Goal: Information Seeking & Learning: Check status

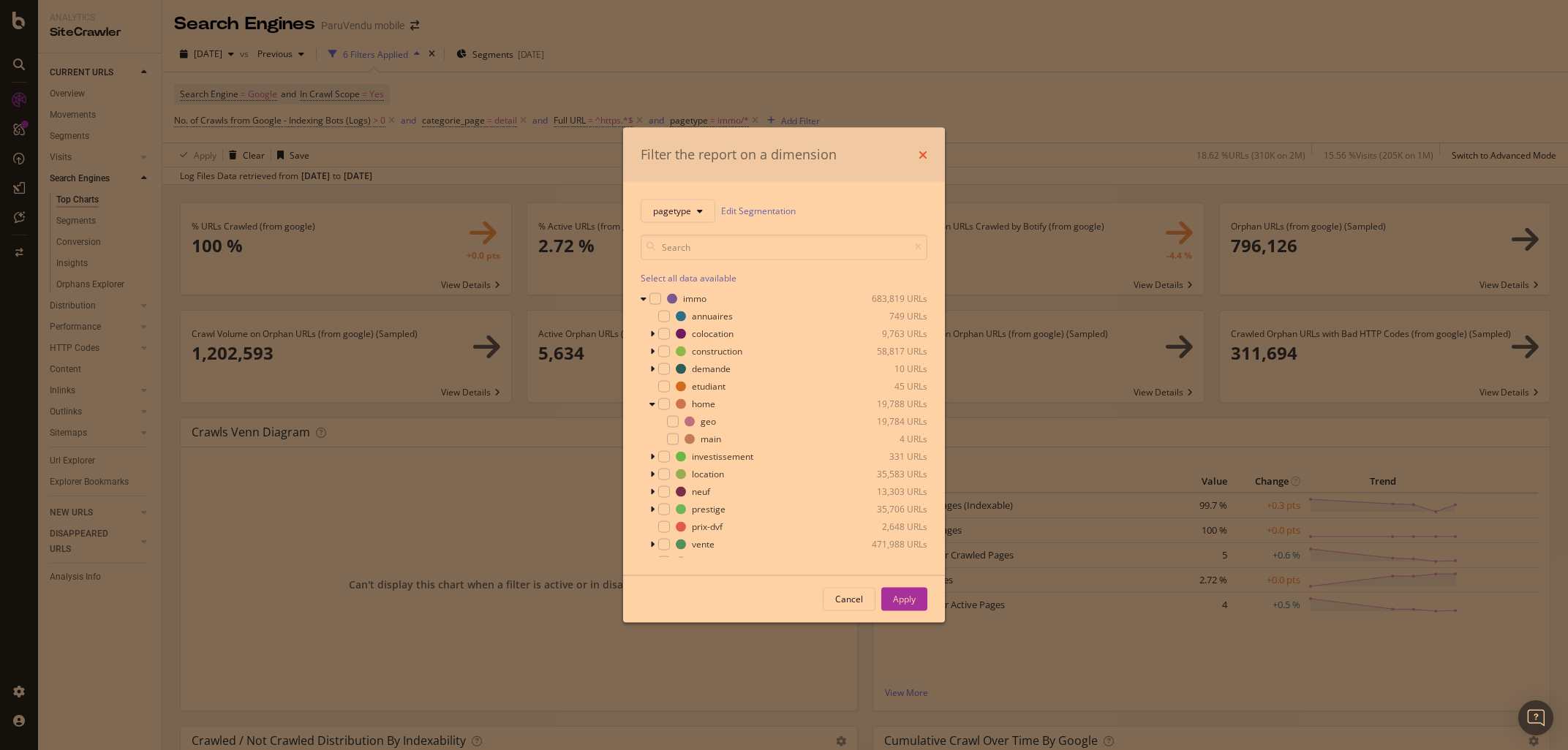
click at [923, 152] on icon "times" at bounding box center [922, 154] width 9 height 12
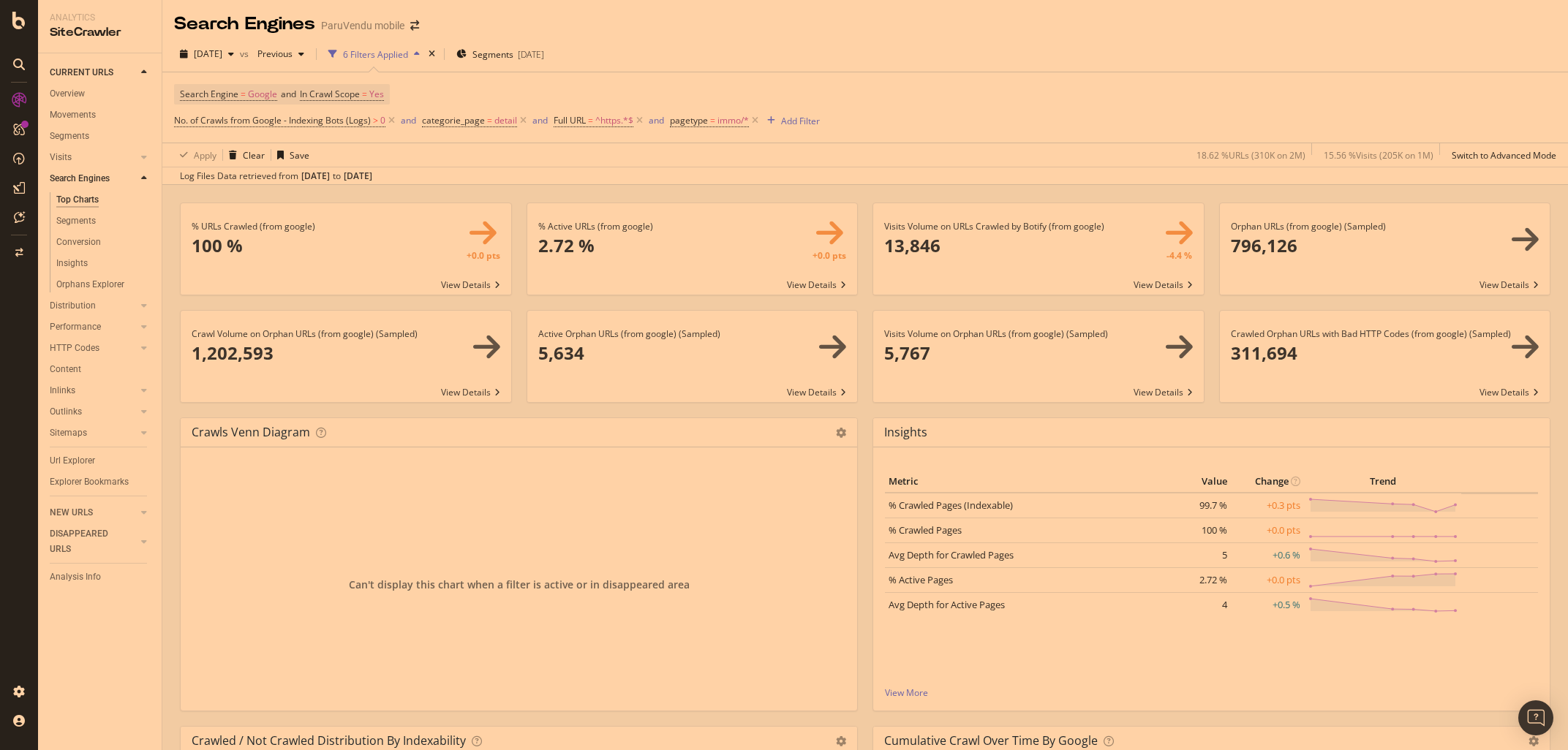
click at [12, 57] on div at bounding box center [19, 65] width 23 height 23
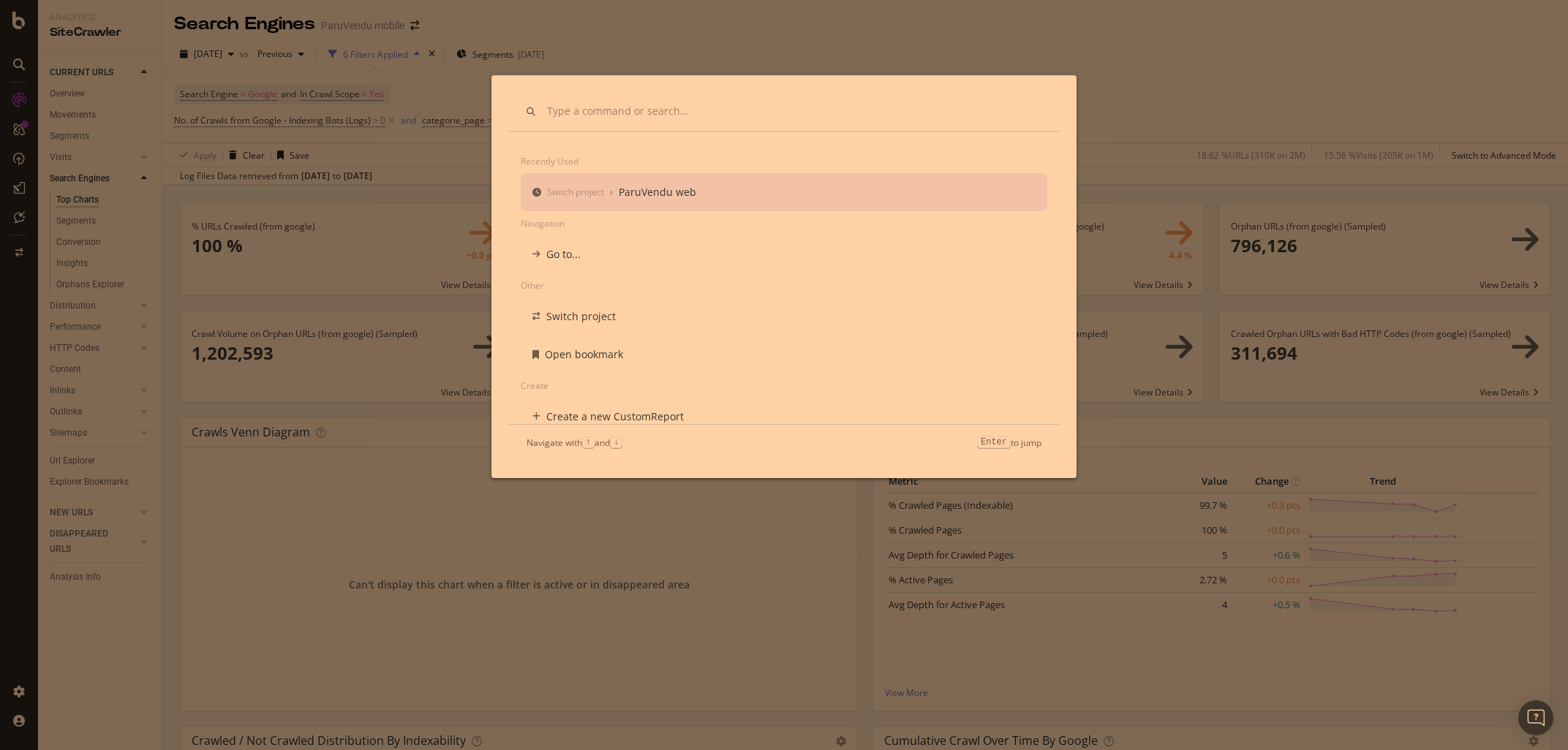
click at [652, 199] on div "ParuVendu web" at bounding box center [657, 192] width 77 height 14
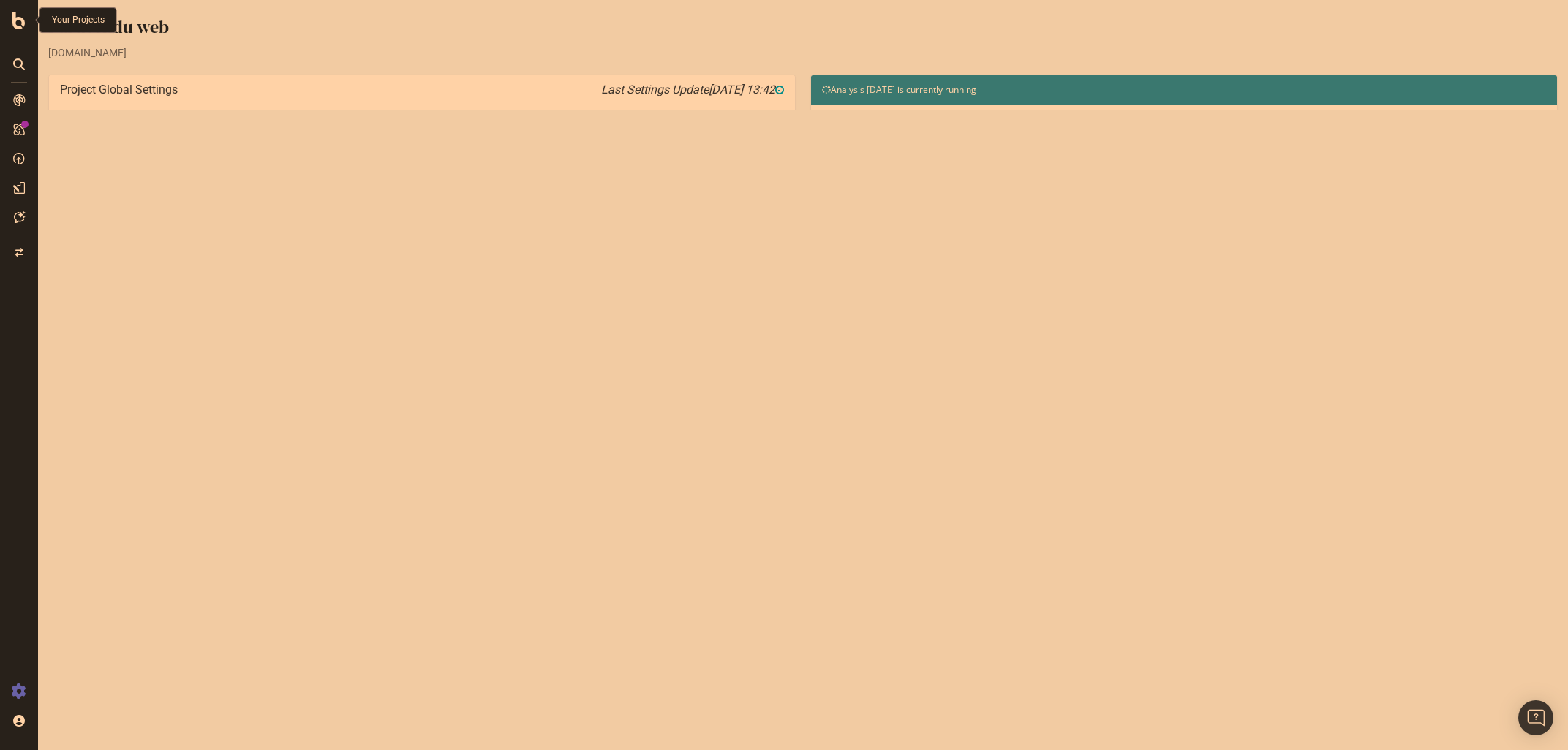
click at [20, 19] on icon at bounding box center [19, 20] width 13 height 17
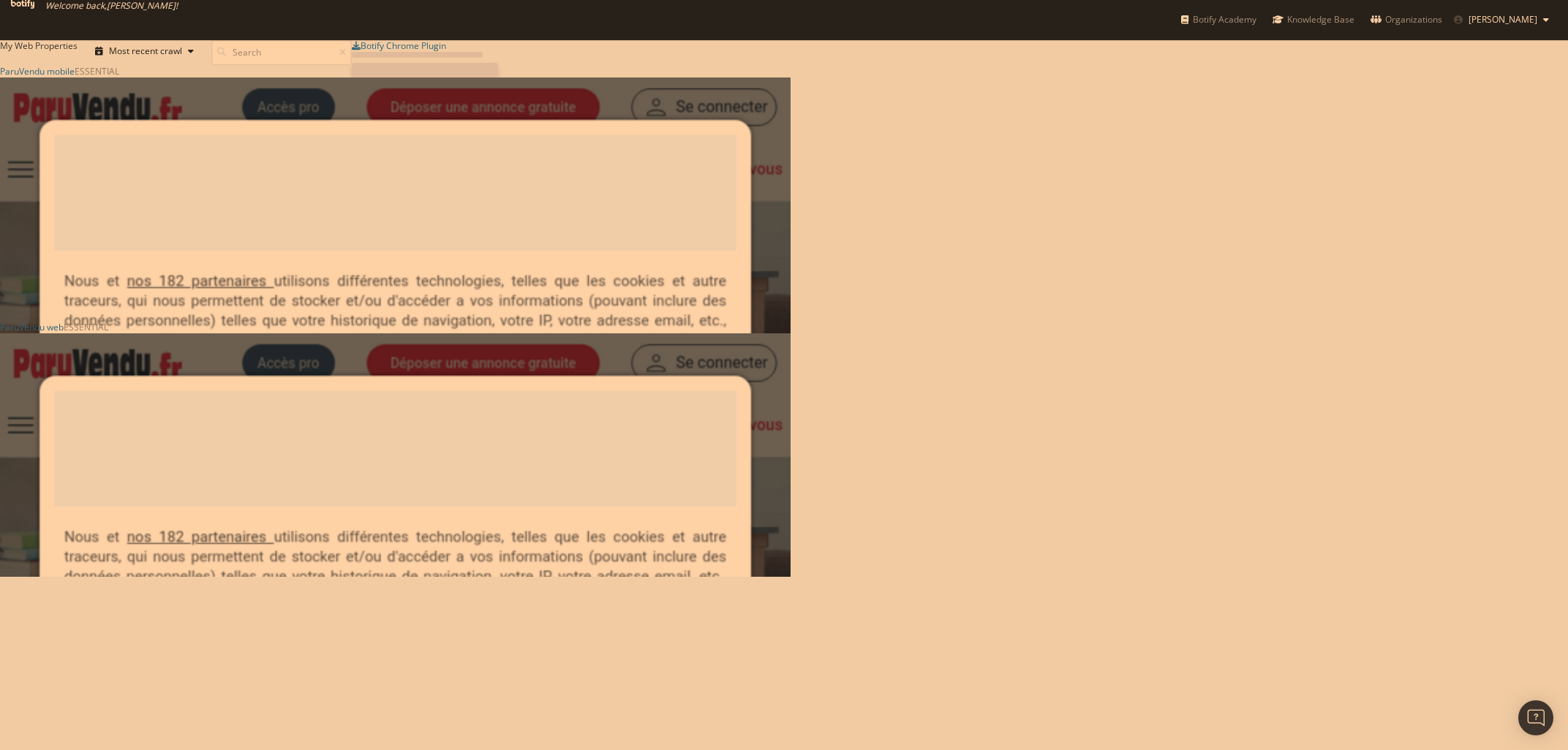
scroll to position [750, 1568]
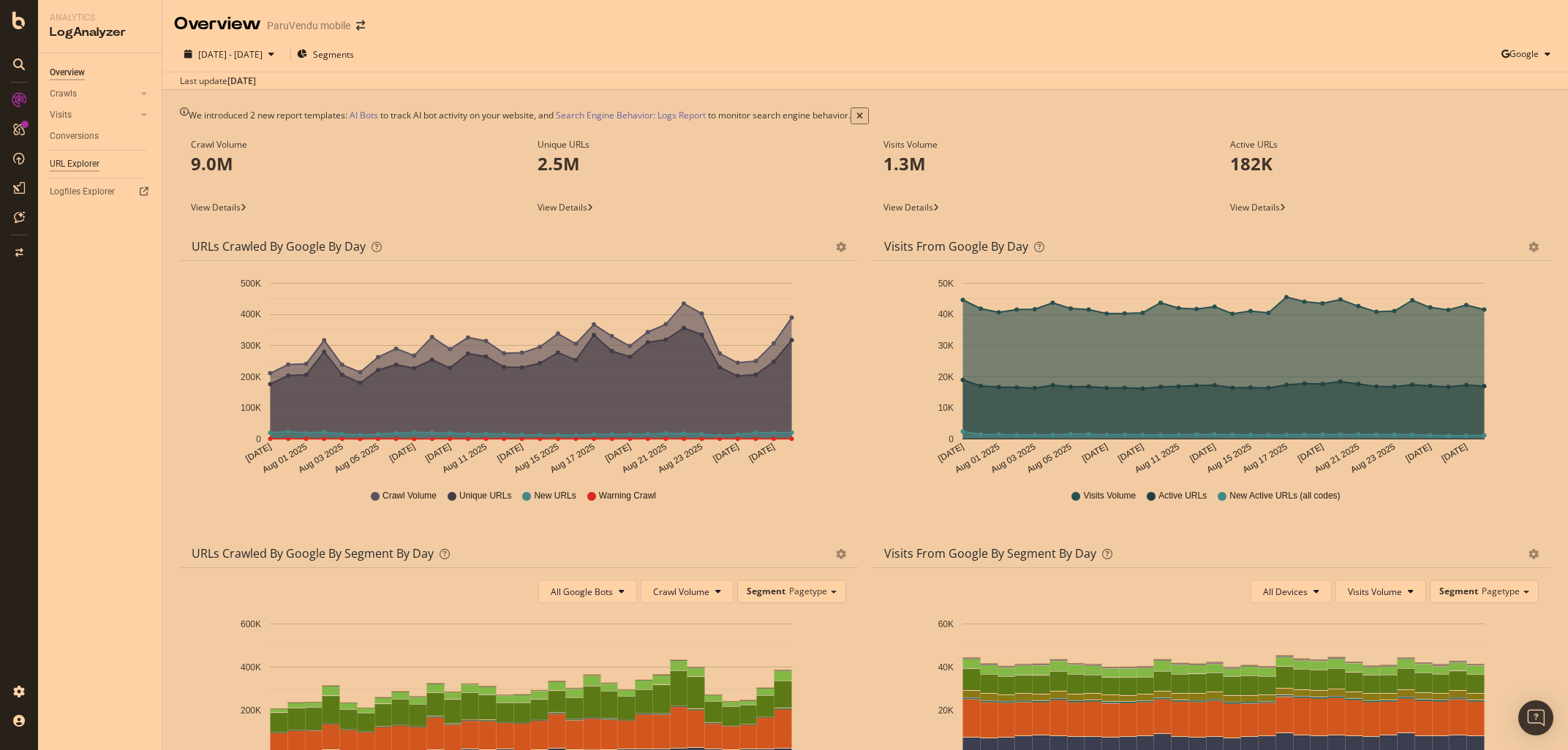
click at [80, 163] on div "URL Explorer" at bounding box center [75, 164] width 50 height 15
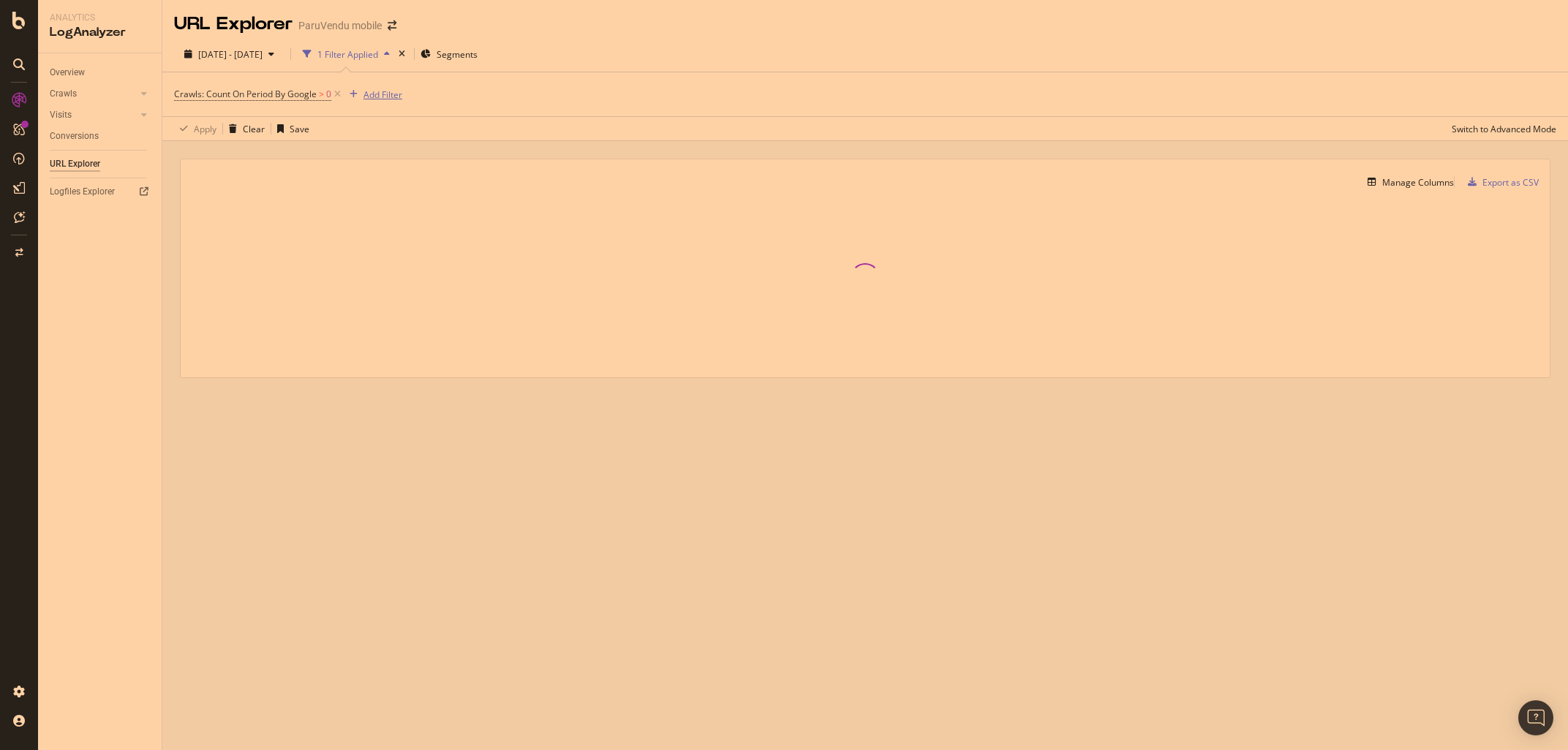
click at [364, 90] on div "Add Filter" at bounding box center [383, 94] width 39 height 13
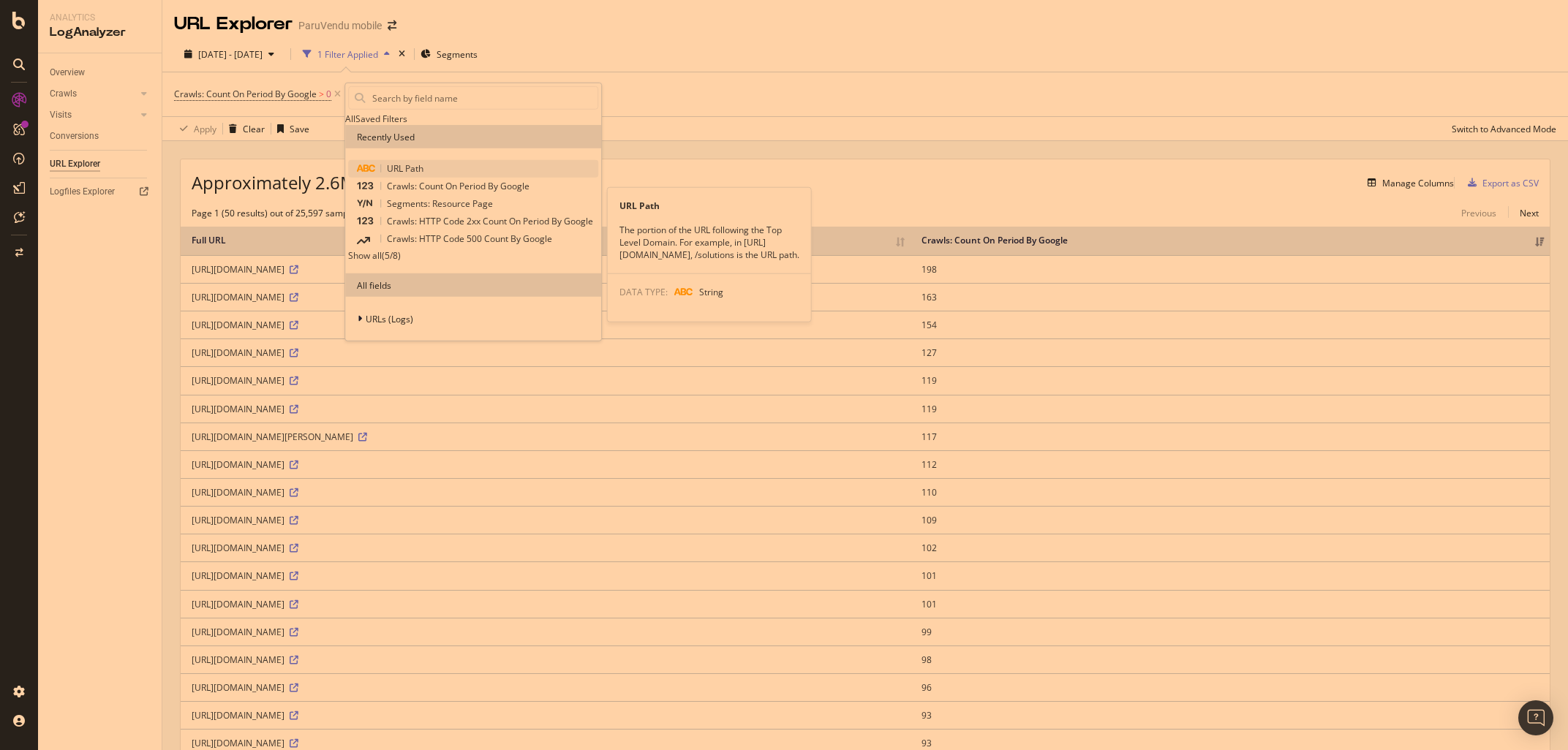
click at [398, 174] on span "URL Path" at bounding box center [405, 168] width 37 height 13
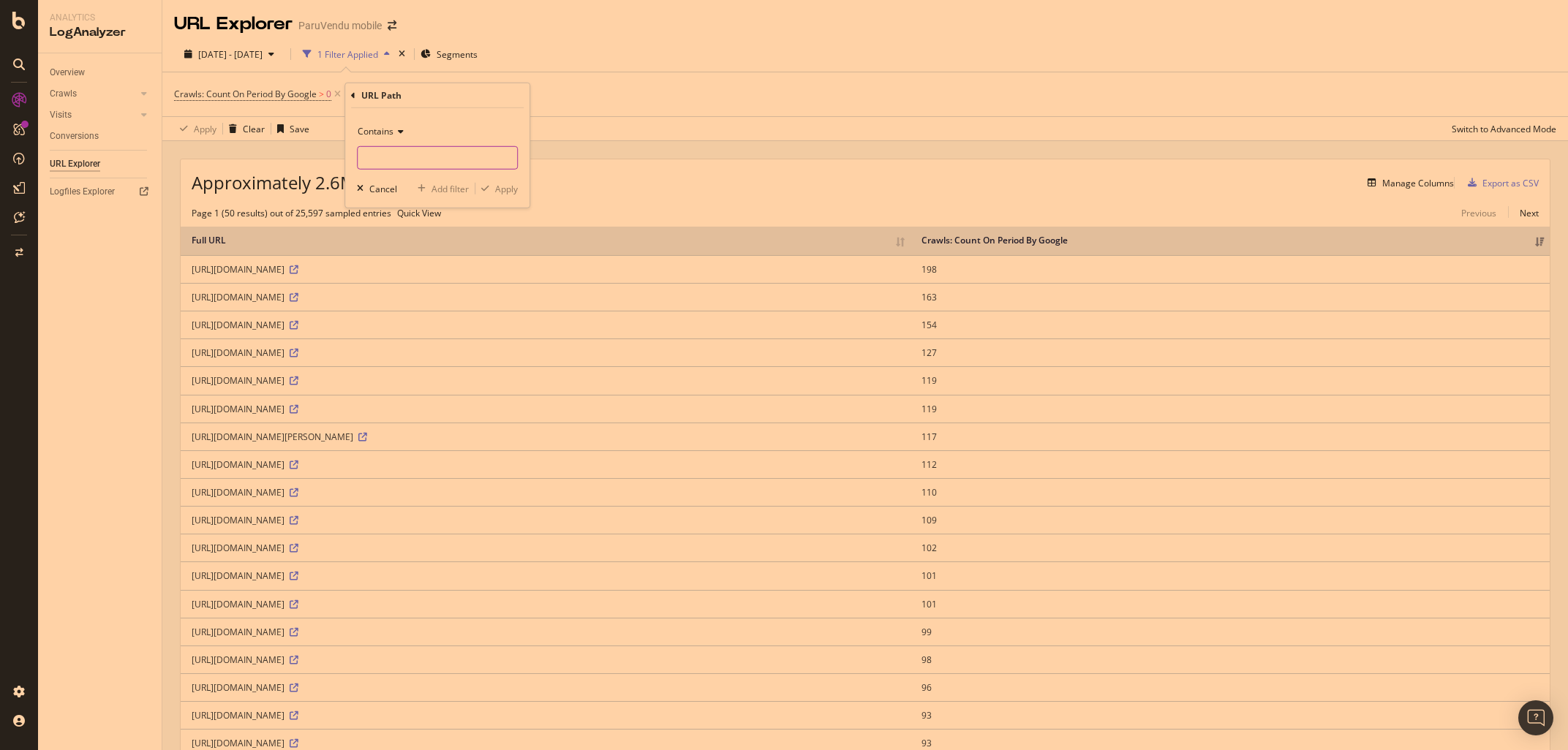
click at [407, 156] on input "text" at bounding box center [437, 158] width 159 height 23
paste input "[URL][DOMAIN_NAME] i"
drag, startPoint x: 459, startPoint y: 153, endPoint x: 278, endPoint y: 151, distance: 181.0
click at [358, 151] on input "[URL][DOMAIN_NAME]" at bounding box center [426, 158] width 138 height 23
type input "[URL][DOMAIN_NAME]"
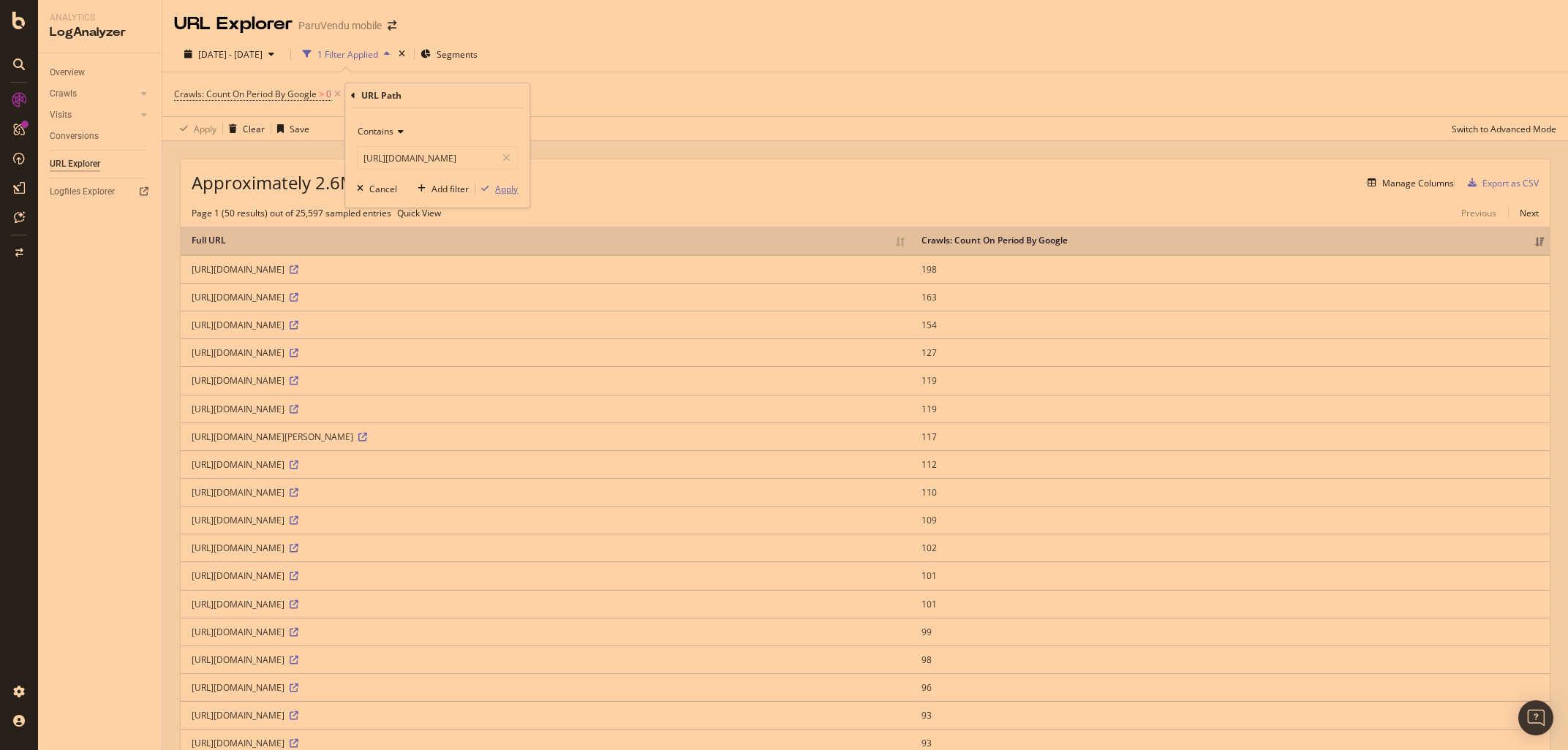
click at [505, 192] on div "Apply" at bounding box center [507, 188] width 23 height 13
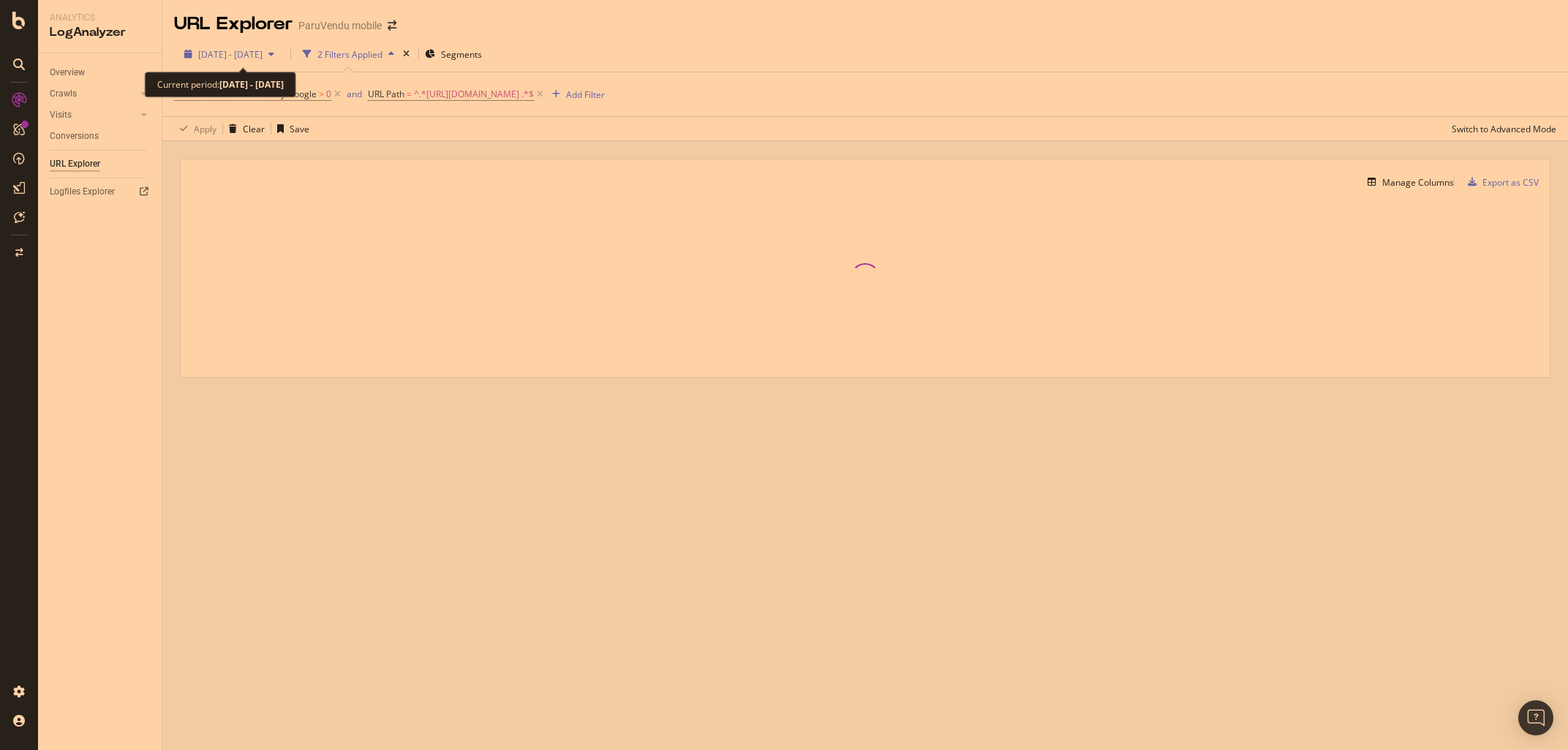
click at [248, 50] on span "[DATE] - [DATE]" at bounding box center [230, 54] width 65 height 13
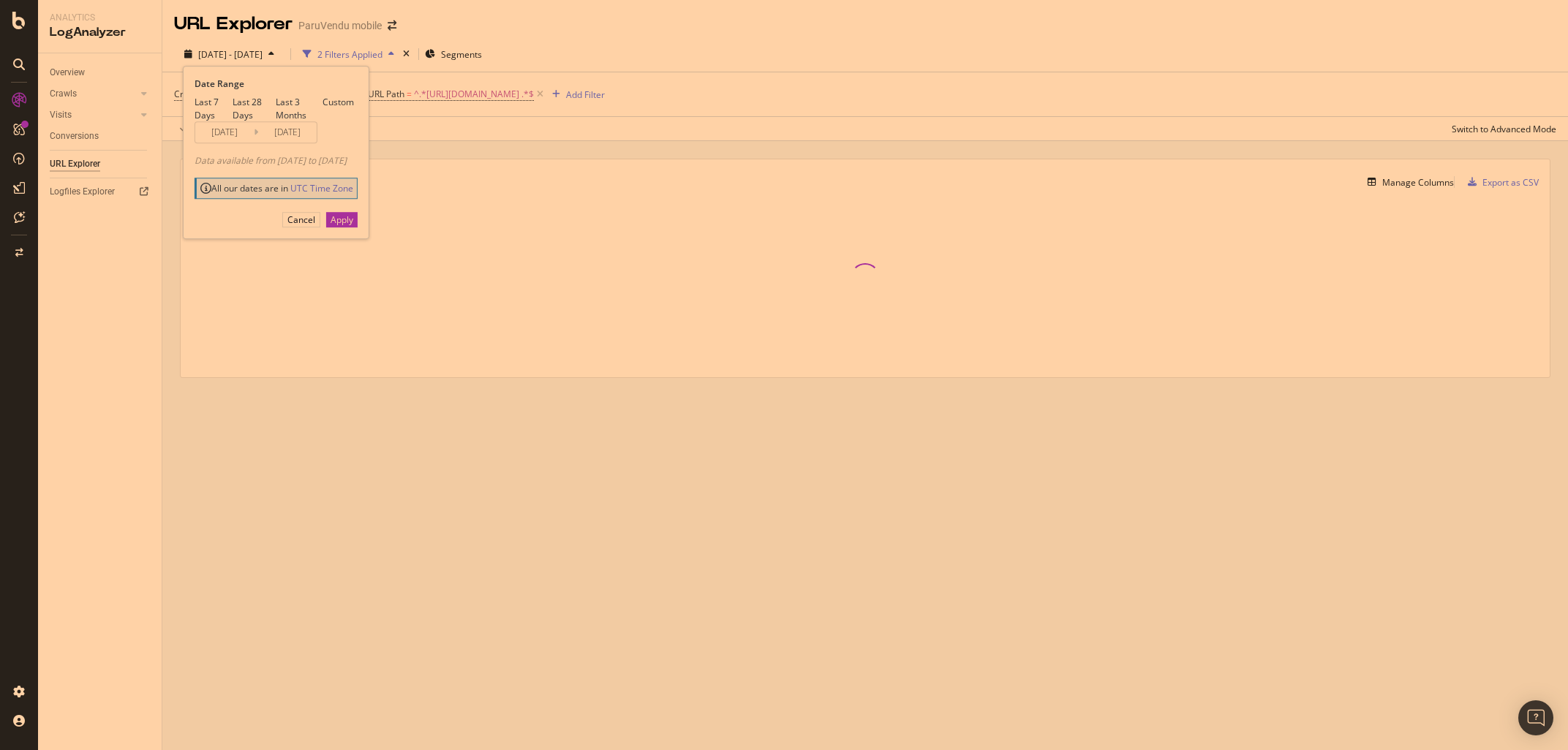
click at [638, 133] on div "Apply Clear Save Switch to Advanced Mode" at bounding box center [864, 128] width 1405 height 24
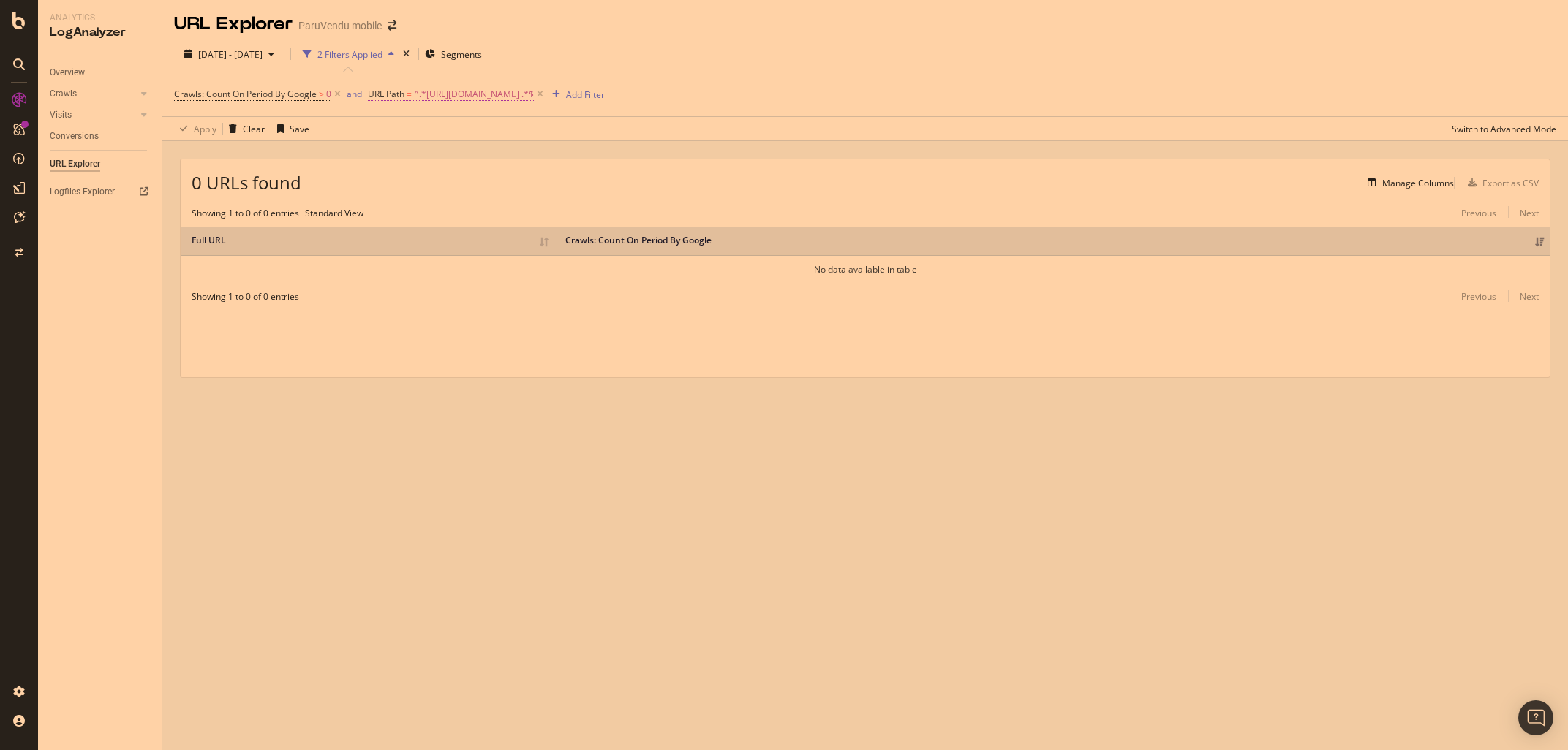
click at [534, 90] on span "^.*[URL][DOMAIN_NAME] .*$" at bounding box center [473, 94] width 120 height 20
click at [423, 147] on input "[URL][DOMAIN_NAME]" at bounding box center [451, 155] width 138 height 23
click at [468, 148] on input "[URL][DOMAIN_NAME]" at bounding box center [451, 155] width 138 height 23
drag, startPoint x: 497, startPoint y: 153, endPoint x: 55, endPoint y: 128, distance: 442.7
click at [383, 144] on input "[URL][DOMAIN_NAME]" at bounding box center [451, 155] width 138 height 23
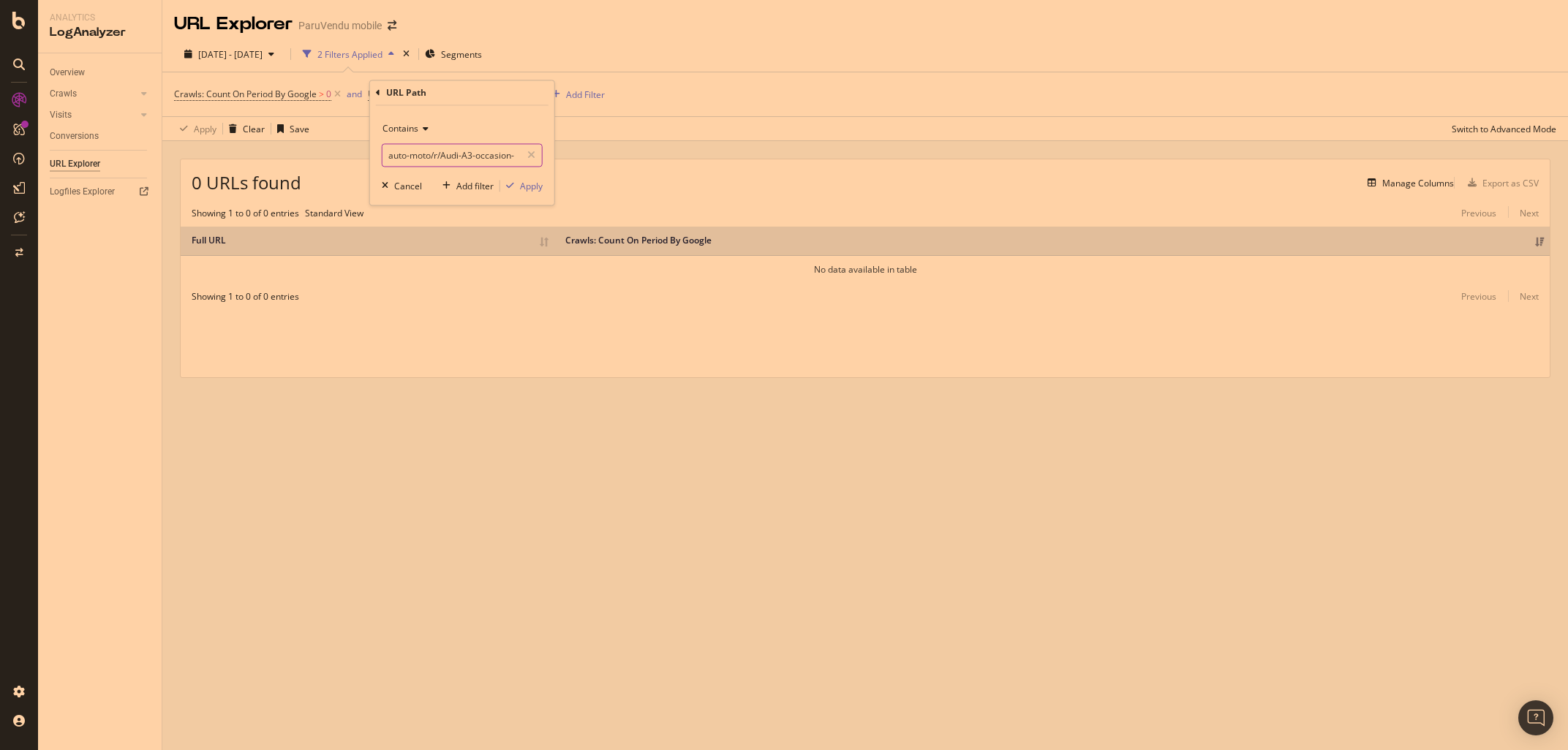
scroll to position [0, 25]
drag, startPoint x: 441, startPoint y: 151, endPoint x: 692, endPoint y: 169, distance: 251.6
click at [520, 168] on input "auto-moto/r/Audi-A3-occasion-isere/" at bounding box center [451, 155] width 138 height 23
type input "auto-moto/r/"
click at [523, 192] on div "Apply" at bounding box center [531, 186] width 23 height 13
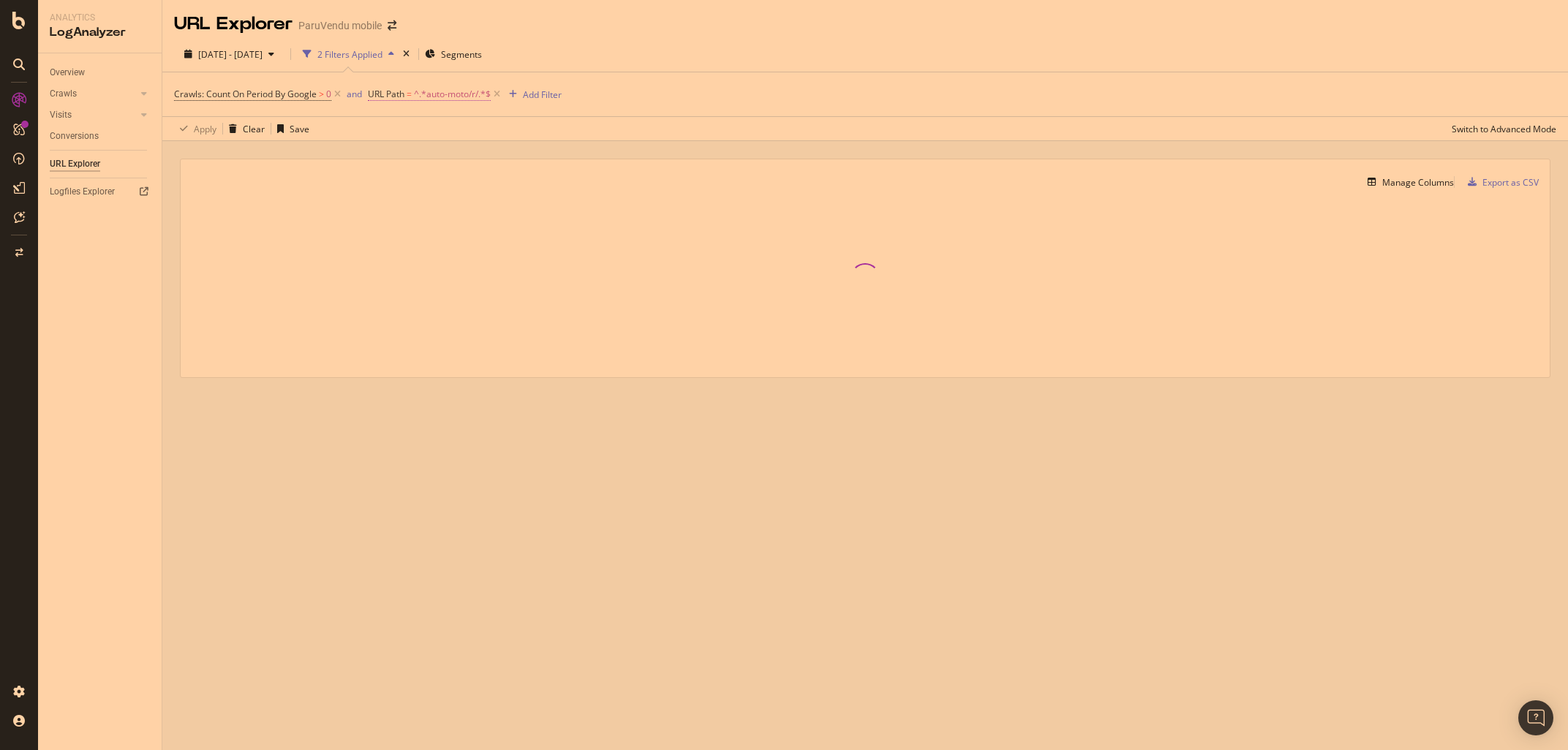
click at [450, 92] on span "^.*auto-moto/r/.*$" at bounding box center [452, 94] width 77 height 20
click at [389, 162] on input "auto-moto/r/" at bounding box center [451, 155] width 138 height 23
type input "/auto-moto/r/"
click at [522, 192] on div "Apply" at bounding box center [531, 186] width 23 height 13
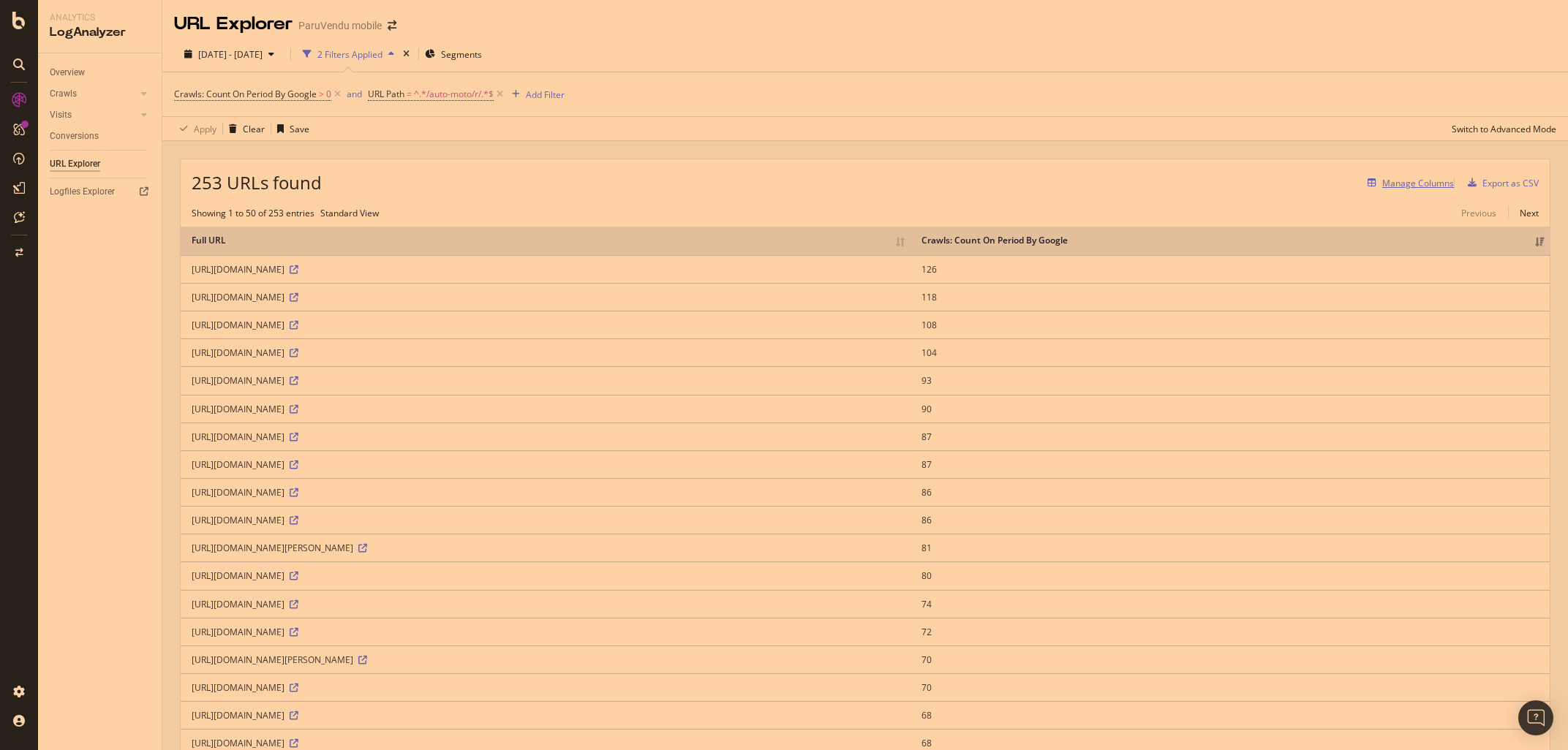
click at [1420, 183] on div "Manage Columns" at bounding box center [1418, 183] width 71 height 13
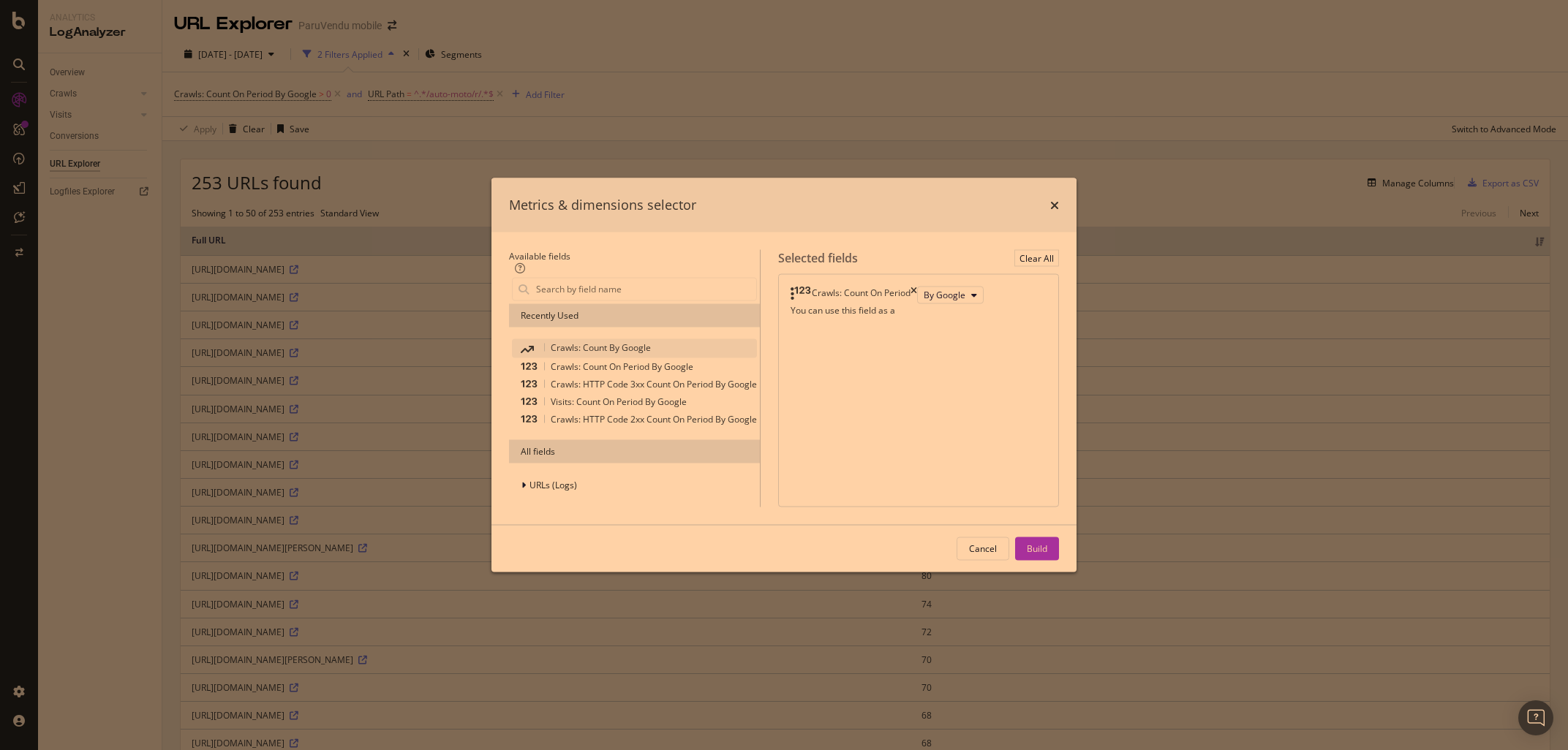
click at [550, 341] on span "Crawls: Count By Google" at bounding box center [600, 347] width 100 height 13
click at [1047, 555] on div "Build" at bounding box center [1036, 549] width 20 height 13
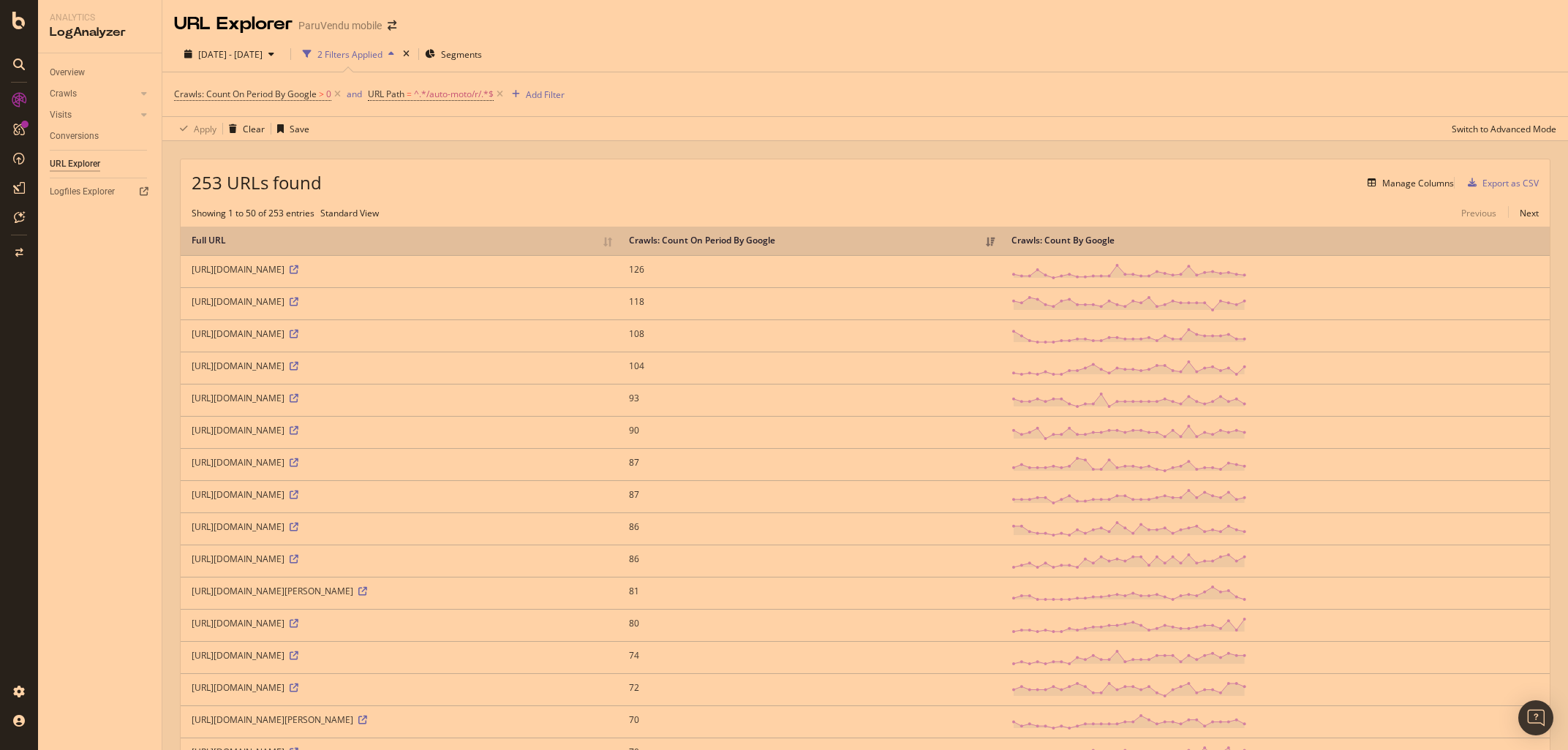
drag, startPoint x: 189, startPoint y: 281, endPoint x: 425, endPoint y: 289, distance: 236.1
click at [425, 287] on td "[URL][DOMAIN_NAME]" at bounding box center [399, 271] width 438 height 32
copy div "[URL][DOMAIN_NAME]"
drag, startPoint x: 187, startPoint y: 315, endPoint x: 532, endPoint y: 309, distance: 345.1
click at [532, 309] on td "[URL][DOMAIN_NAME]" at bounding box center [399, 303] width 438 height 32
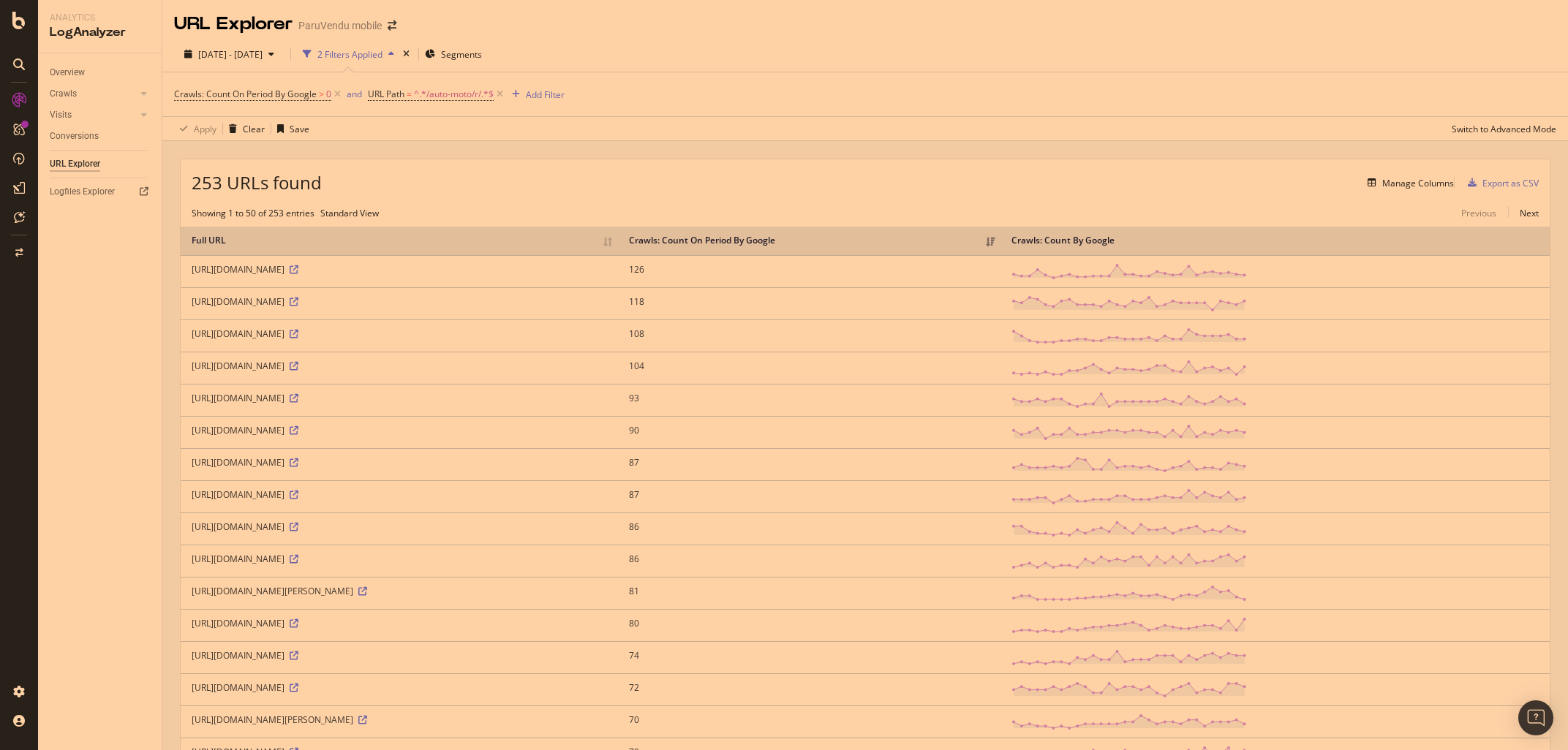
copy div "[URL][DOMAIN_NAME]"
click at [457, 95] on span "^.*/auto-moto/r/.*$" at bounding box center [453, 94] width 80 height 20
drag, startPoint x: 452, startPoint y: 156, endPoint x: 403, endPoint y: 155, distance: 49.0
click at [403, 155] on input "/auto-moto/r/" at bounding box center [451, 155] width 138 height 23
click at [403, 154] on input "/auto-moto/r/" at bounding box center [451, 155] width 138 height 23
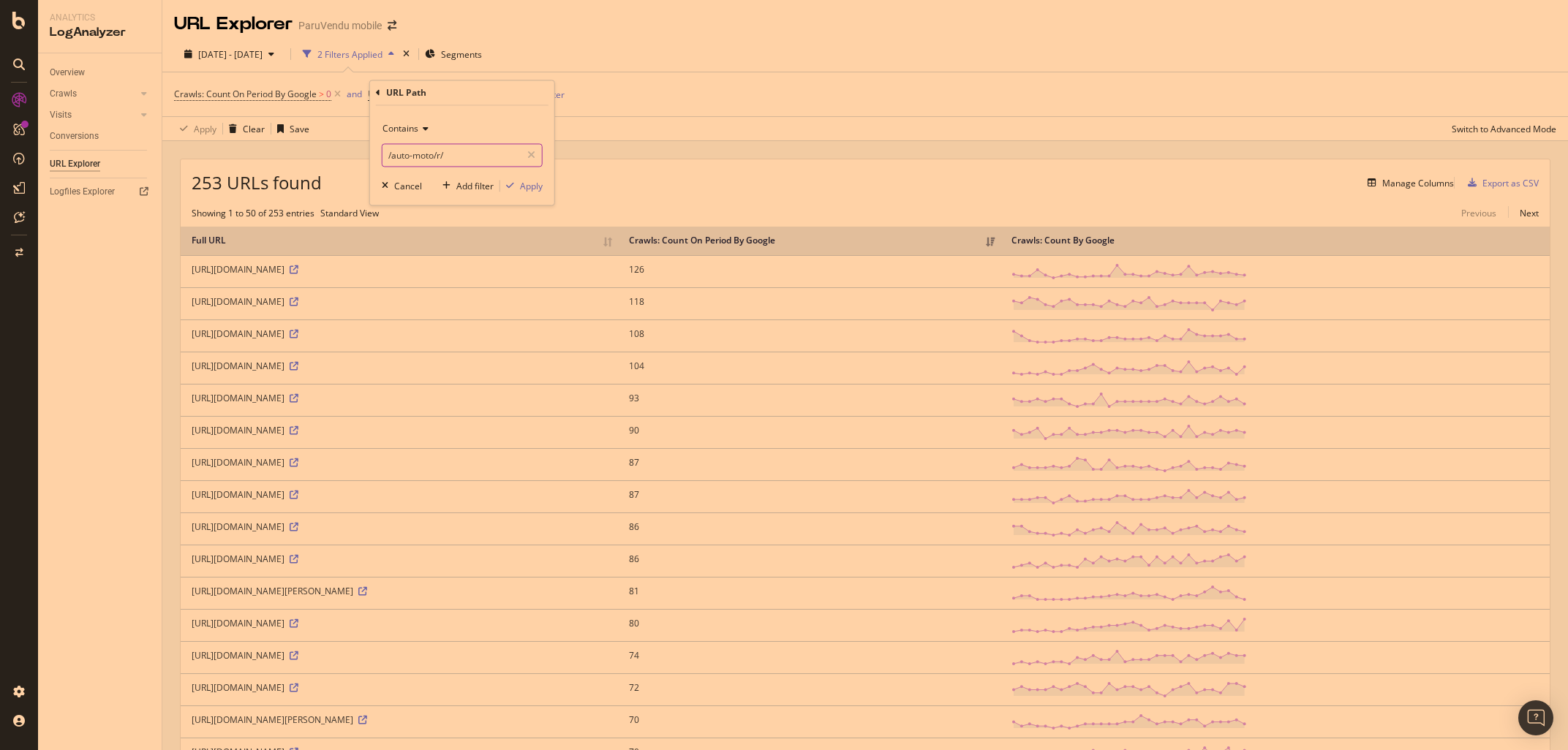
drag, startPoint x: 391, startPoint y: 155, endPoint x: 441, endPoint y: 155, distance: 50.0
click at [441, 155] on input "/auto-moto/r/" at bounding box center [451, 155] width 138 height 23
type input "/e/"
click at [528, 187] on div "Apply" at bounding box center [531, 186] width 23 height 13
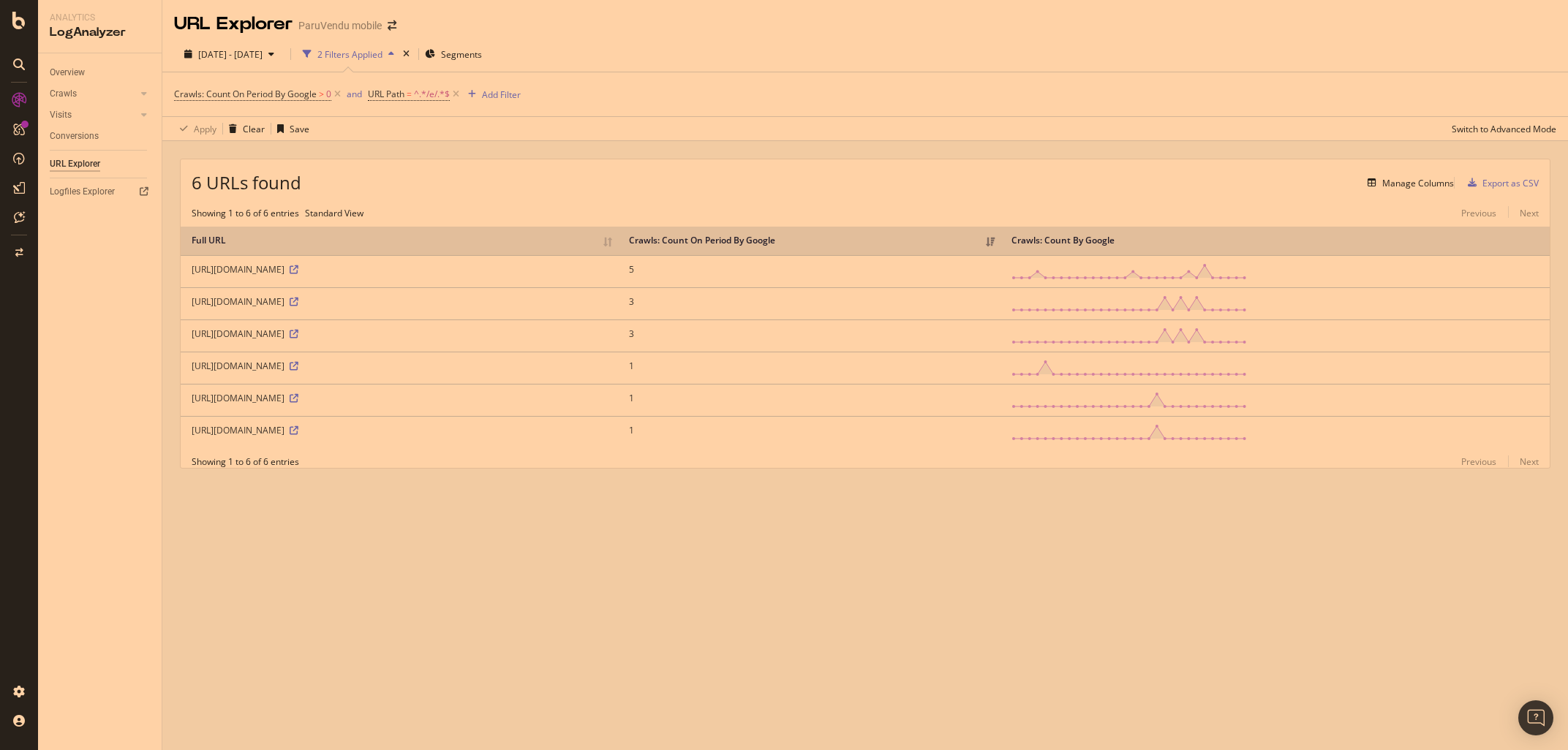
drag, startPoint x: 310, startPoint y: 376, endPoint x: 175, endPoint y: 374, distance: 135.0
click at [180, 374] on div "Full URL Crawls: Count On Period By Google Crawls: Count By Google [URL][DOMAIN…" at bounding box center [864, 337] width 1369 height 236
copy div "[URL][DOMAIN_NAME]"
click at [226, 50] on span "[DATE] - [DATE]" at bounding box center [230, 54] width 65 height 13
click at [323, 109] on div "Custom" at bounding box center [338, 102] width 32 height 13
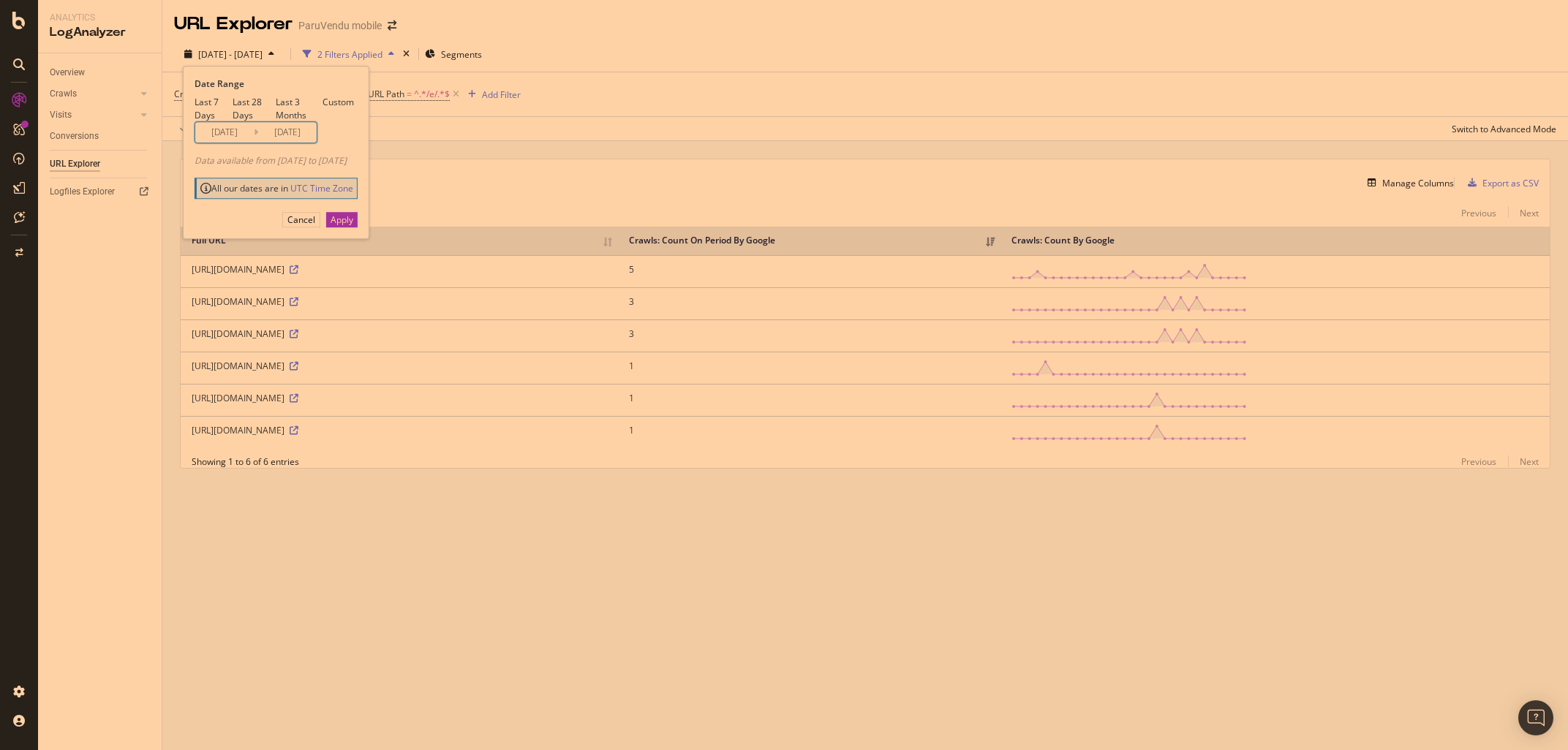
click at [223, 143] on input "[DATE]" at bounding box center [225, 132] width 59 height 20
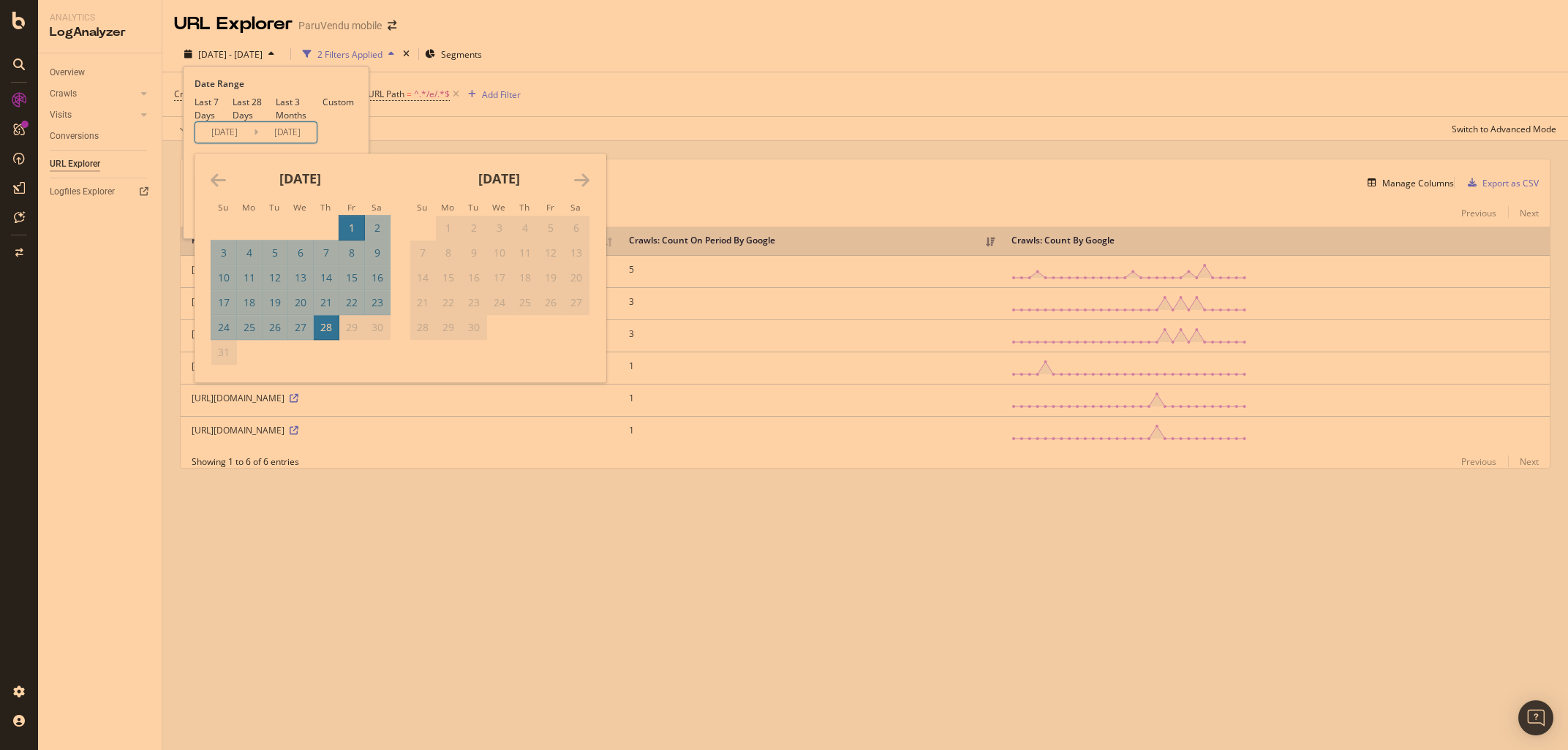
click at [214, 189] on icon "Move backward to switch to the previous month." at bounding box center [219, 180] width 15 height 17
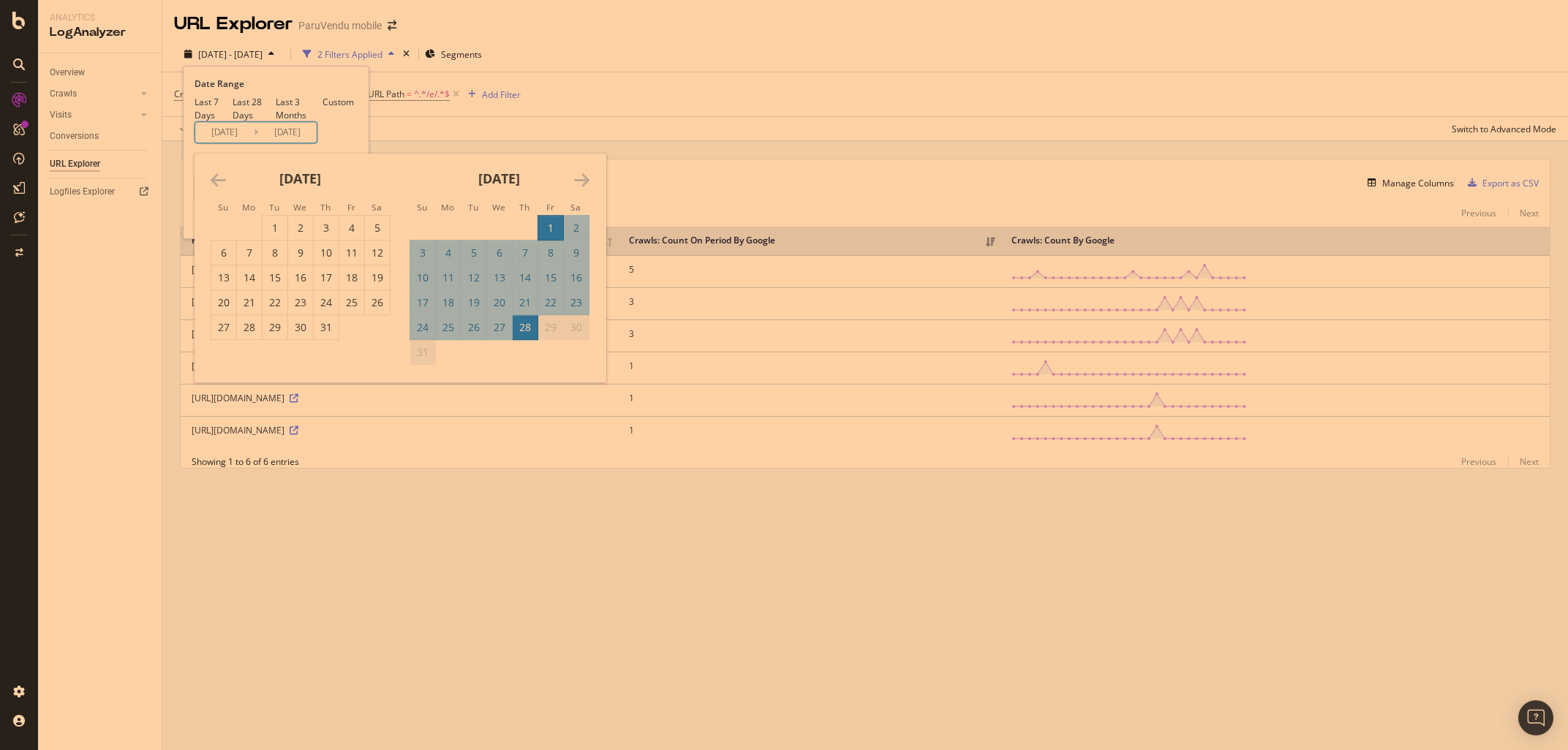
click at [214, 189] on icon "Move backward to switch to the previous month." at bounding box center [219, 180] width 15 height 17
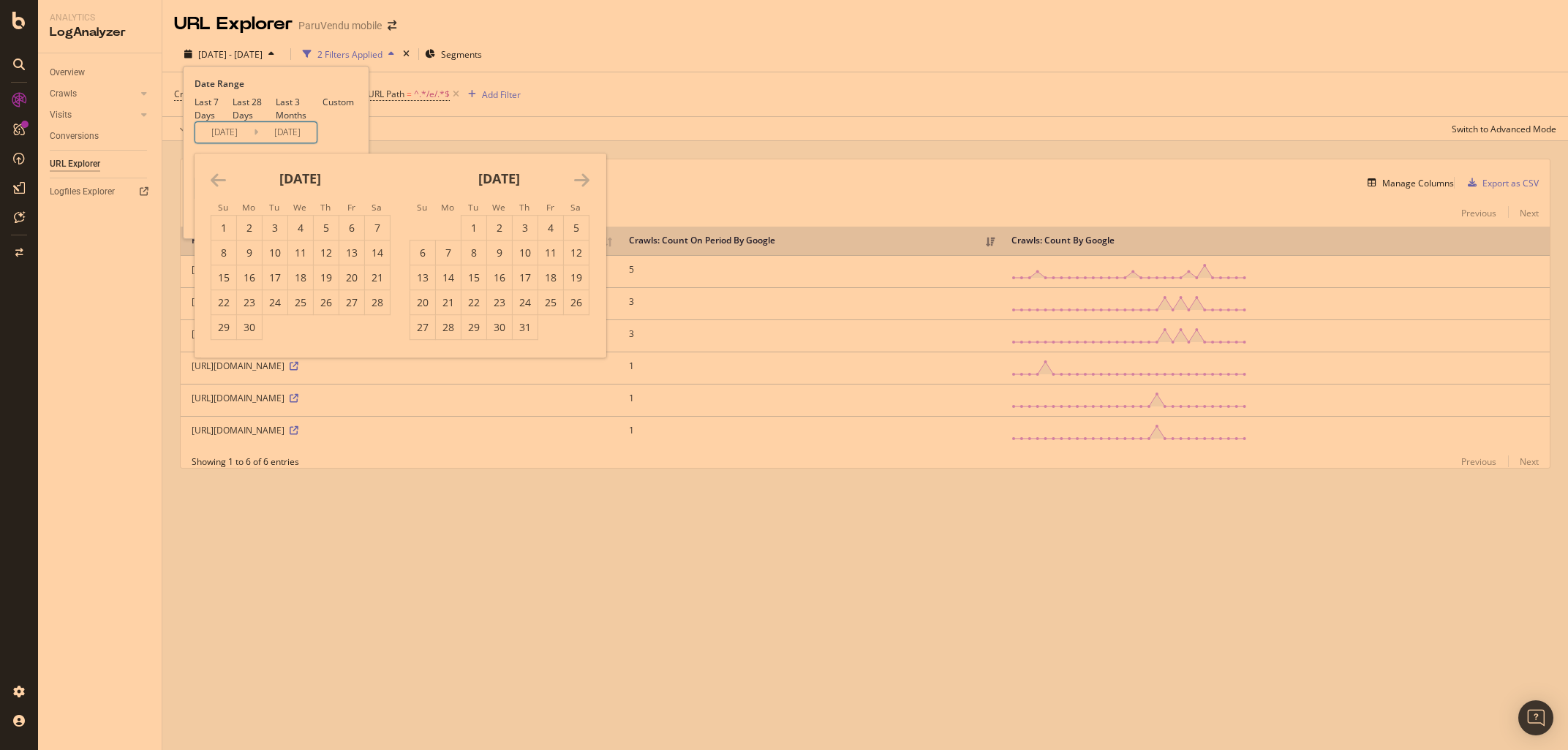
click at [214, 189] on icon "Move backward to switch to the previous month." at bounding box center [219, 180] width 15 height 17
click at [244, 143] on input "[DATE]" at bounding box center [225, 132] width 59 height 20
click at [217, 216] on div "[DATE]" at bounding box center [301, 184] width 180 height 62
click at [221, 189] on icon "Move backward to switch to the previous month." at bounding box center [219, 180] width 15 height 17
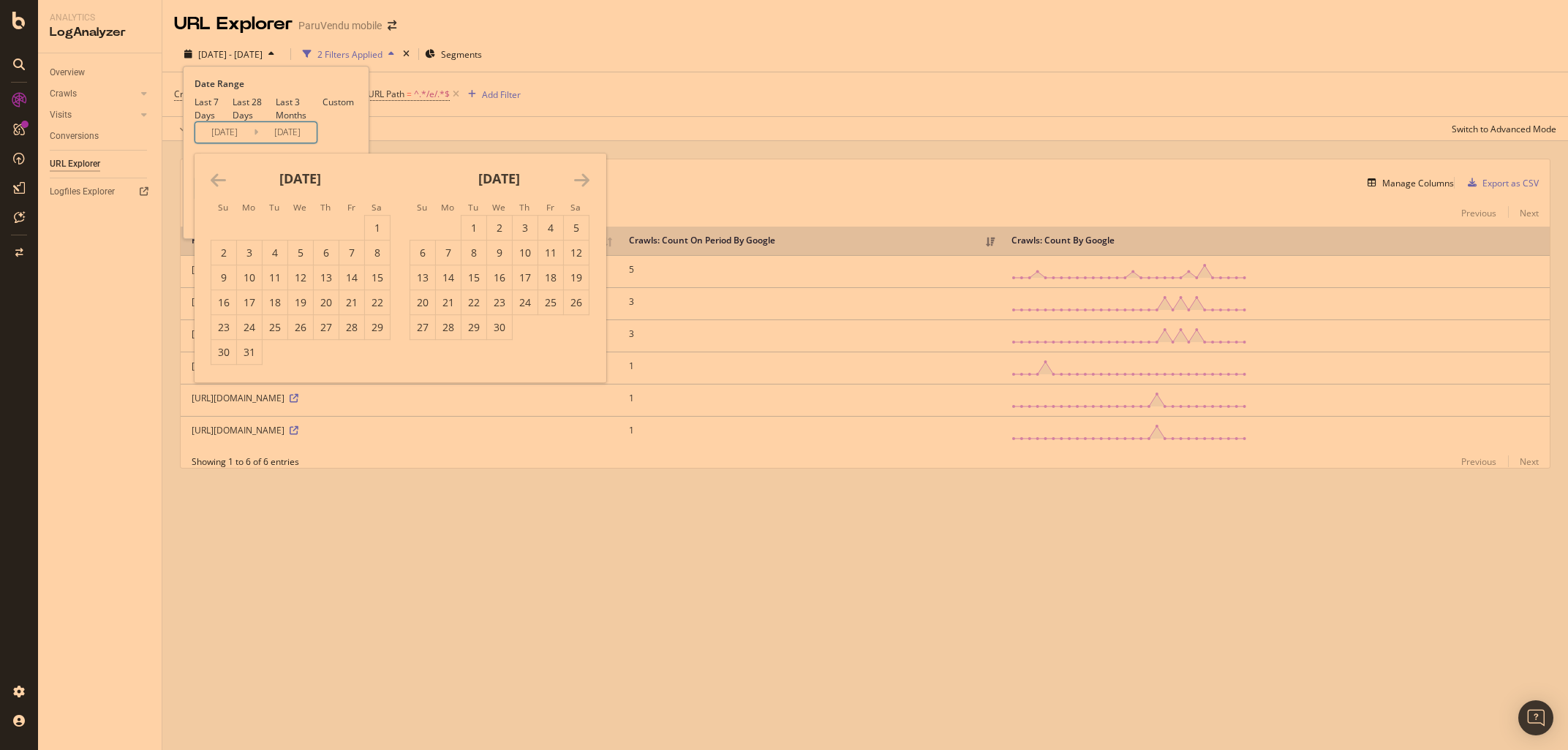
click at [221, 189] on icon "Move backward to switch to the previous month." at bounding box center [219, 180] width 15 height 17
click at [220, 235] on div "1" at bounding box center [224, 228] width 25 height 14
type input "[DATE]"
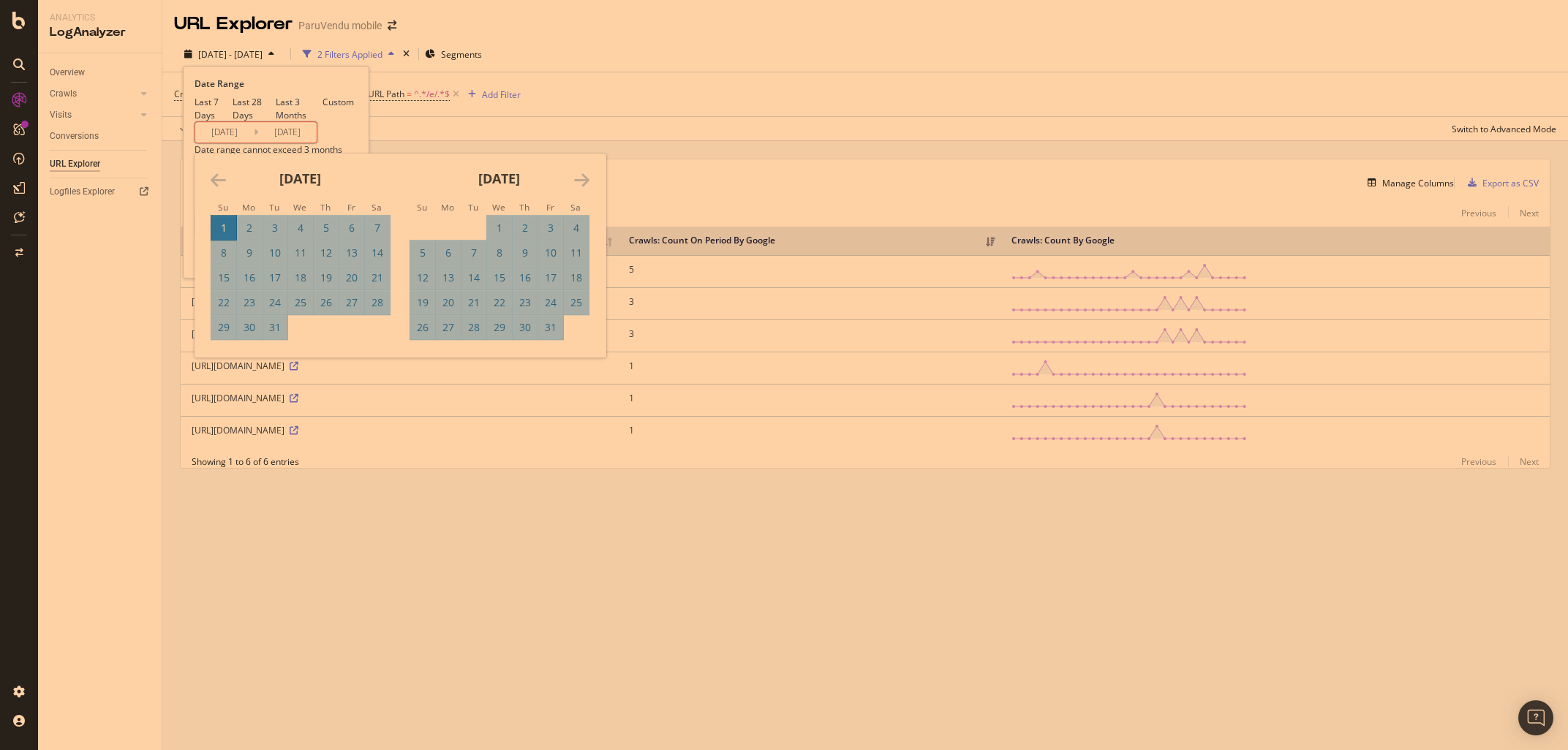
click at [581, 189] on icon "Move forward to switch to the next month." at bounding box center [582, 180] width 15 height 17
click at [557, 335] on div "28" at bounding box center [550, 327] width 25 height 14
type input "[DATE]"
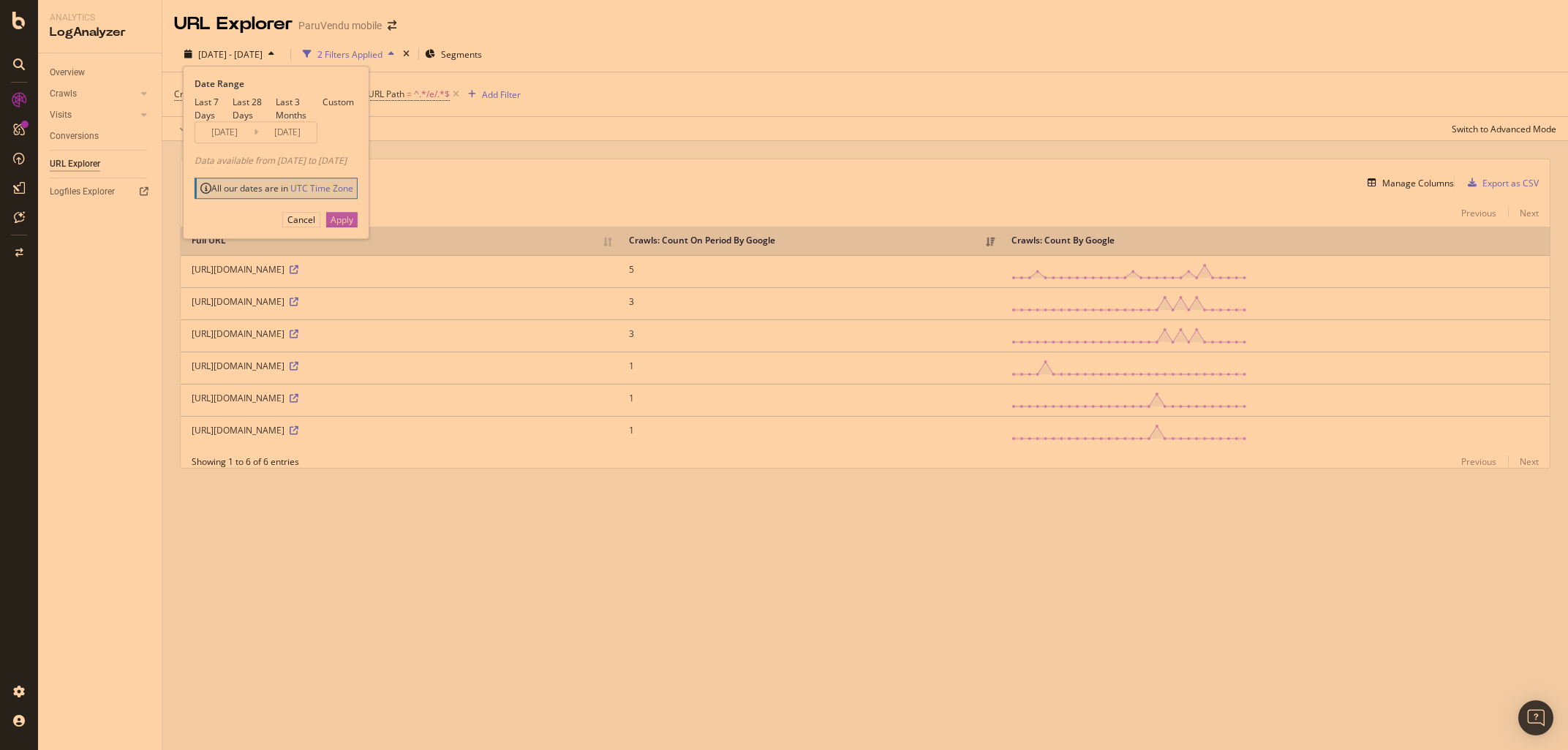
click at [353, 226] on div "Apply" at bounding box center [342, 220] width 23 height 13
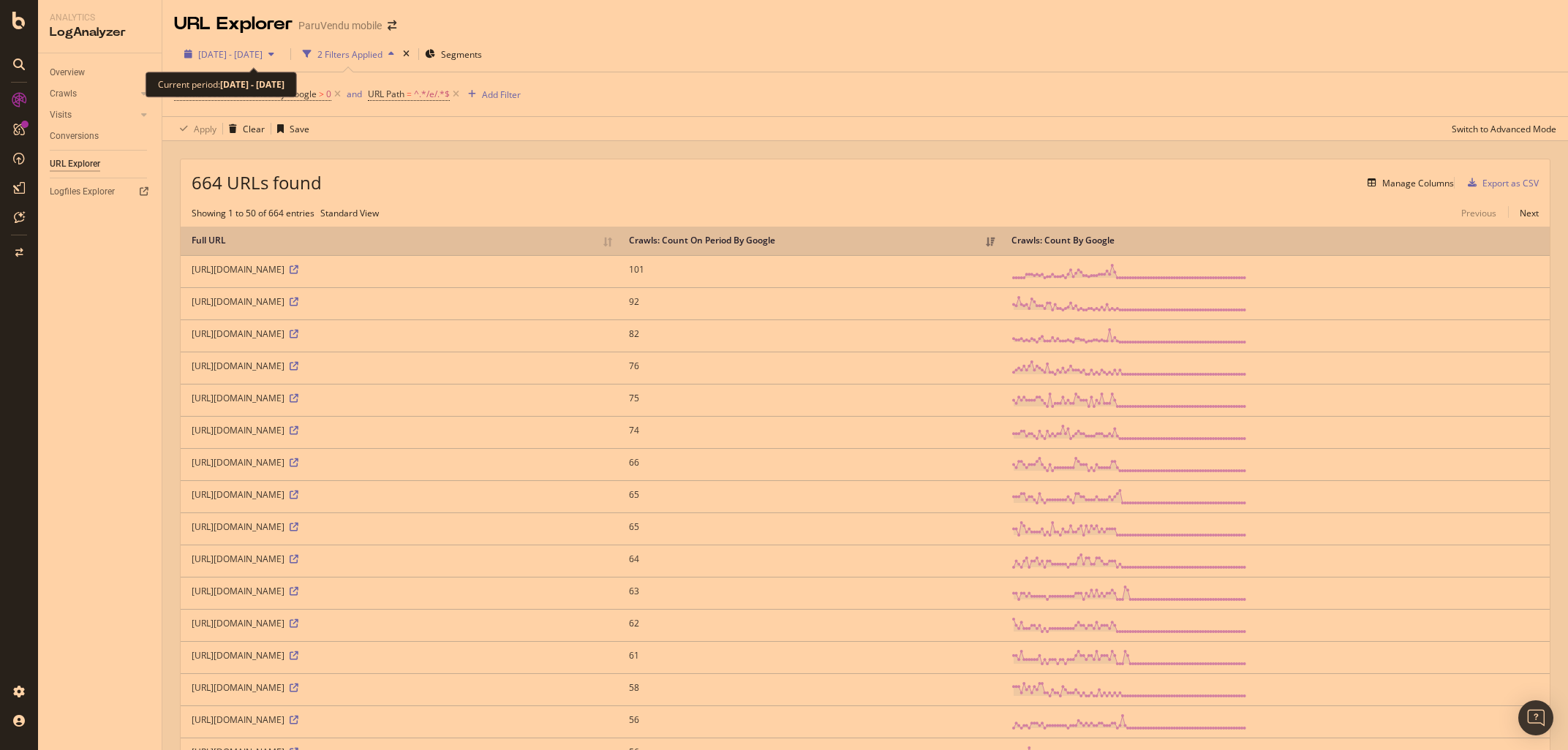
click at [262, 56] on span "[DATE] - [DATE]" at bounding box center [230, 54] width 65 height 13
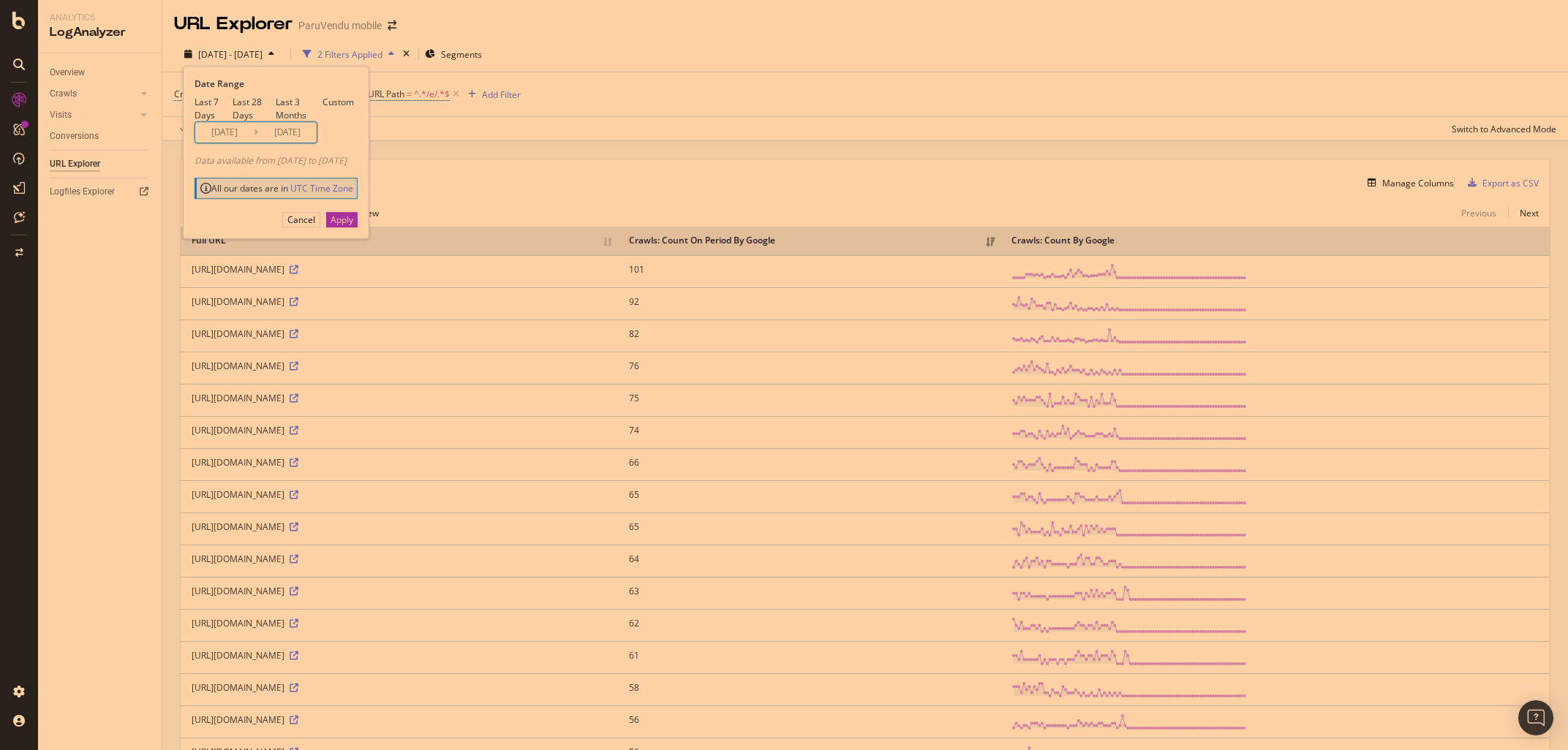
click at [242, 143] on input "[DATE]" at bounding box center [225, 132] width 59 height 20
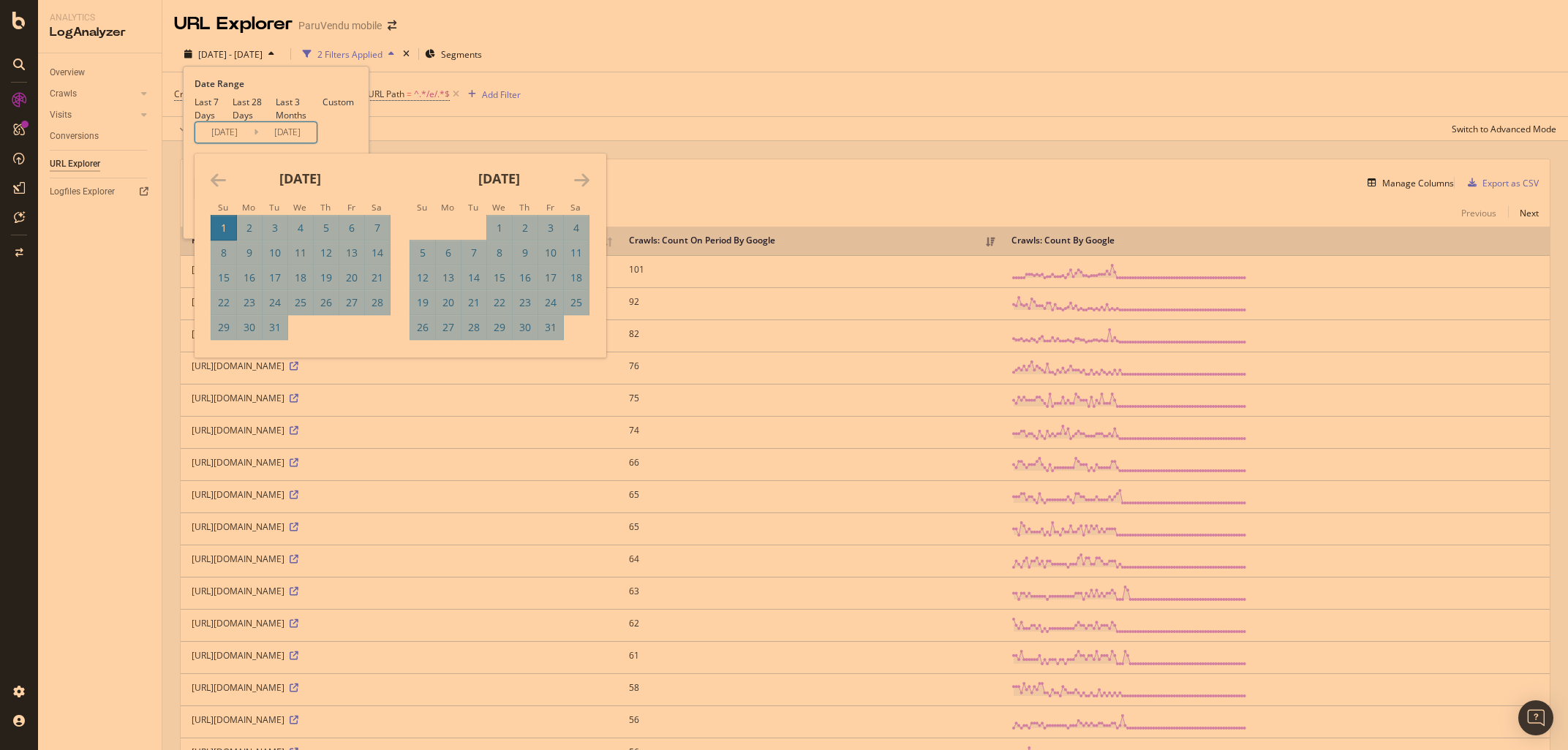
click at [583, 189] on icon "Move forward to switch to the next month." at bounding box center [582, 180] width 15 height 17
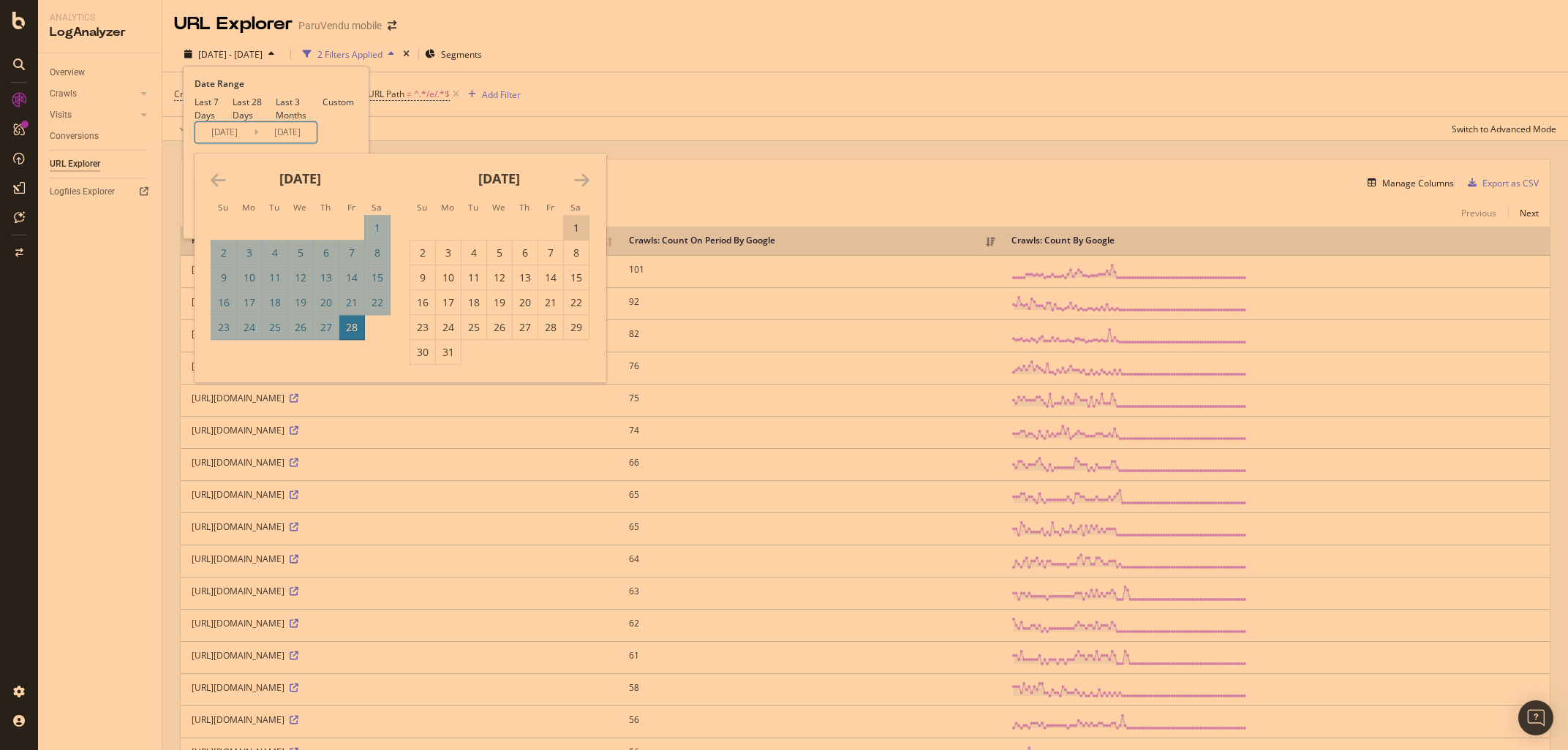
click at [567, 235] on div "1" at bounding box center [576, 228] width 25 height 14
type input "[DATE]"
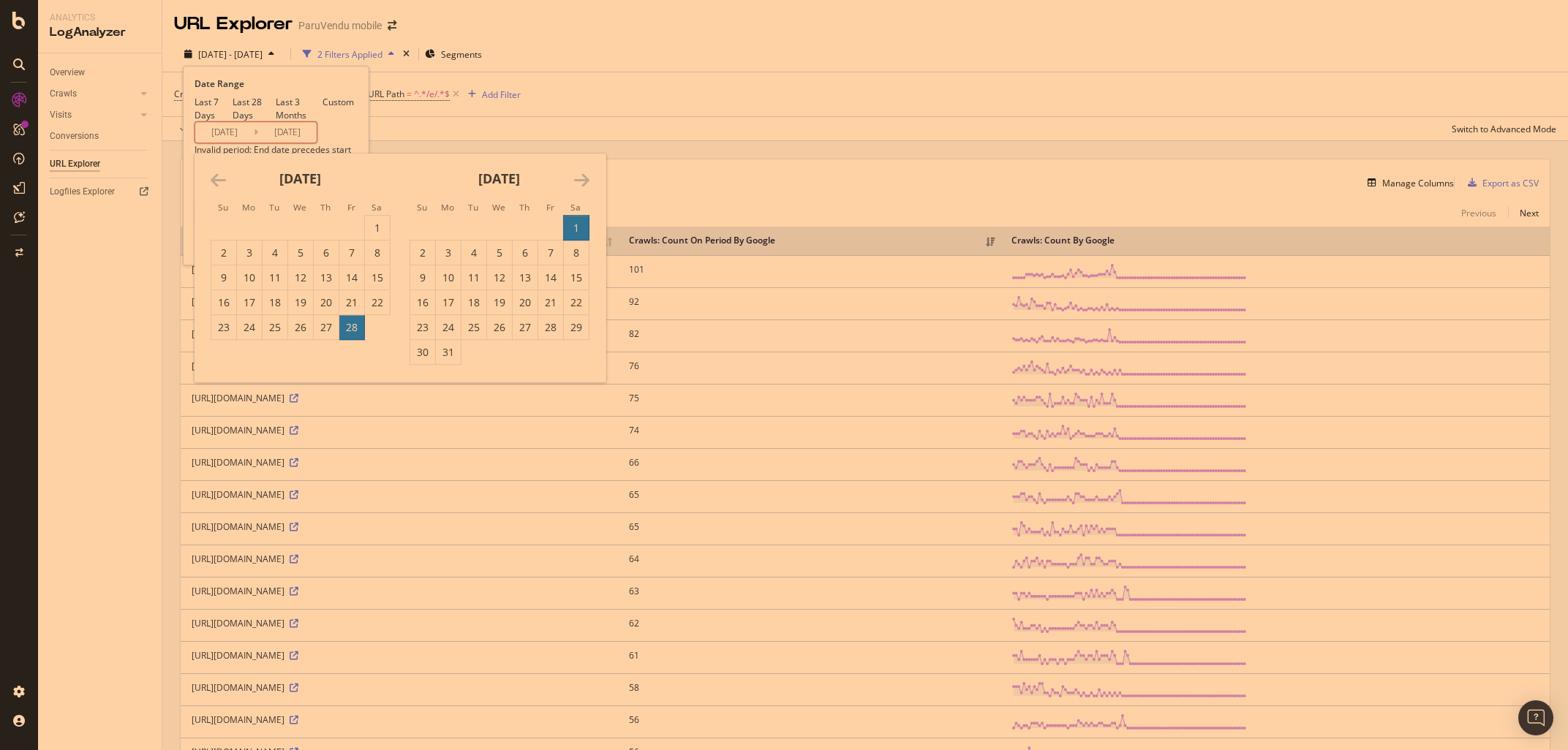
click at [575, 189] on icon "Move forward to switch to the next month." at bounding box center [582, 180] width 15 height 17
click at [217, 189] on icon "Move backward to switch to the previous month." at bounding box center [219, 180] width 15 height 17
click at [577, 335] on div "31" at bounding box center [576, 327] width 25 height 14
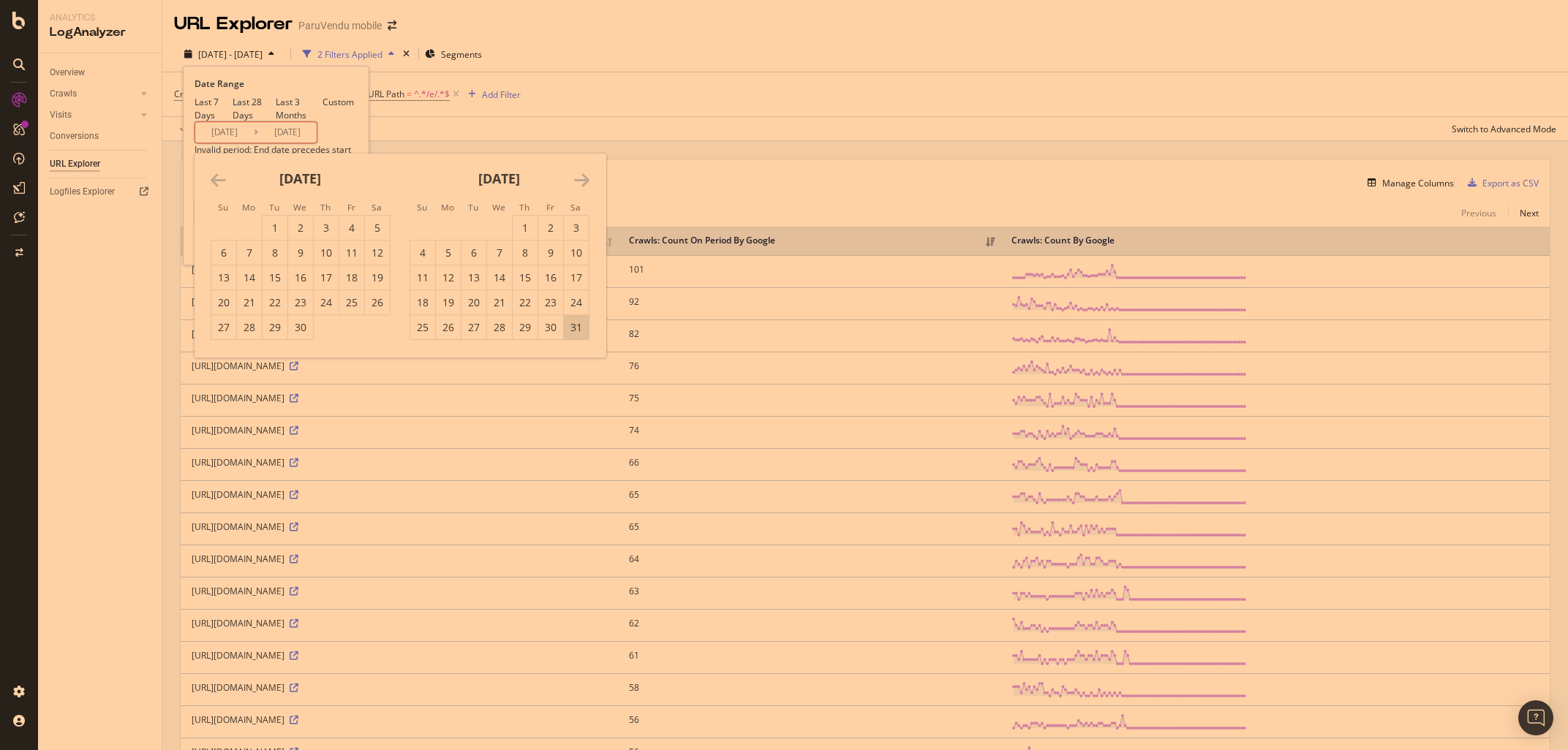
type input "[DATE]"
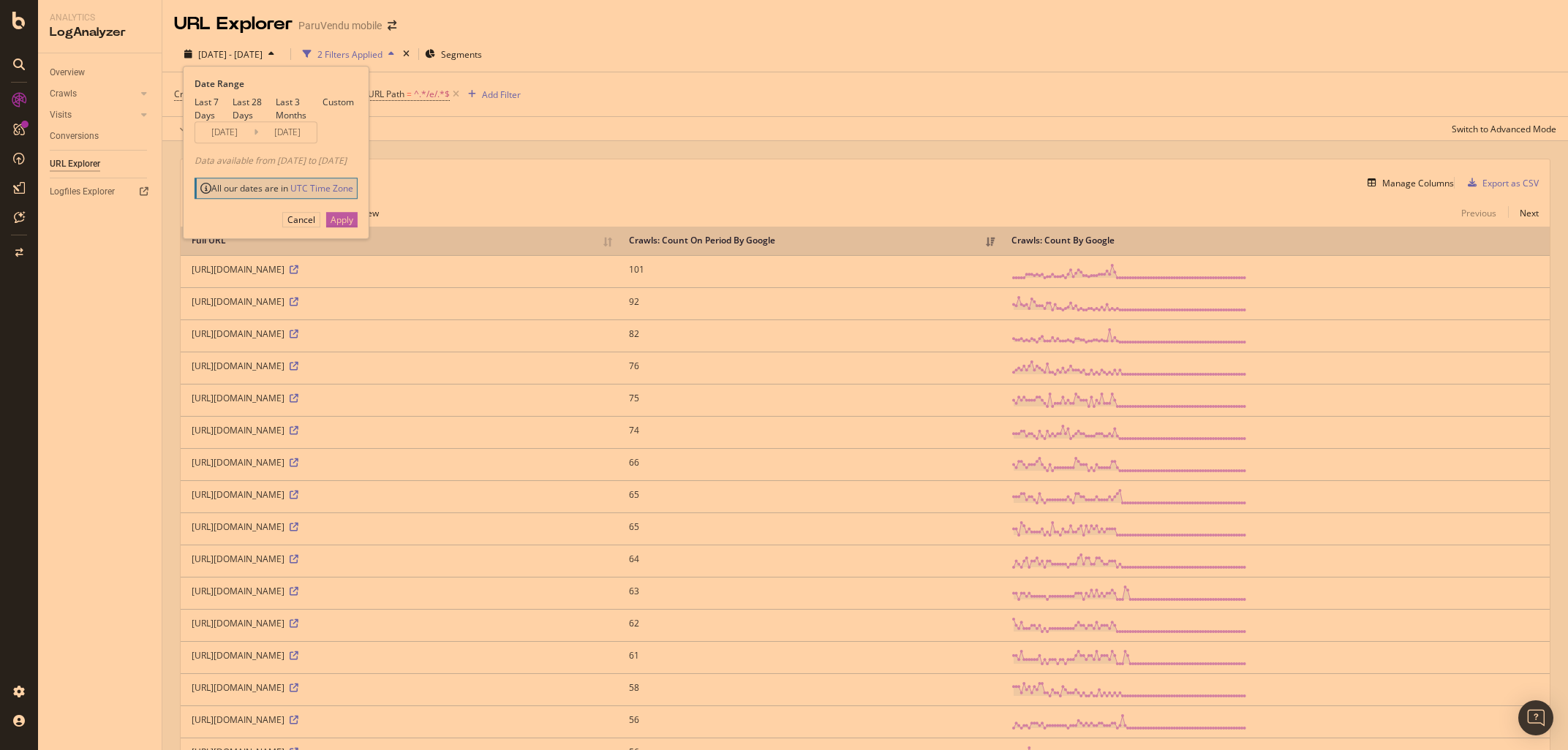
click at [358, 228] on button "Apply" at bounding box center [341, 220] width 32 height 15
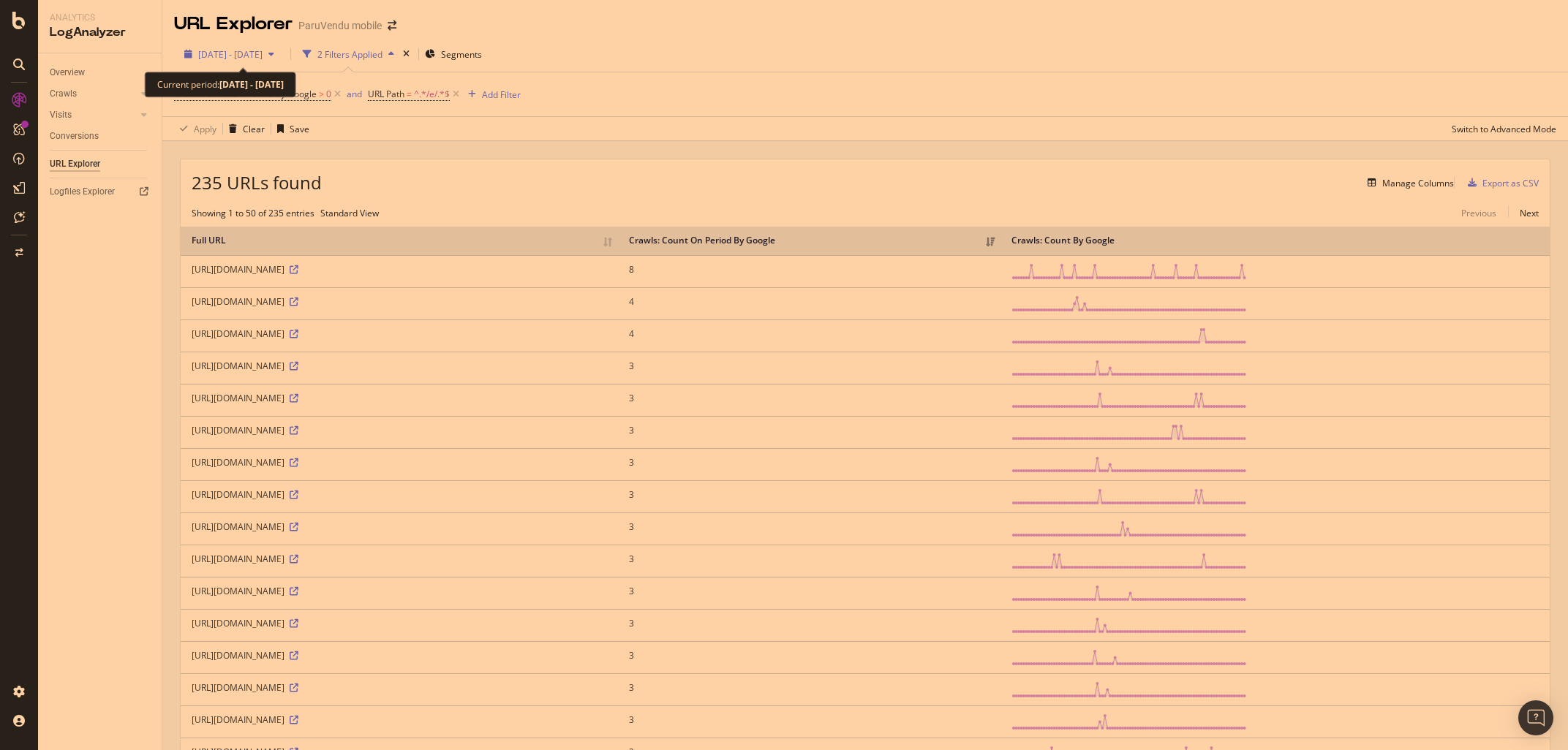
click at [228, 50] on span "[DATE] - [DATE]" at bounding box center [230, 54] width 65 height 13
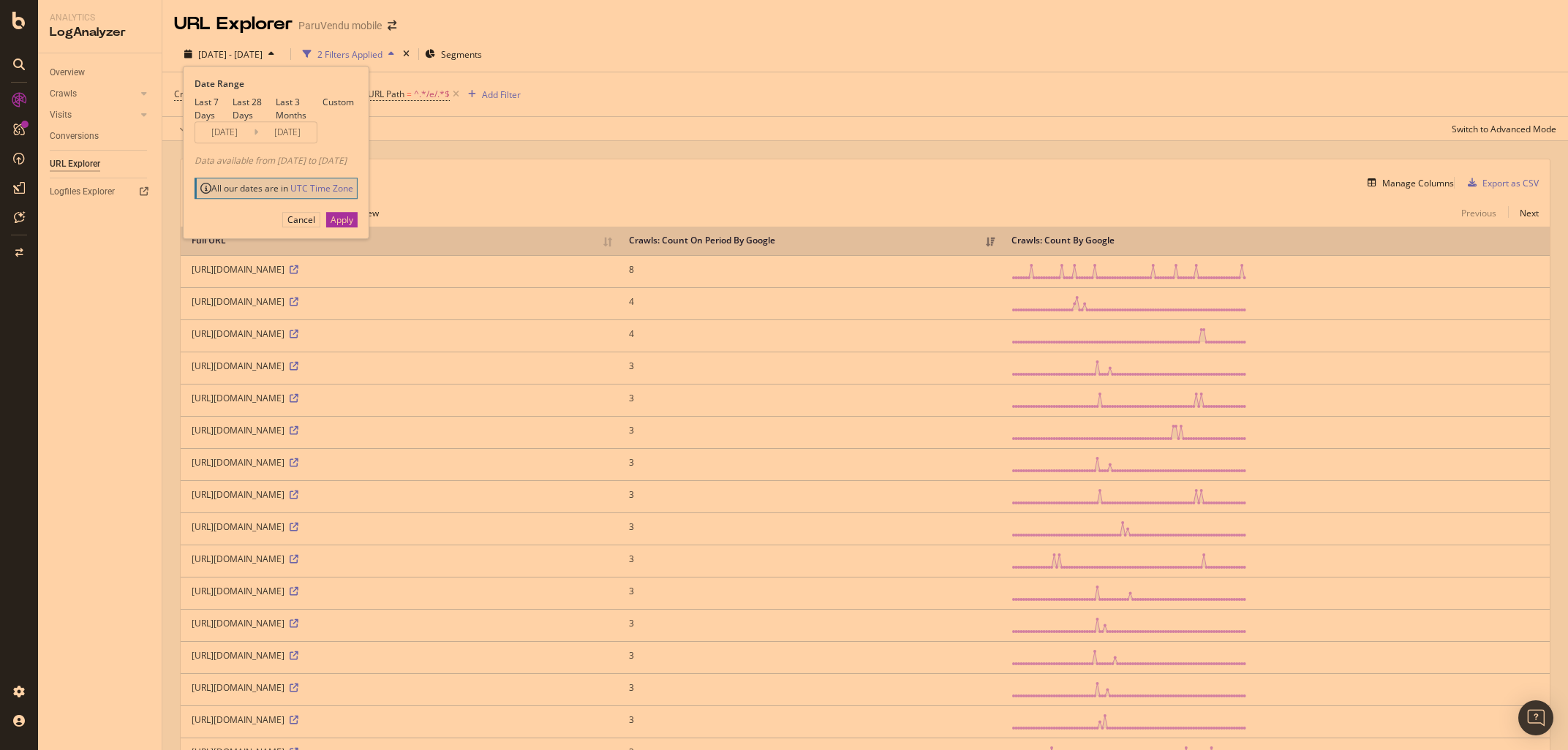
click at [252, 143] on input "[DATE]" at bounding box center [225, 132] width 59 height 20
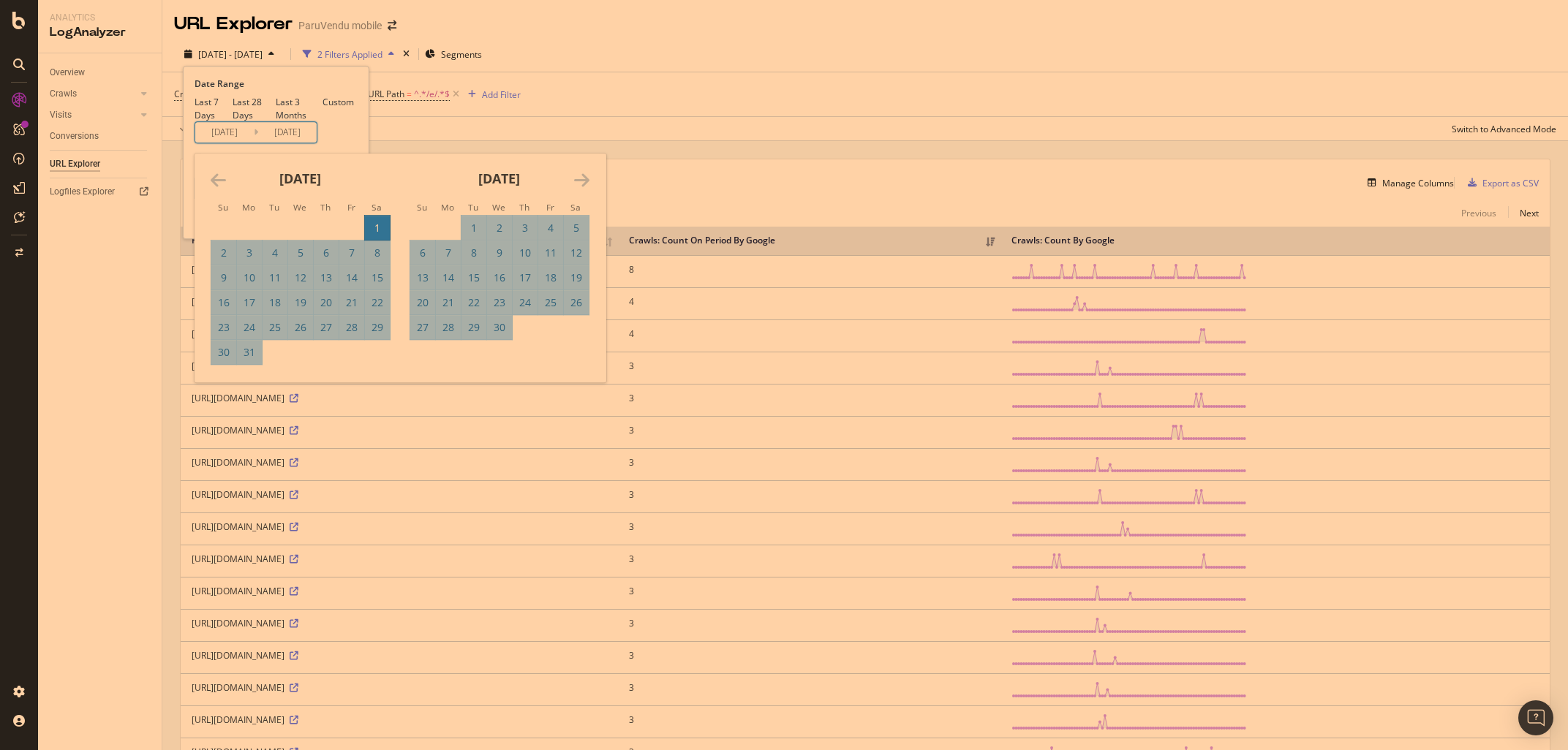
click at [276, 121] on div "Last 3 Months" at bounding box center [299, 109] width 47 height 25
type input "[DATE]"
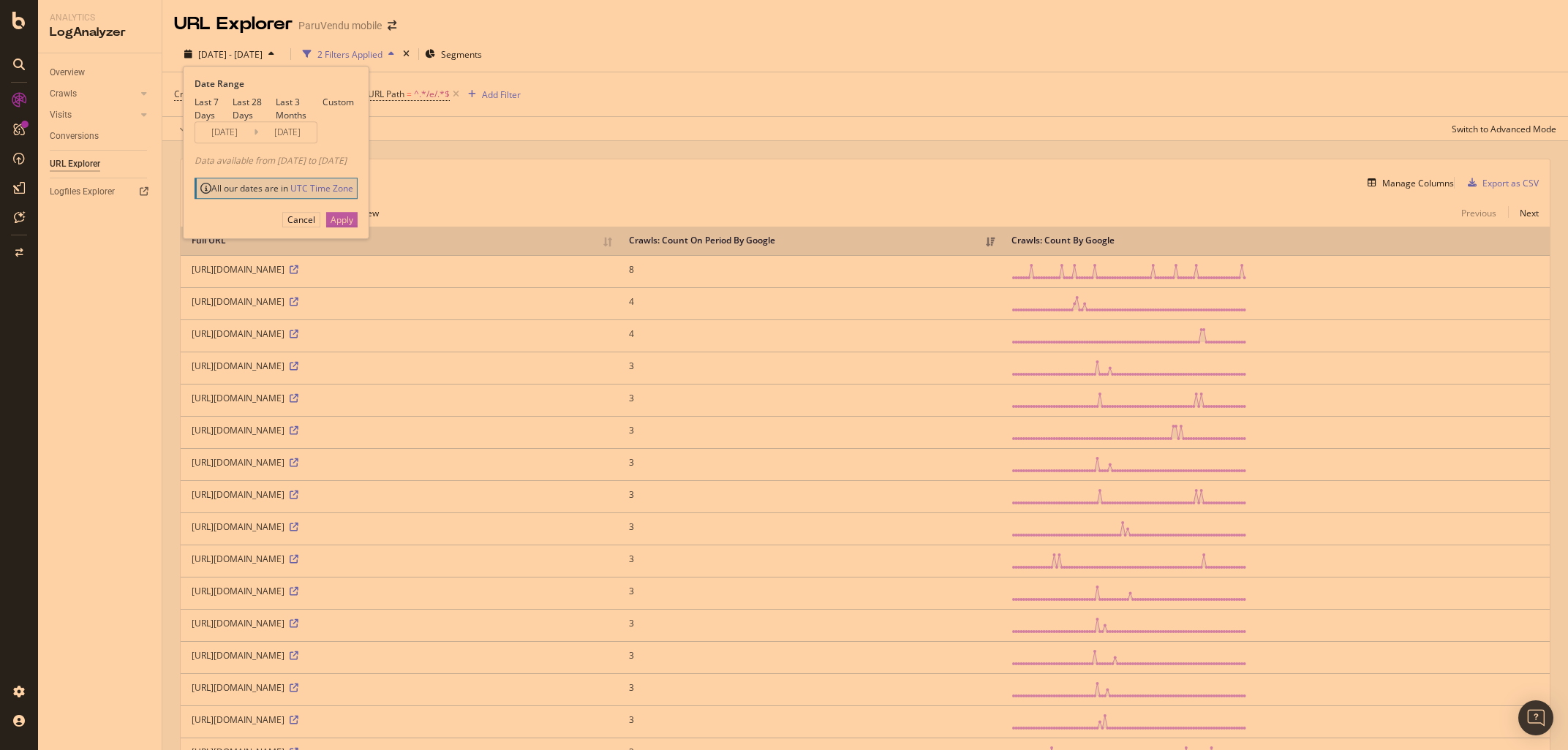
click at [353, 226] on div "Apply" at bounding box center [342, 220] width 23 height 13
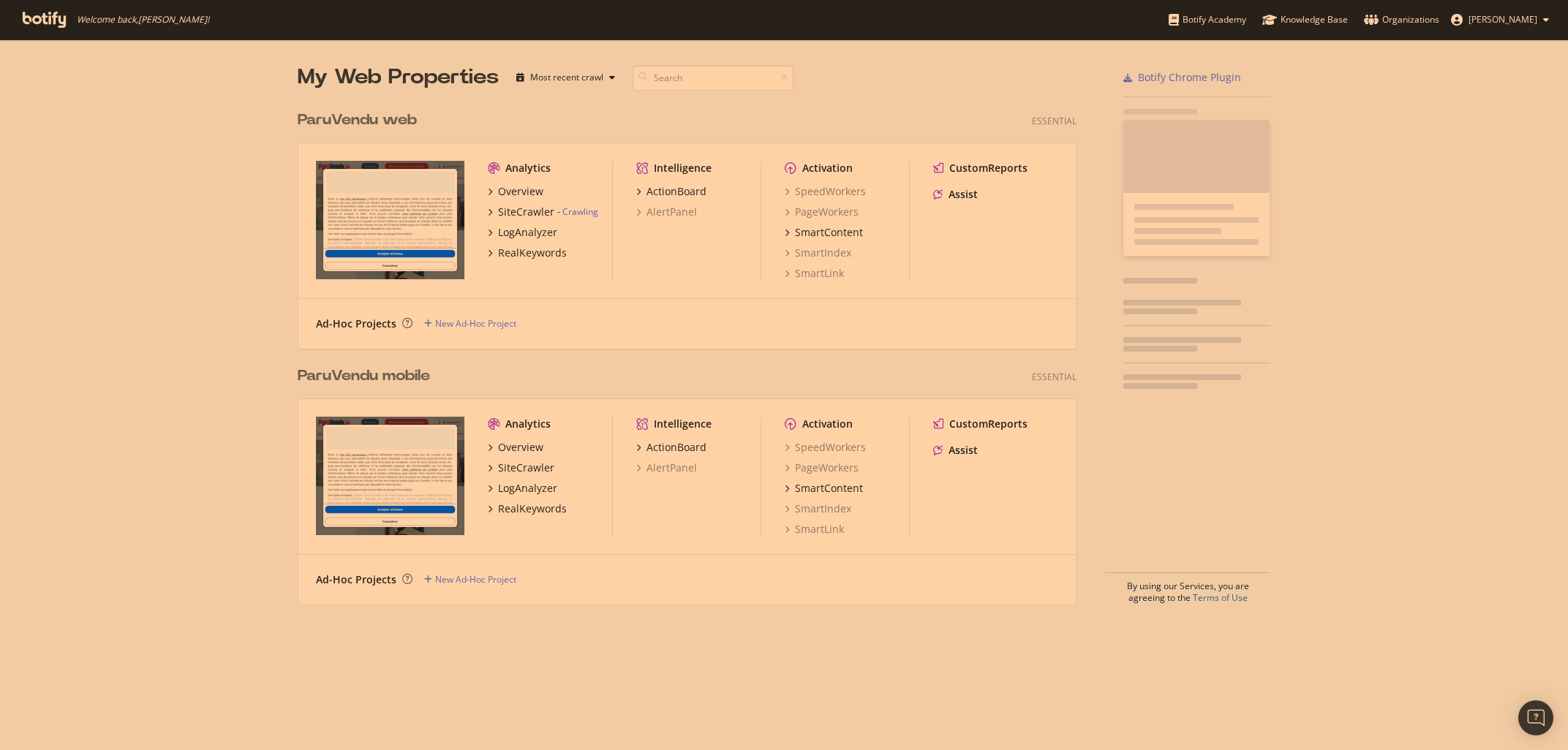
scroll to position [750, 1568]
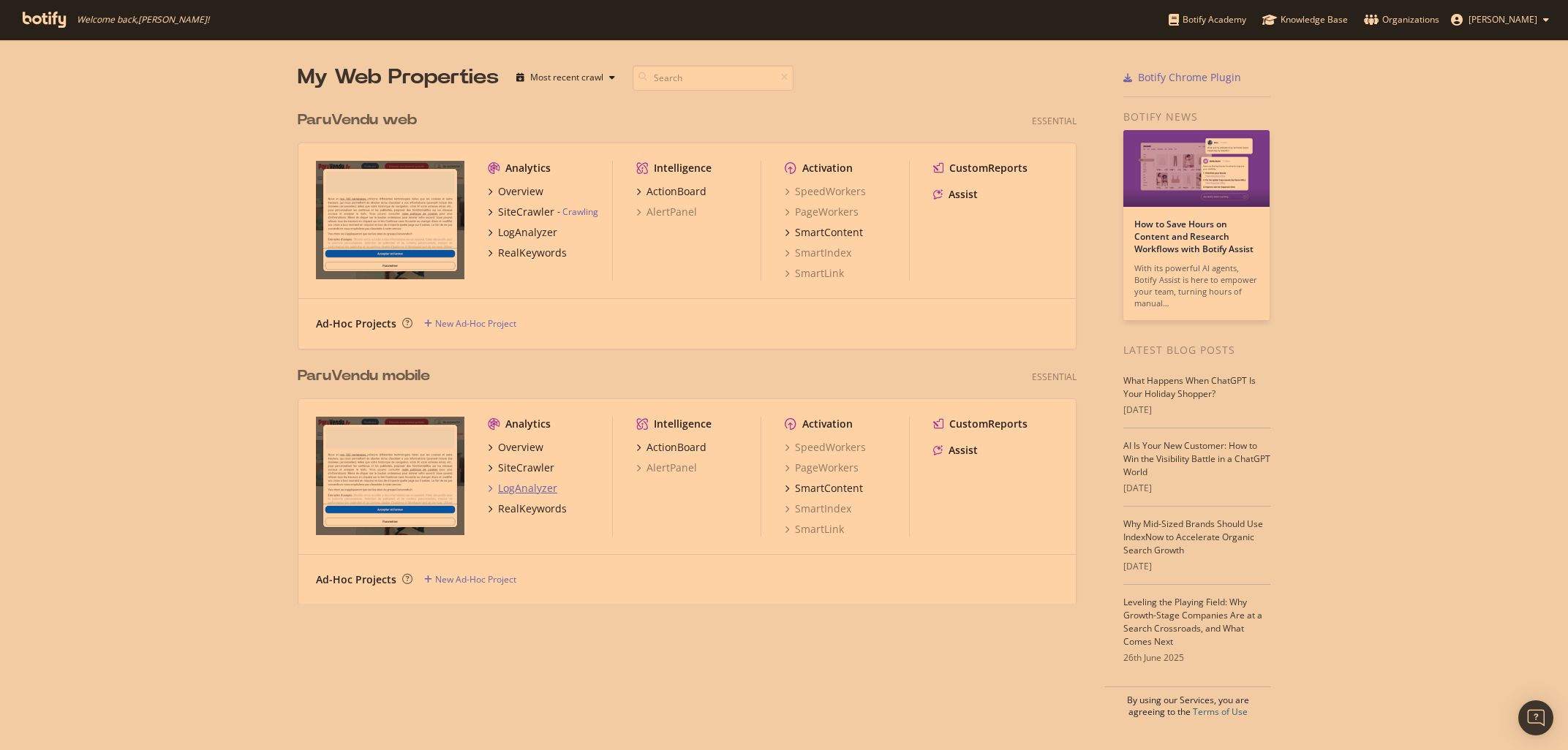
click at [525, 488] on div "LogAnalyzer" at bounding box center [527, 488] width 59 height 14
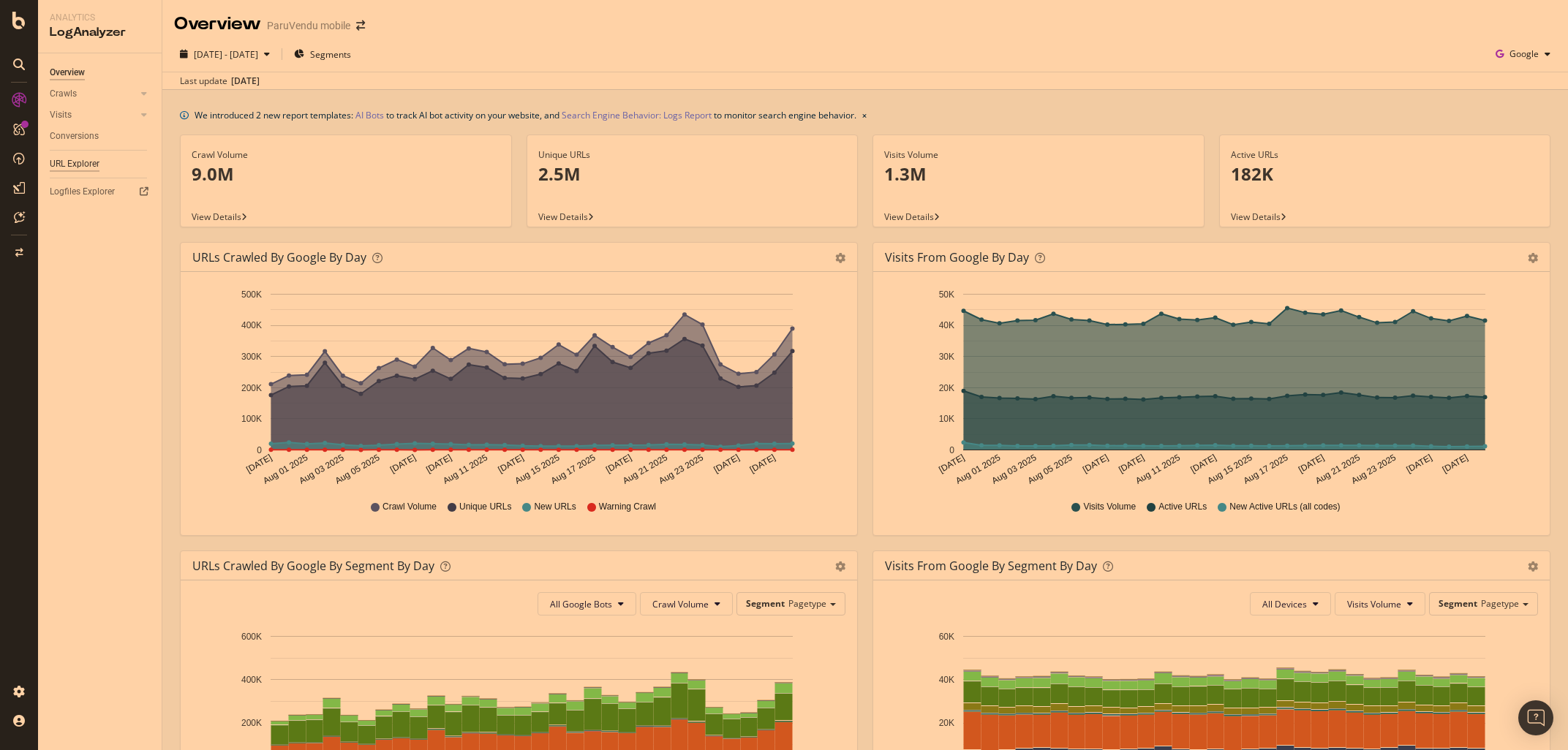
click at [51, 166] on div "URL Explorer" at bounding box center [75, 164] width 50 height 15
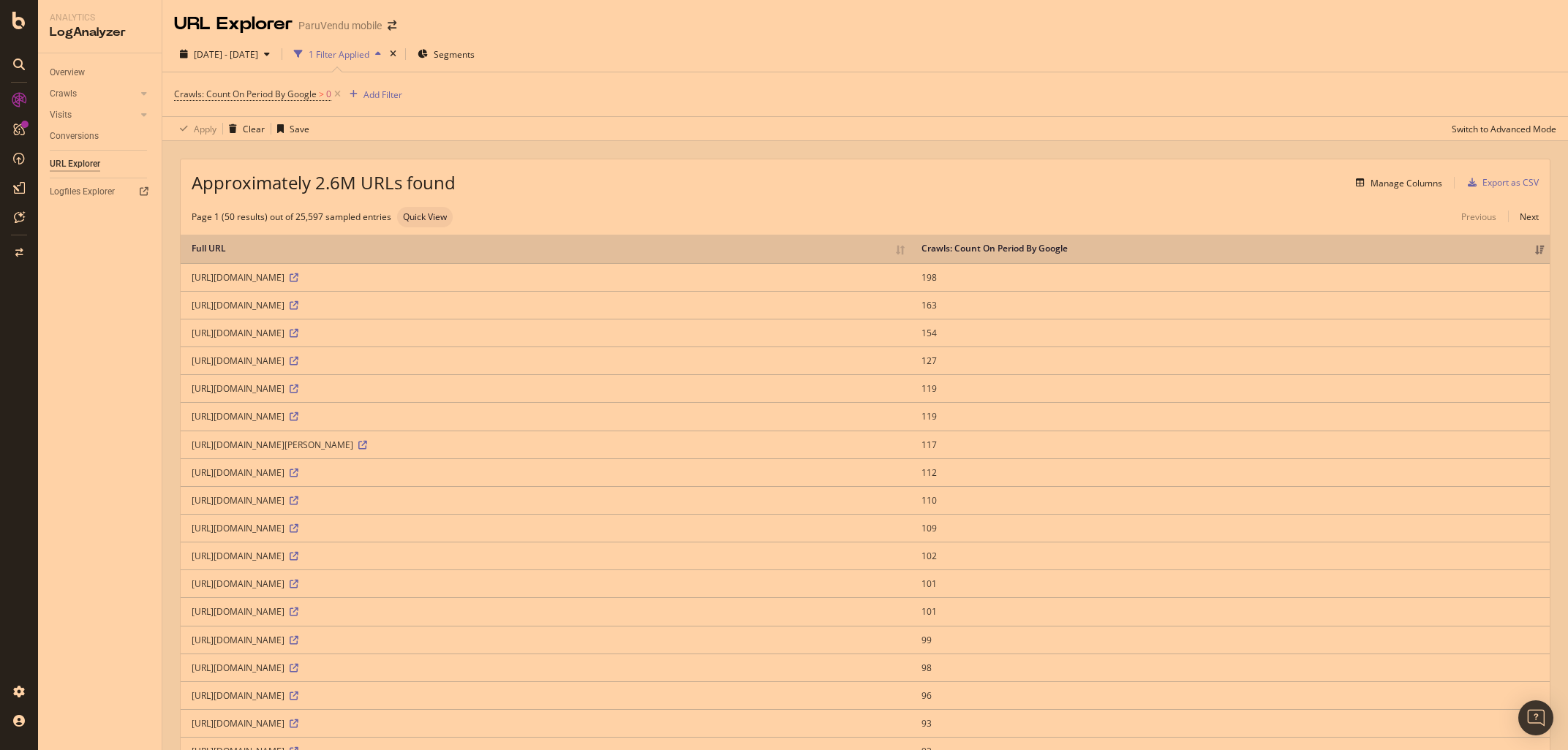
click at [389, 104] on div "Crawls: Count On Period By Google > 0 Add Filter" at bounding box center [288, 94] width 228 height 20
click at [386, 102] on div "Add Filter" at bounding box center [373, 94] width 59 height 16
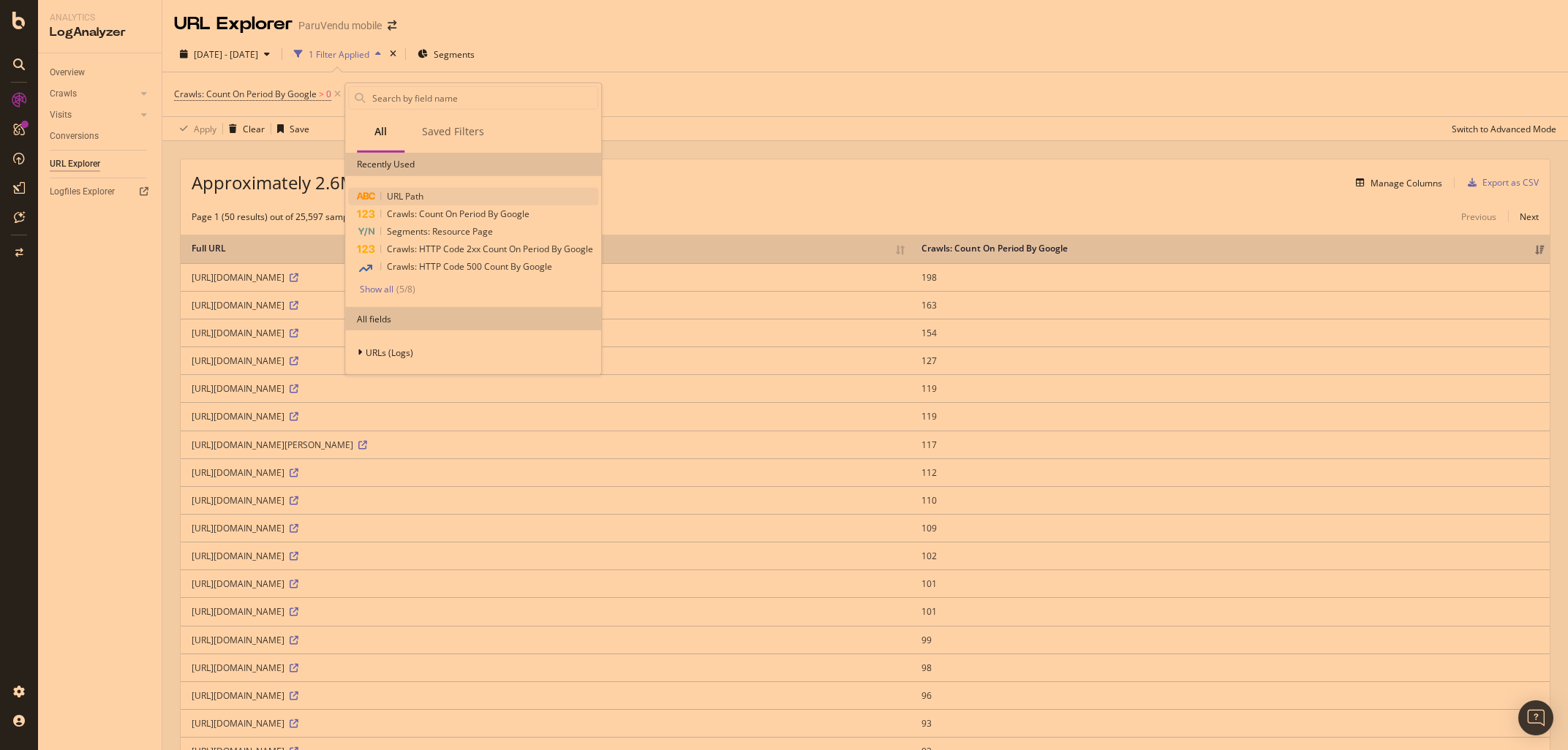
click at [398, 194] on span "URL Path" at bounding box center [405, 196] width 37 height 13
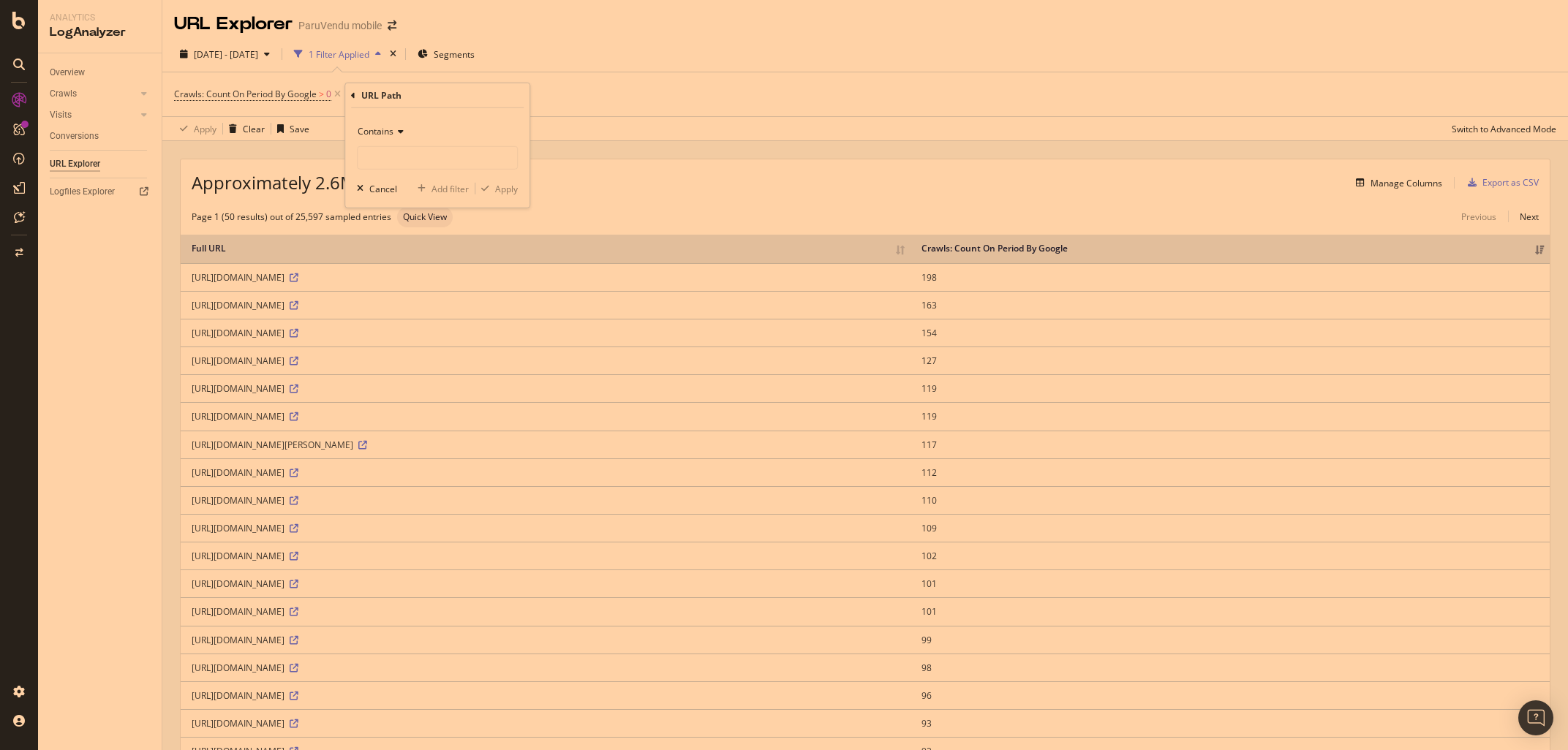
click at [378, 147] on div "Contains" at bounding box center [437, 145] width 161 height 50
click at [389, 155] on input "text" at bounding box center [437, 158] width 159 height 23
type input "/0/"
click at [504, 190] on div "Apply" at bounding box center [507, 188] width 23 height 13
click at [1388, 190] on div "Manage Columns" at bounding box center [1406, 183] width 71 height 13
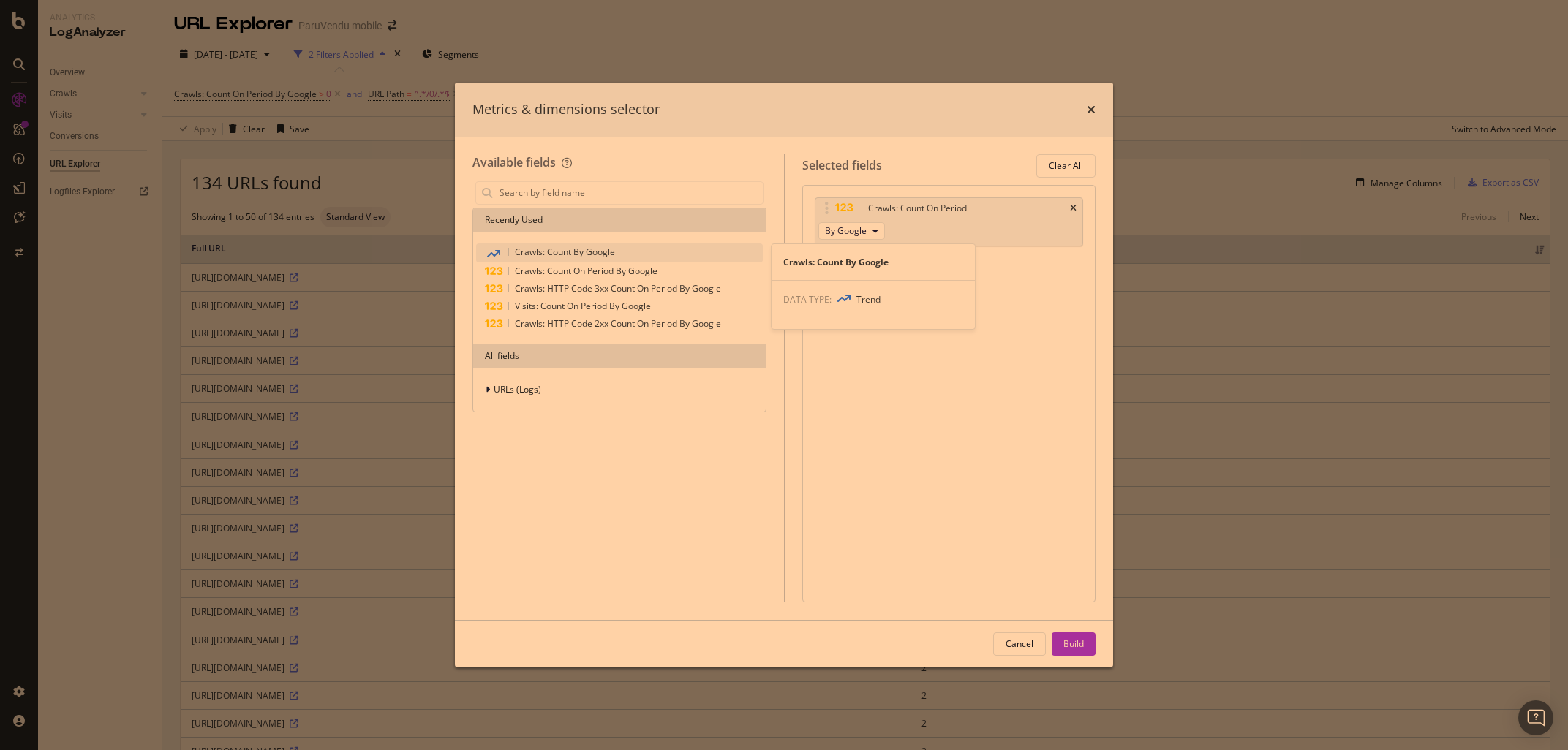
click at [537, 254] on span "Crawls: Count By Google" at bounding box center [565, 252] width 100 height 13
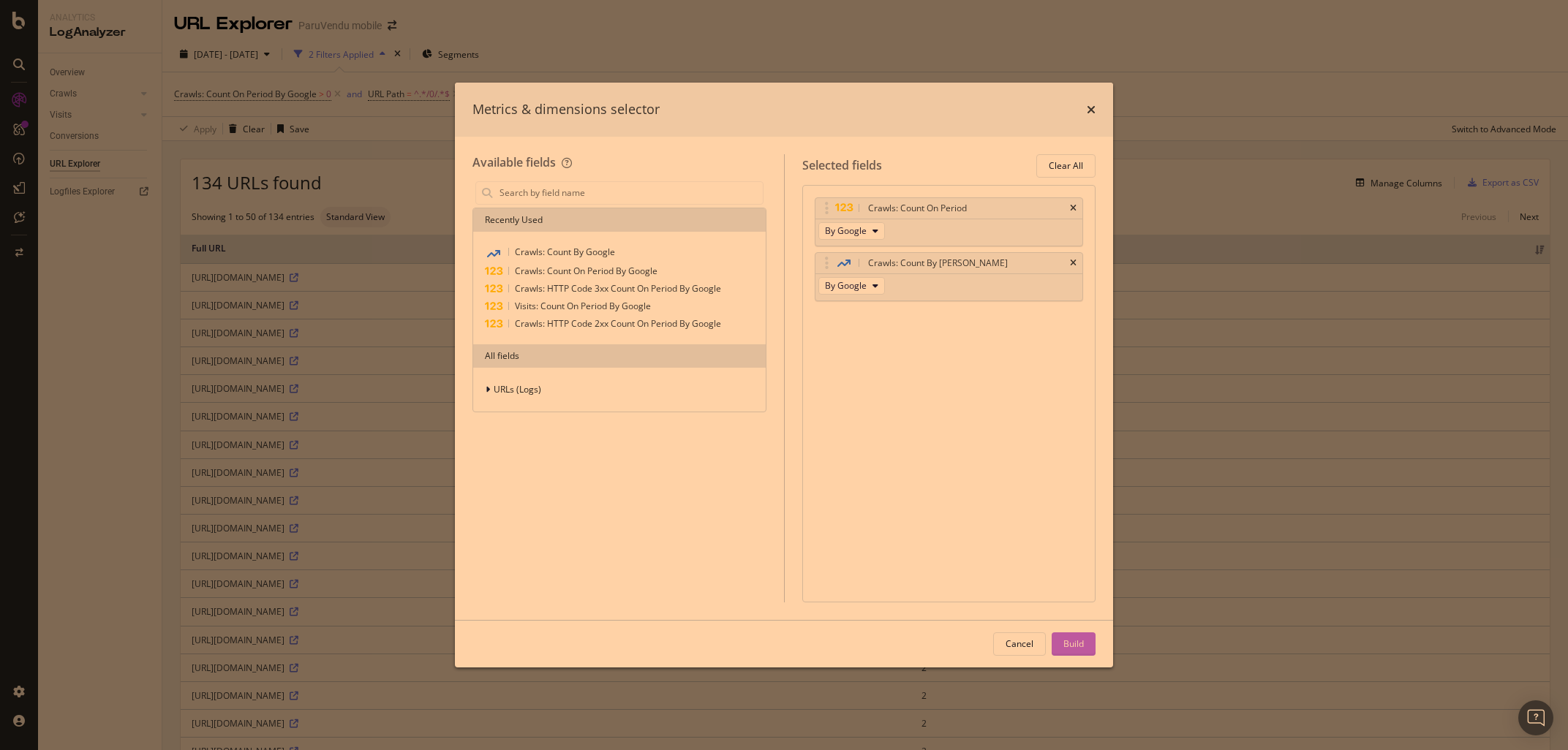
click at [1072, 644] on div "Build" at bounding box center [1073, 644] width 20 height 13
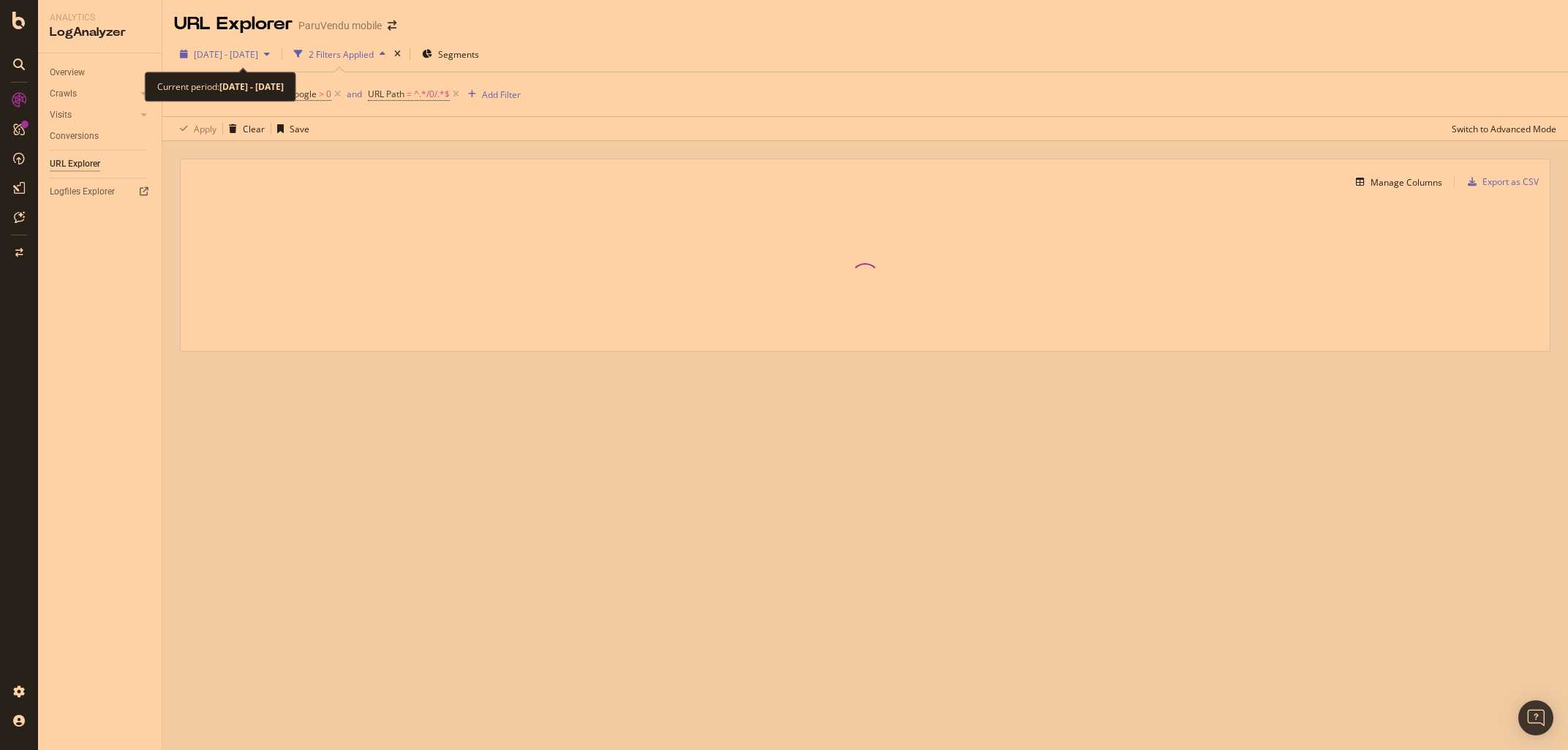
click at [235, 47] on div "[DATE] - [DATE]" at bounding box center [225, 54] width 101 height 22
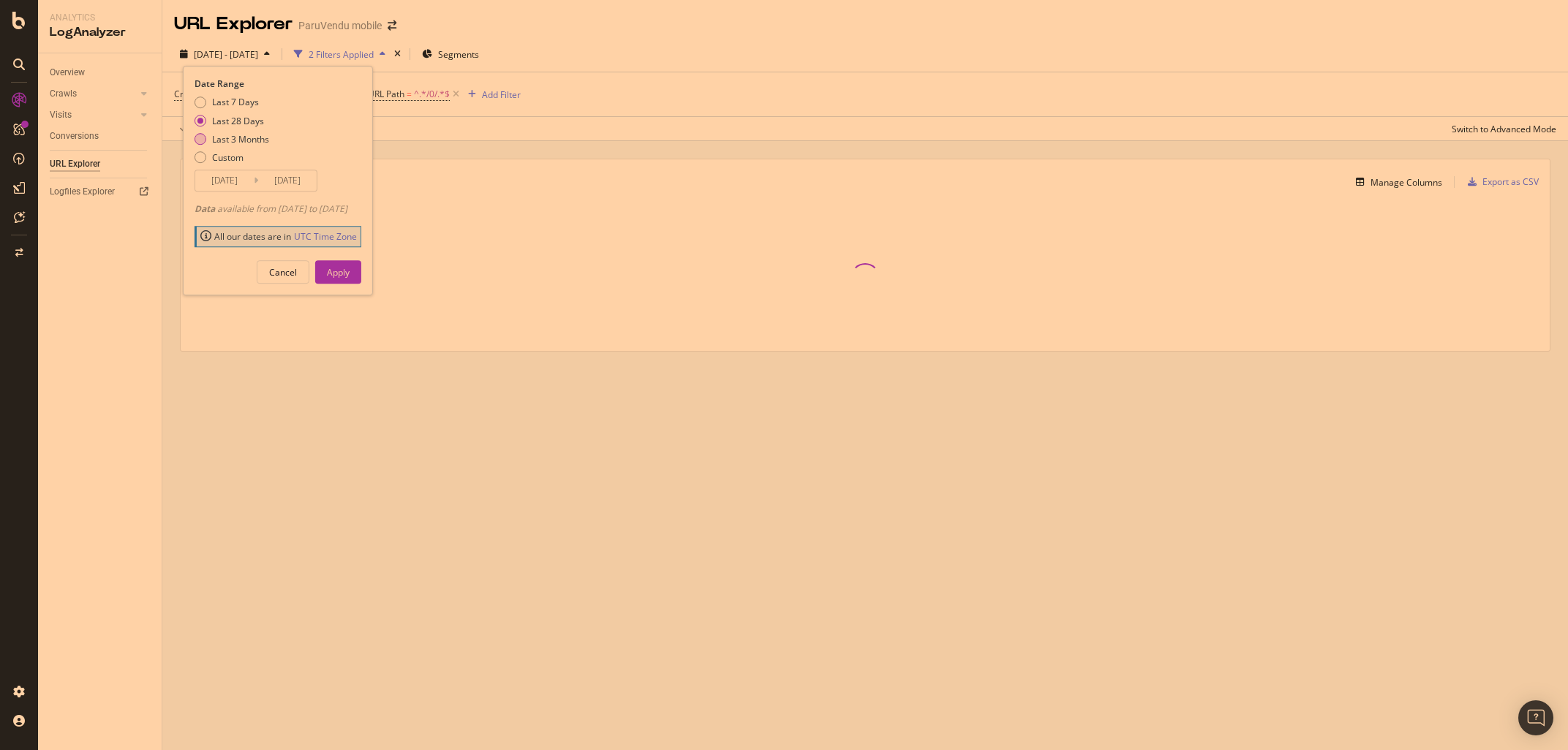
click at [225, 138] on div "Last 3 Months" at bounding box center [240, 139] width 57 height 13
type input "[DATE]"
click at [350, 274] on div "Apply" at bounding box center [338, 272] width 23 height 13
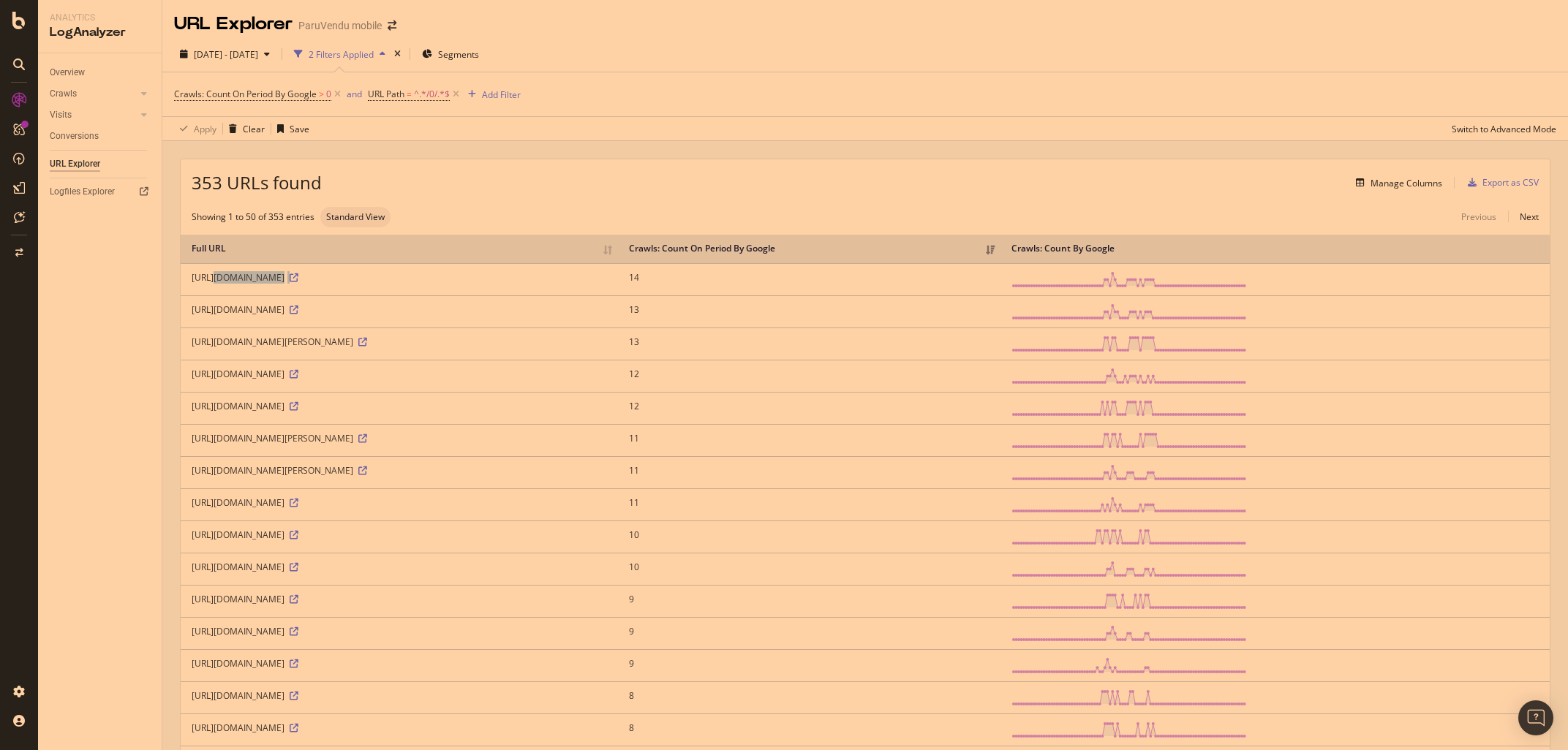
drag, startPoint x: 189, startPoint y: 286, endPoint x: 485, endPoint y: 288, distance: 296.0
click at [485, 288] on td "https://www.paruvendu.fr/a/caravaning-occasion/mobil-home/0/?p=6" at bounding box center [399, 279] width 438 height 32
copy div "https://www.paruvendu.fr/a/caravaning-occasion/mobil-home/0/?p=6"
click at [221, 52] on span "[DATE] - [DATE]" at bounding box center [226, 54] width 65 height 13
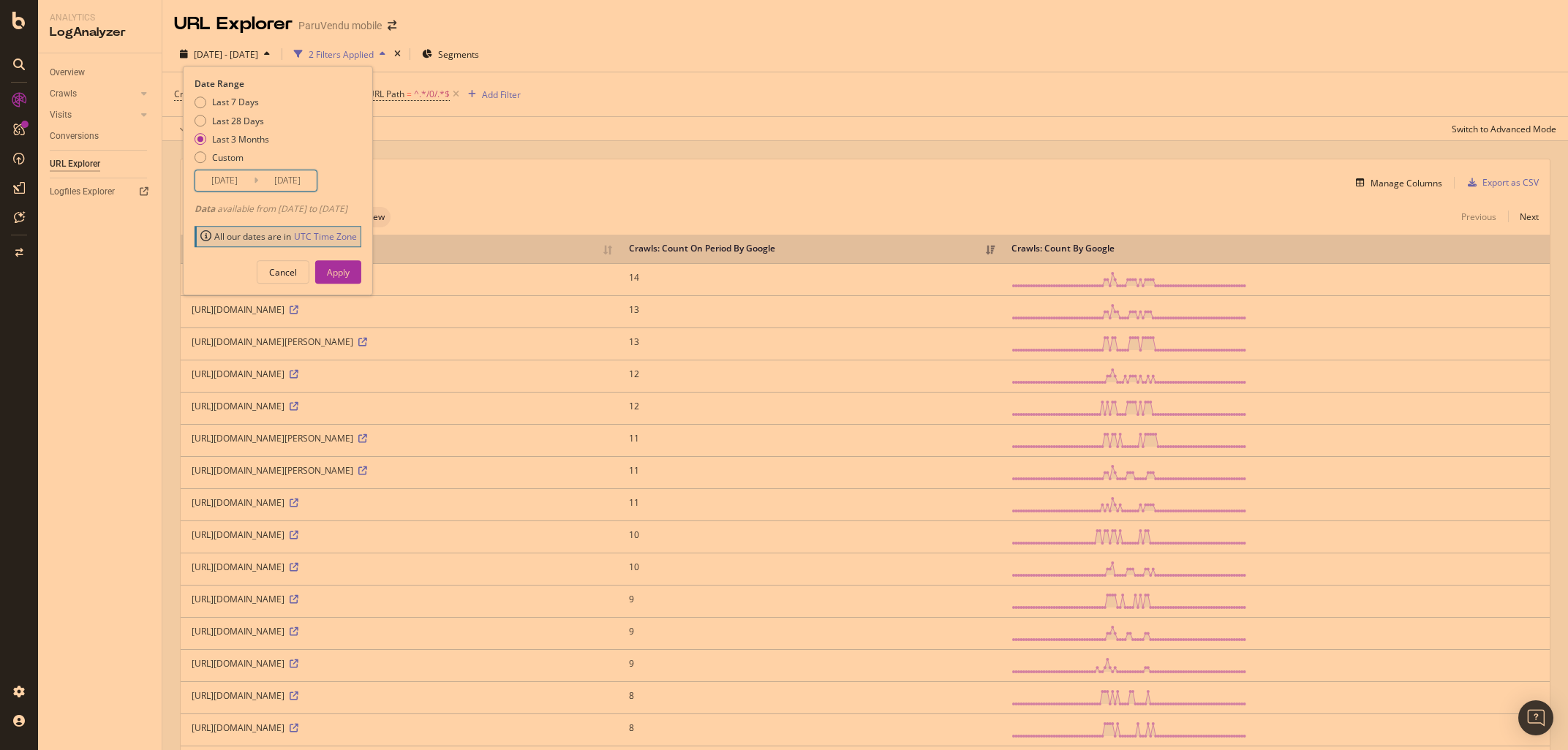
click at [215, 177] on input "[DATE]" at bounding box center [225, 180] width 59 height 20
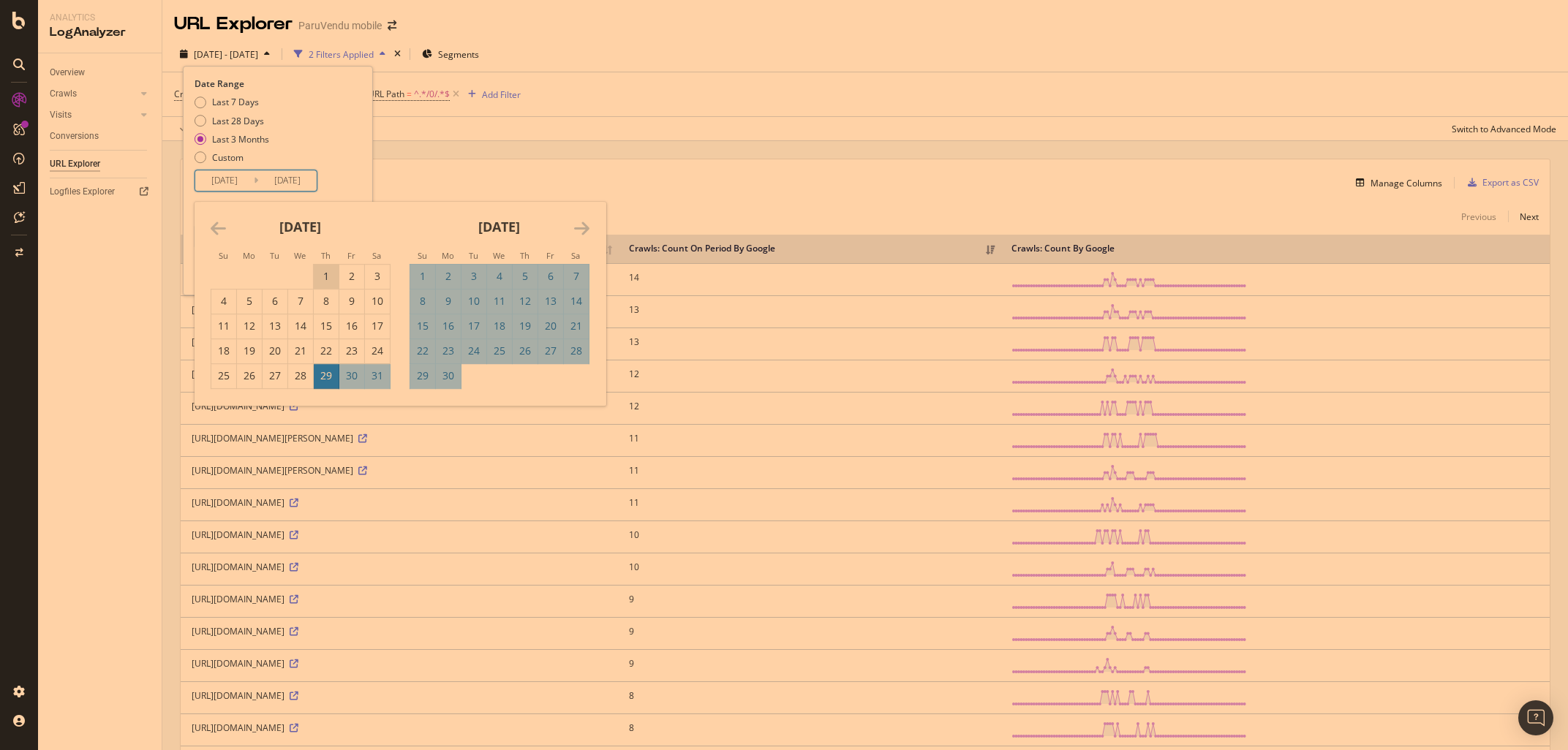
click at [326, 278] on div "1" at bounding box center [326, 276] width 25 height 14
type input "2025/05/01"
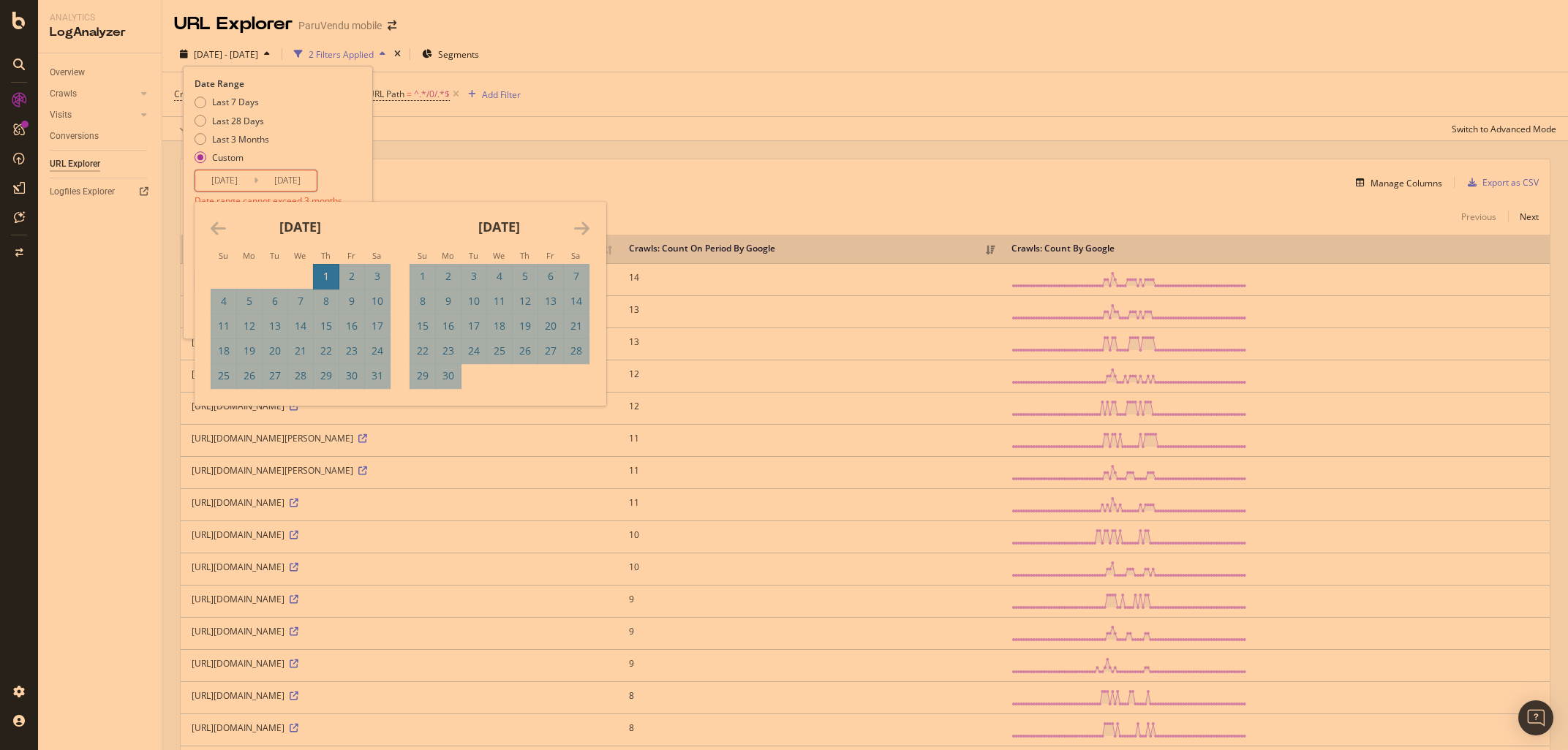
click at [583, 228] on icon "Move forward to switch to the next month." at bounding box center [582, 228] width 15 height 17
click at [522, 380] on div "31" at bounding box center [525, 375] width 25 height 14
type input "2025/07/31"
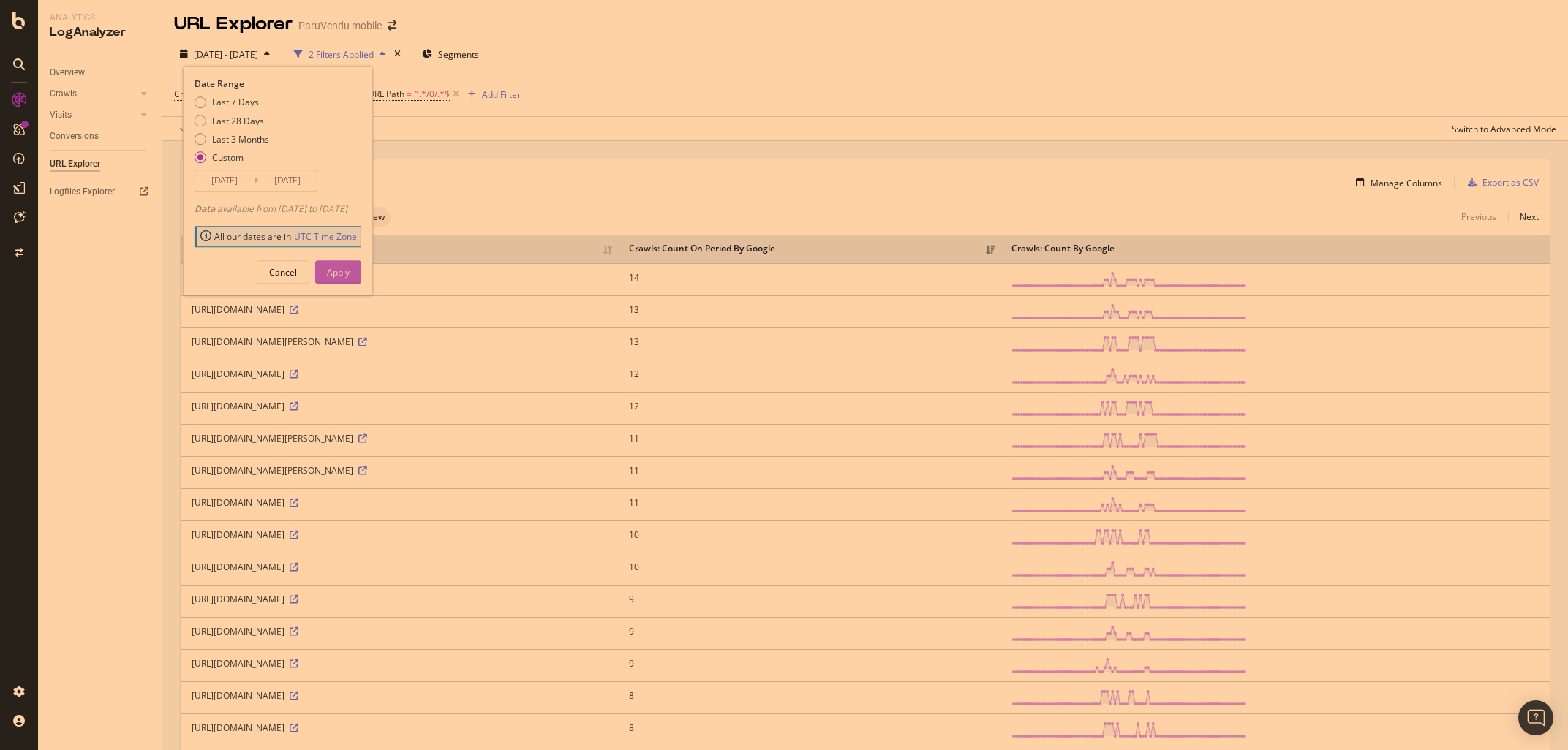
click at [350, 271] on div "Apply" at bounding box center [338, 272] width 23 height 13
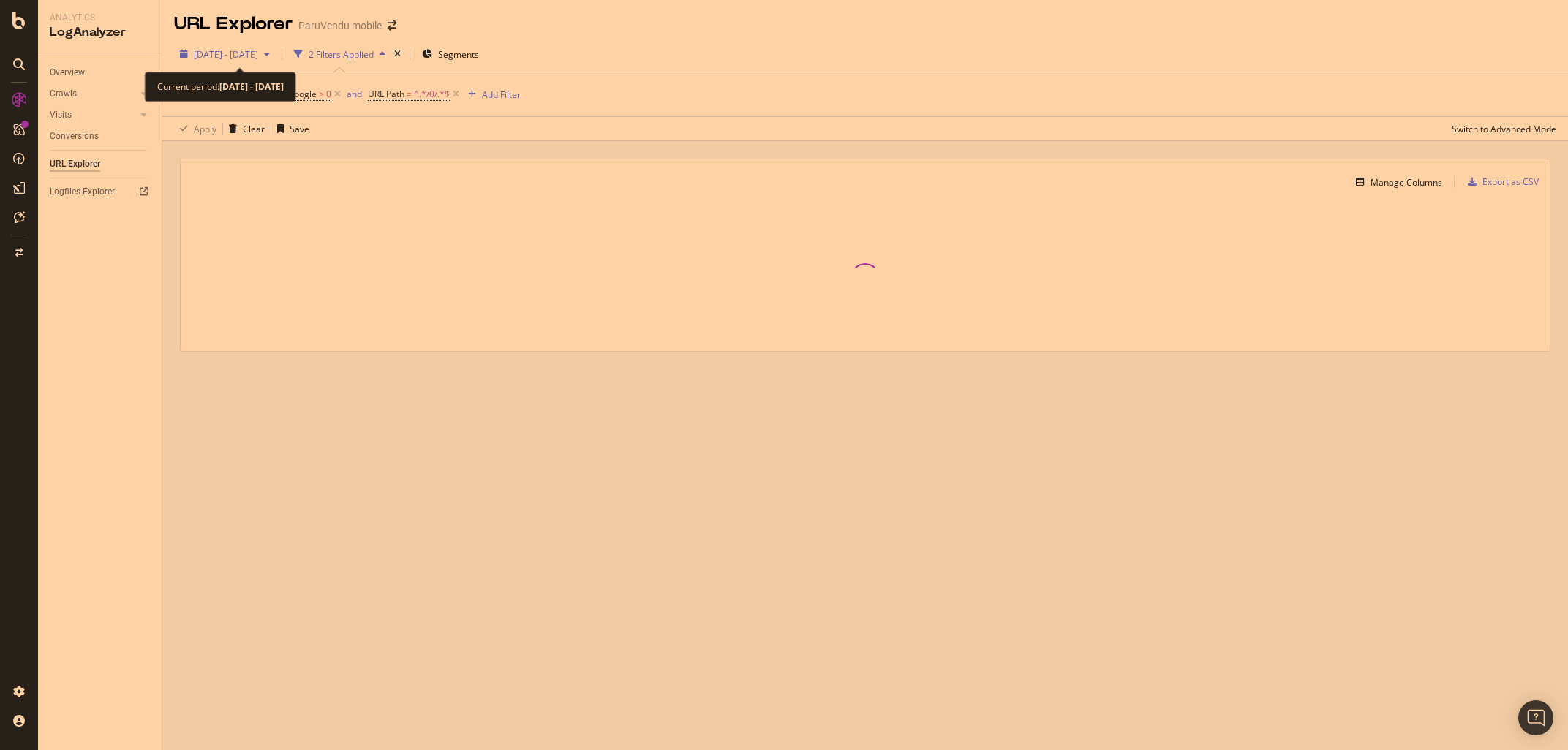
click at [218, 50] on span "2025 May. 1st - Jul. 31st" at bounding box center [226, 54] width 65 height 13
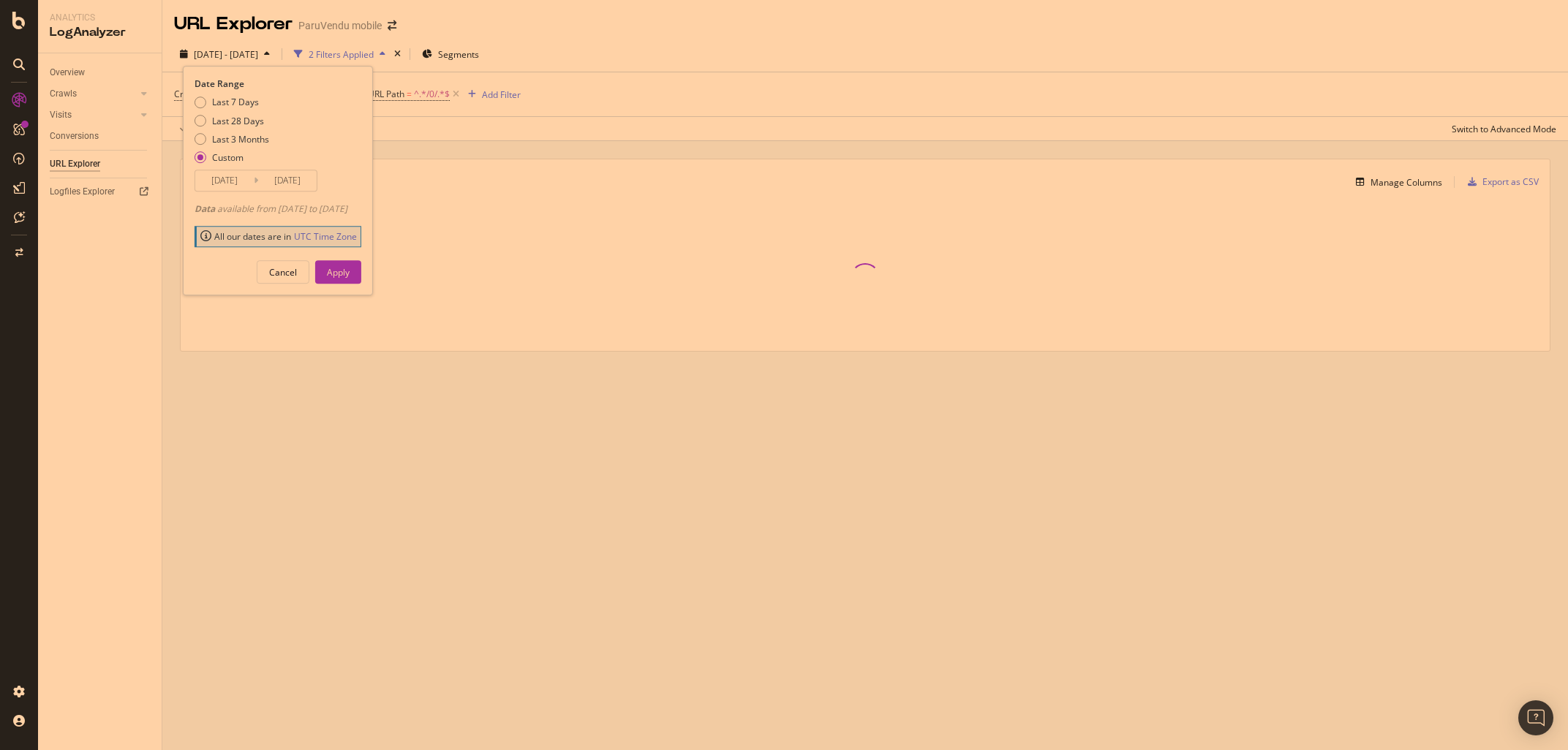
click at [214, 179] on input "2025/05/01" at bounding box center [225, 180] width 59 height 20
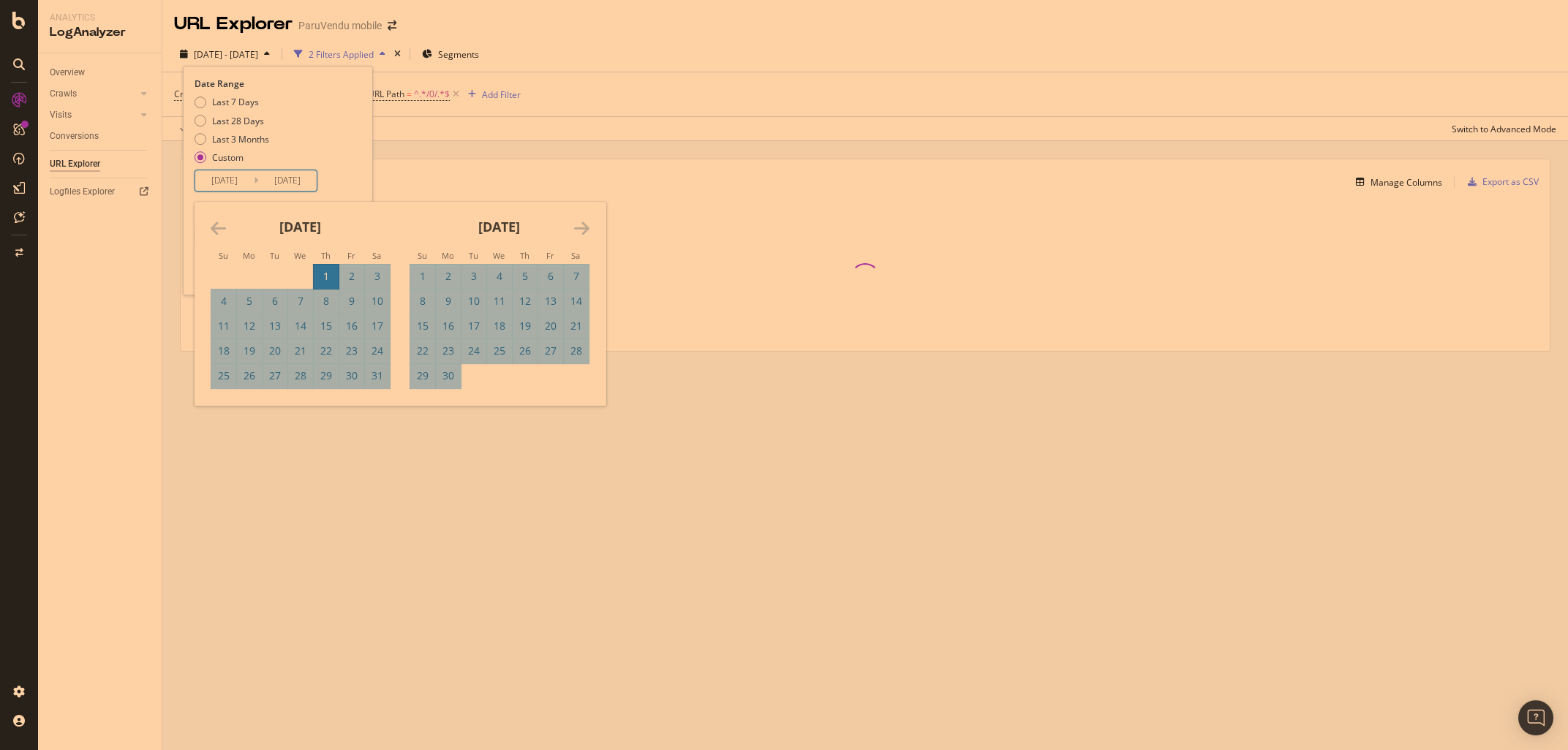
click at [222, 228] on icon "Move backward to switch to the previous month." at bounding box center [219, 228] width 15 height 17
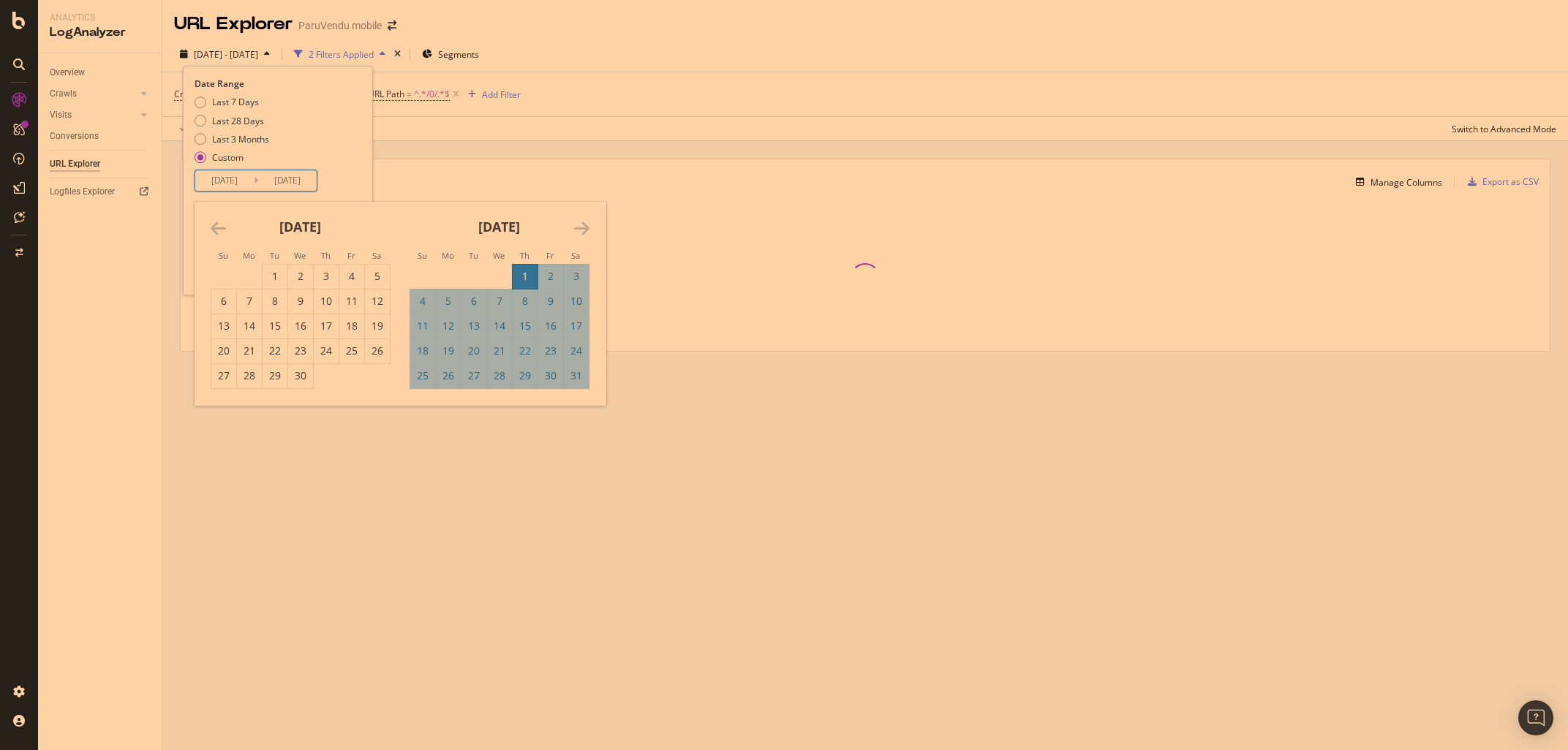
click at [222, 228] on icon "Move backward to switch to the previous month." at bounding box center [219, 228] width 15 height 17
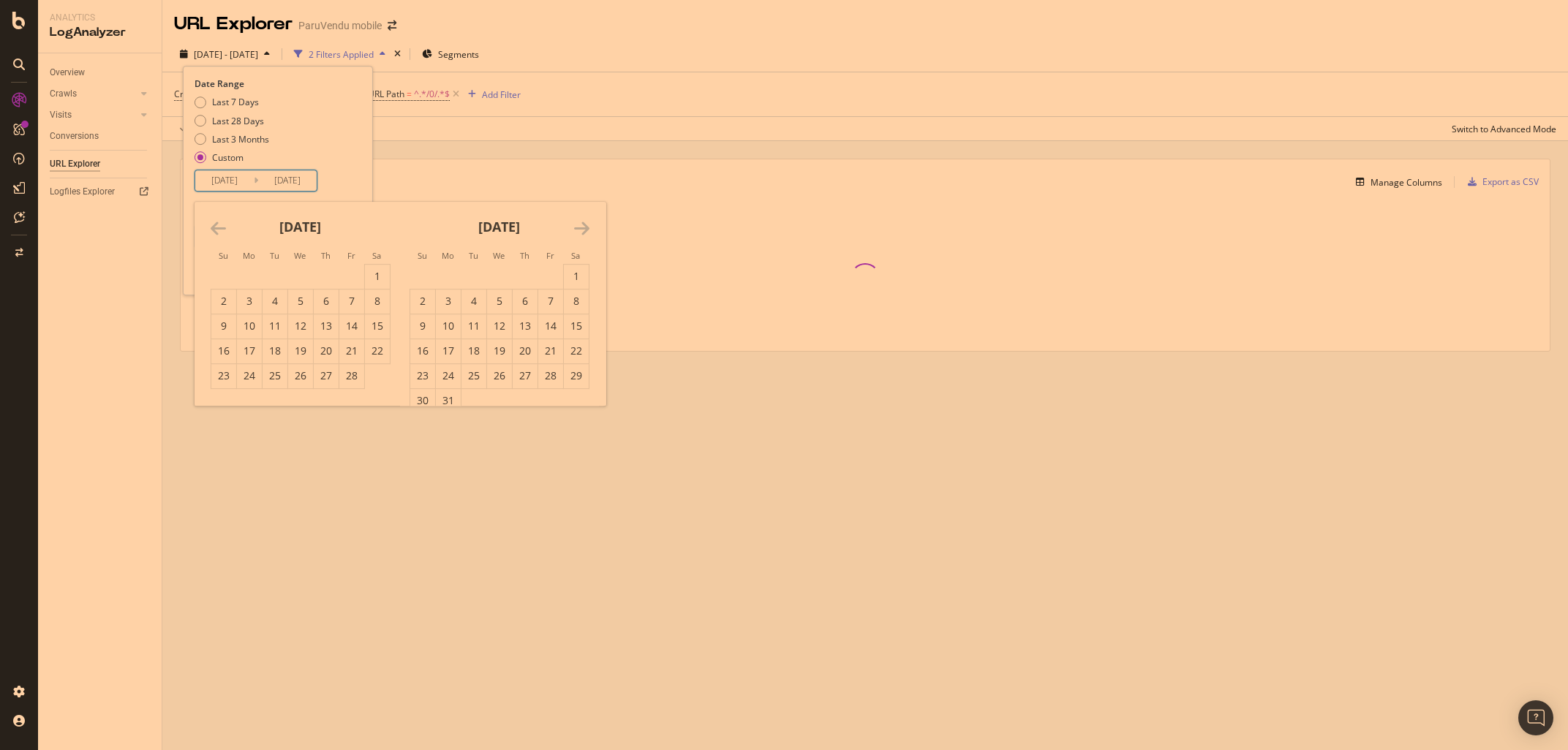
click at [222, 228] on icon "Move backward to switch to the previous month." at bounding box center [219, 228] width 15 height 17
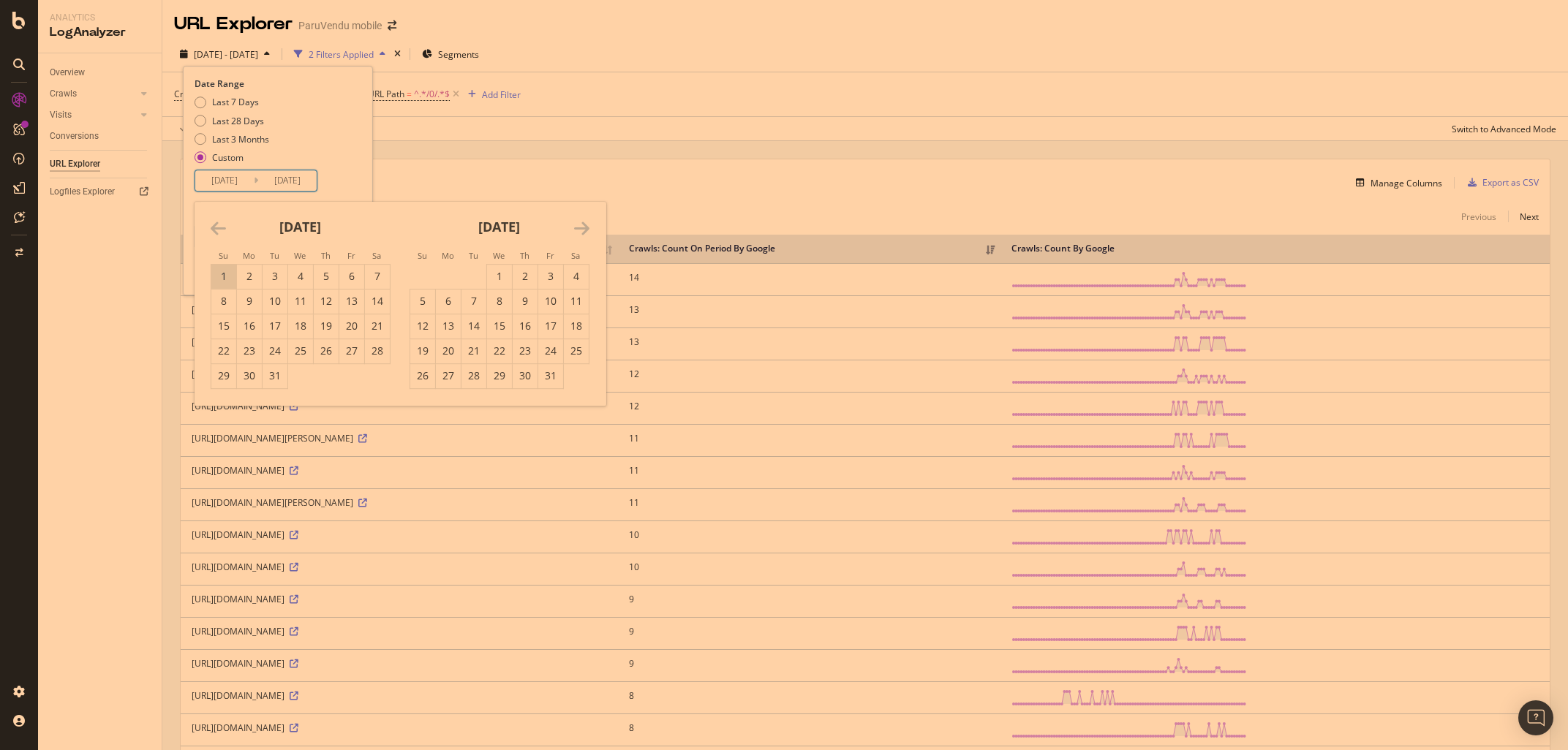
click at [221, 279] on div "1" at bounding box center [224, 276] width 25 height 14
type input "[DATE]"
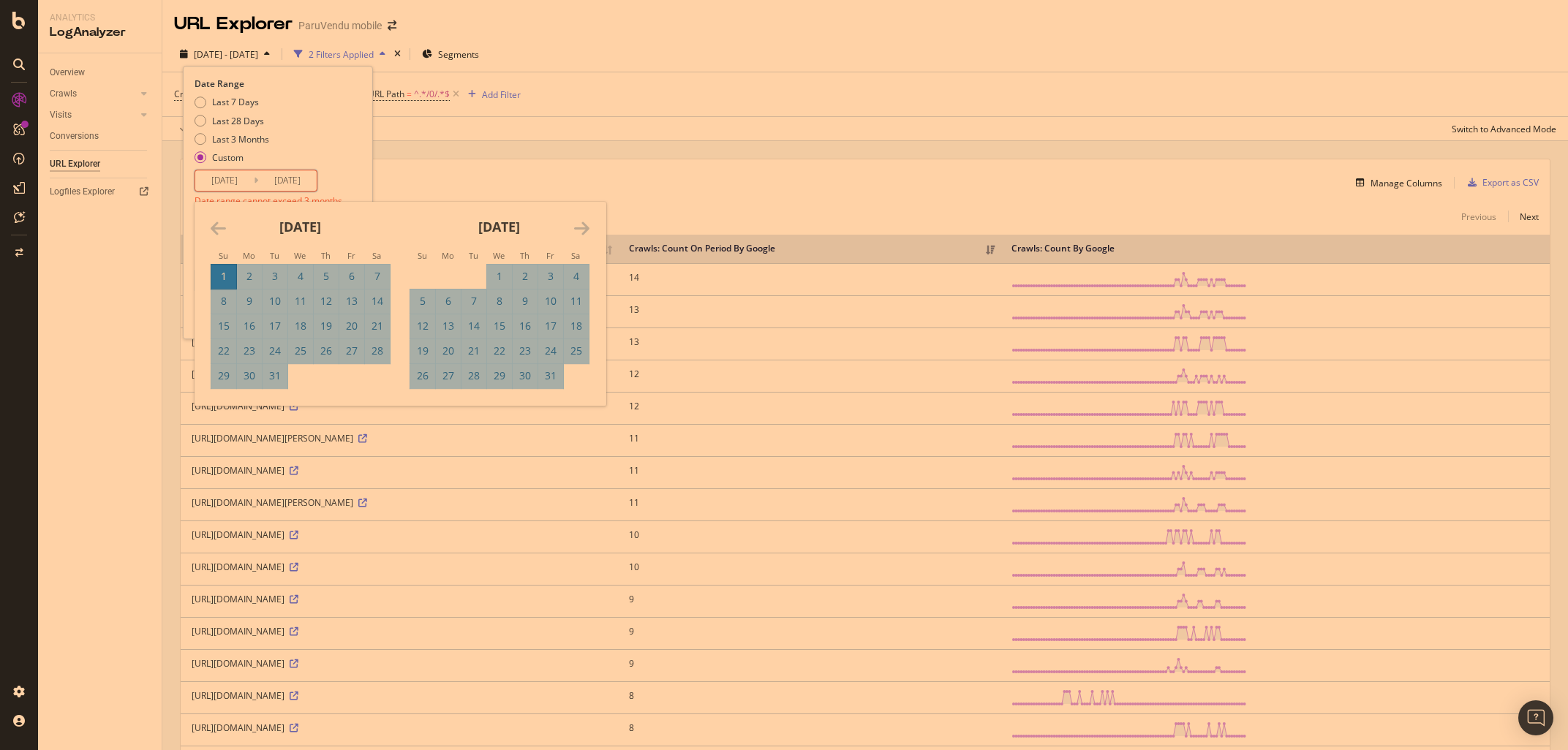
click at [579, 226] on icon "Move forward to switch to the next month." at bounding box center [582, 228] width 15 height 17
click at [555, 380] on div "28" at bounding box center [550, 375] width 25 height 14
type input "[DATE]"
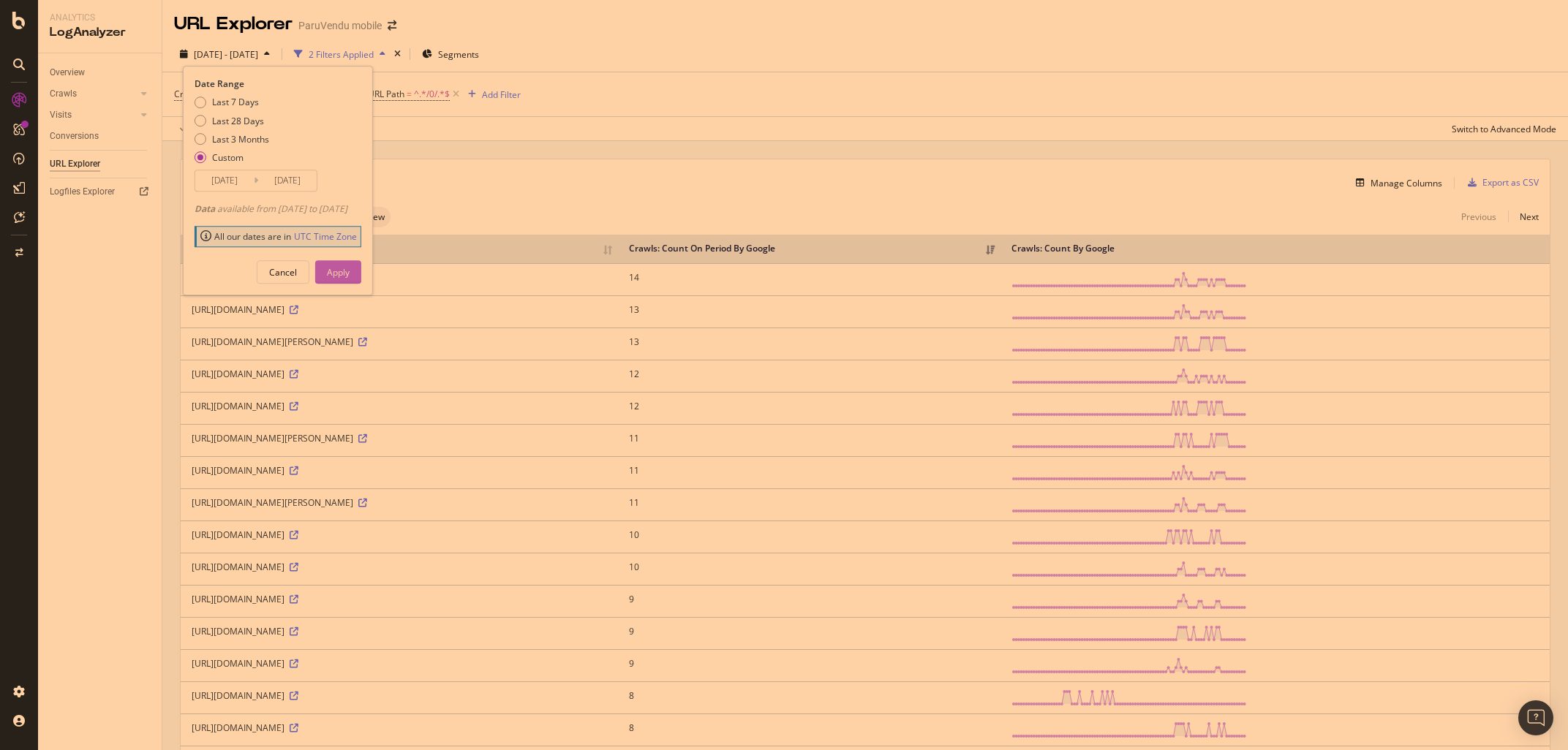
click at [350, 274] on div "Apply" at bounding box center [338, 272] width 23 height 13
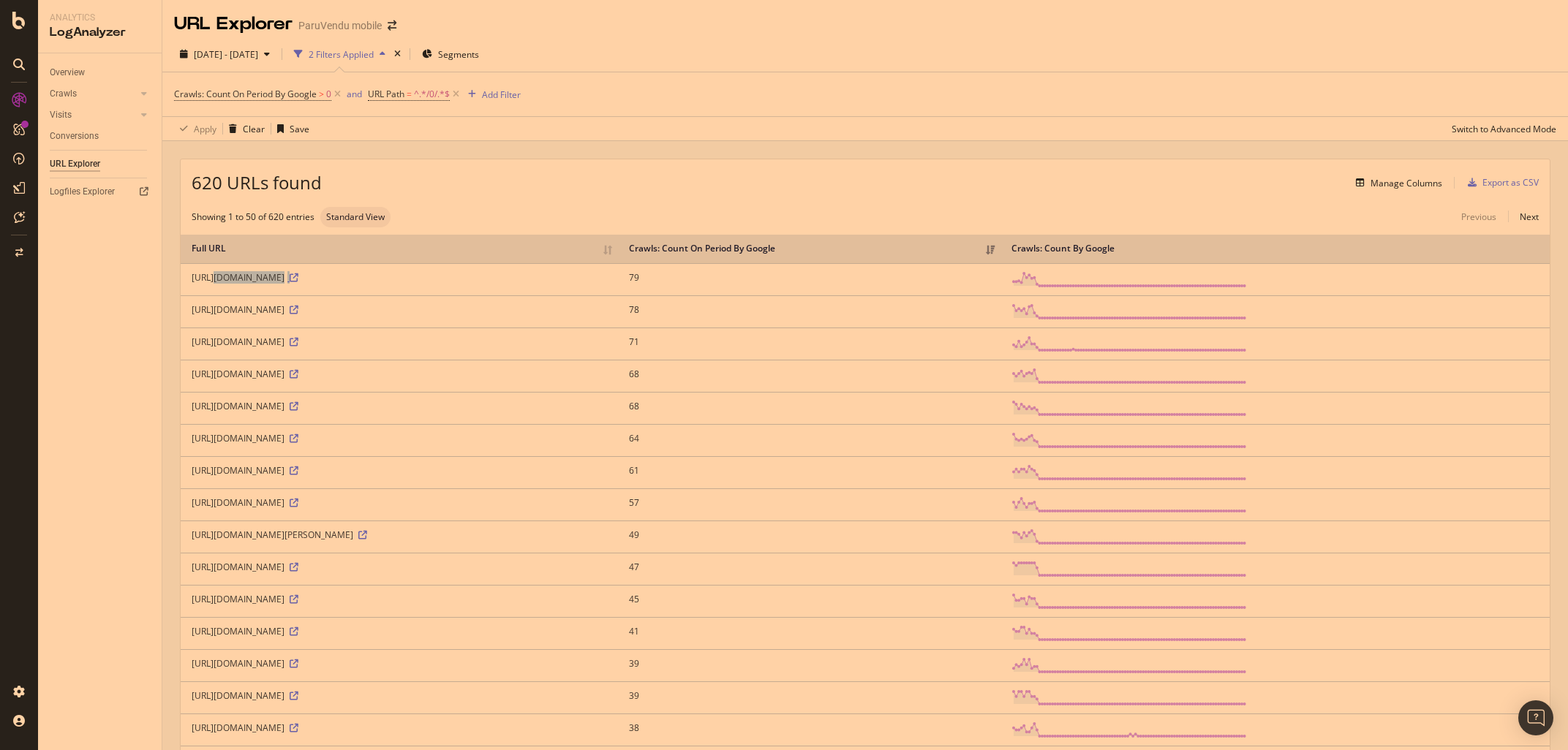
drag, startPoint x: 184, startPoint y: 280, endPoint x: 384, endPoint y: 281, distance: 200.0
click at [384, 281] on td "https://www.paruvendu.fr/p/chien-chiot/0/0" at bounding box center [399, 279] width 438 height 32
copy div "https://www.paruvendu.fr/p/chien-chiot/0/0"
click at [300, 282] on div "https://www.paruvendu.fr/p/chien-chiot/0/0" at bounding box center [399, 277] width 415 height 13
drag, startPoint x: 297, startPoint y: 275, endPoint x: 381, endPoint y: 275, distance: 84.0
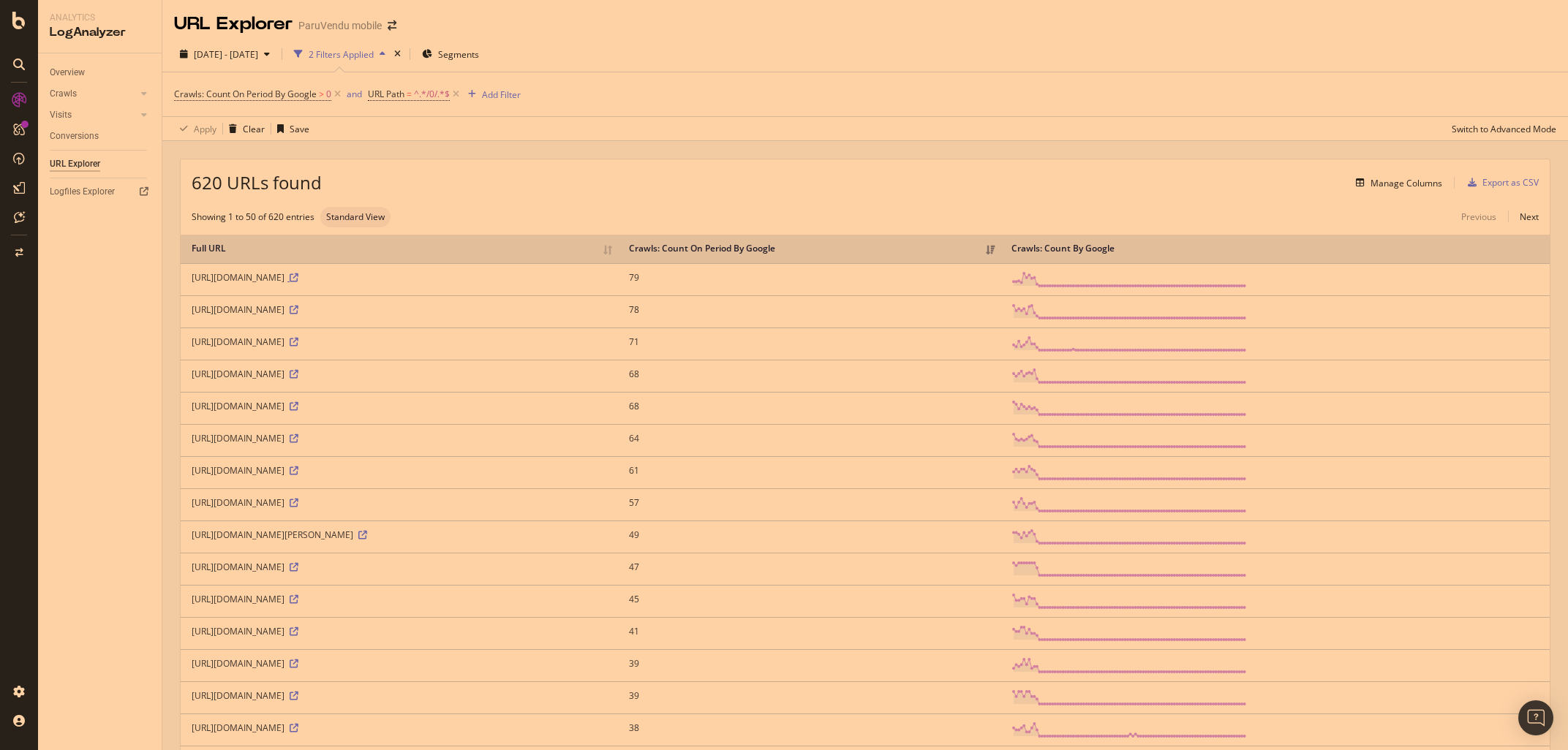
click at [381, 275] on div "https://www.paruvendu.fr/p/chien-chiot/0/0" at bounding box center [399, 277] width 415 height 13
copy div "/p/chien-chiot/0/0"
click at [426, 99] on span "^.*/0/.*$" at bounding box center [431, 94] width 36 height 20
drag, startPoint x: 426, startPoint y: 151, endPoint x: 336, endPoint y: 148, distance: 90.0
click at [383, 148] on input "/0/" at bounding box center [451, 155] width 138 height 23
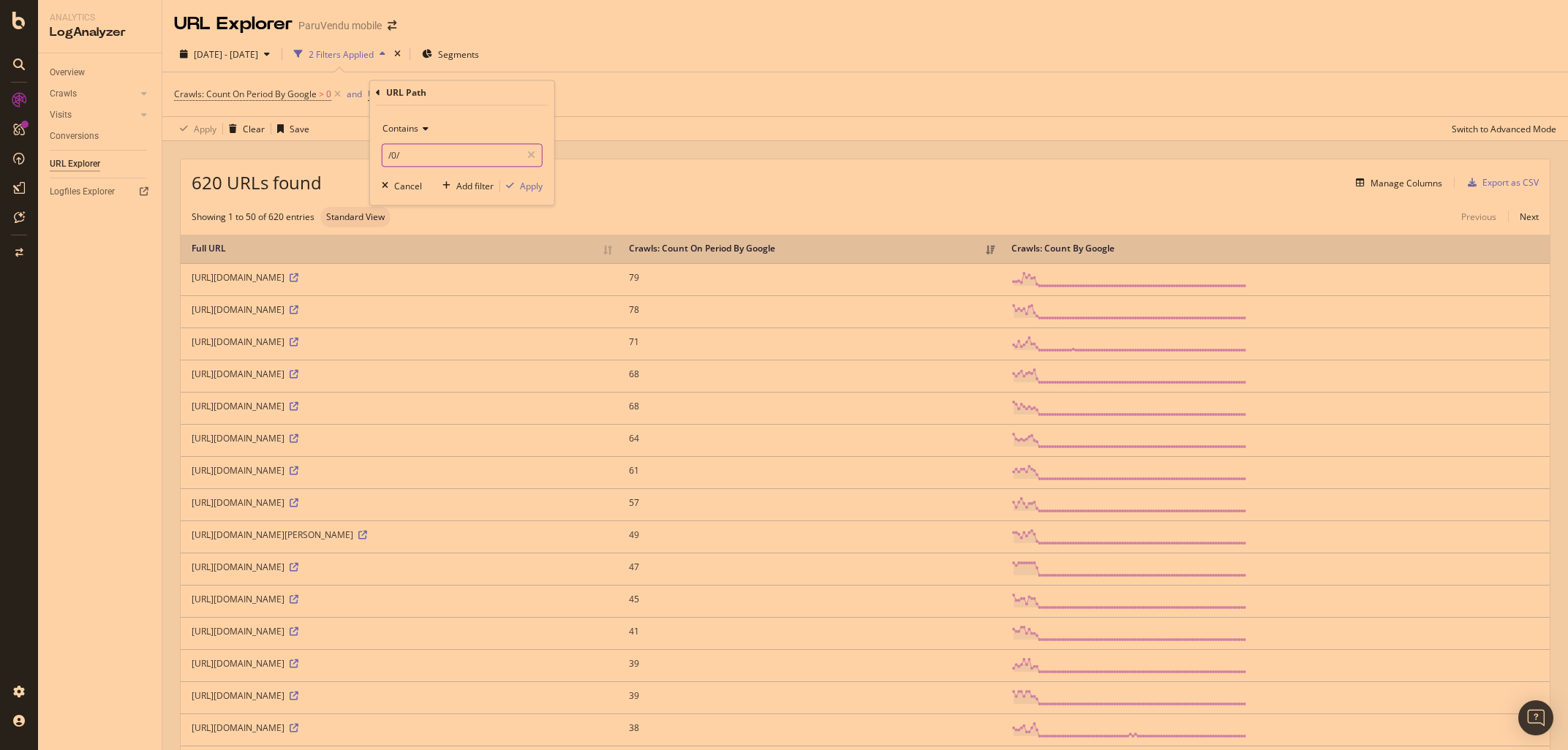
paste input "/p/chien-chiot/0/0"
drag, startPoint x: 501, startPoint y: 149, endPoint x: 208, endPoint y: 141, distance: 293.1
click at [383, 144] on input "/p/chien-chiot/0/0 /0/" at bounding box center [451, 155] width 138 height 23
paste input "text"
type input "/p/chien-chiot/0/0"
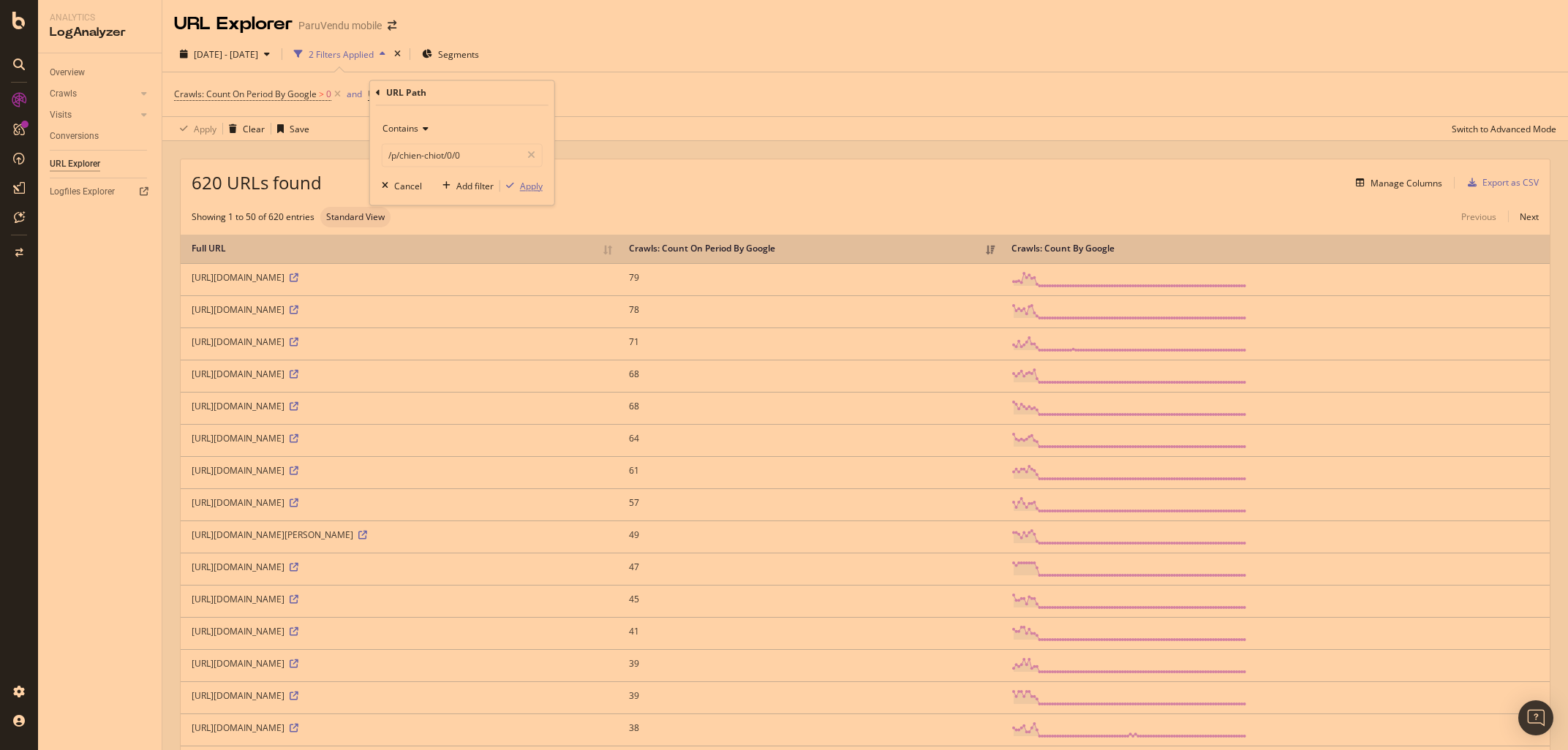
click at [526, 183] on div "Apply" at bounding box center [531, 186] width 23 height 13
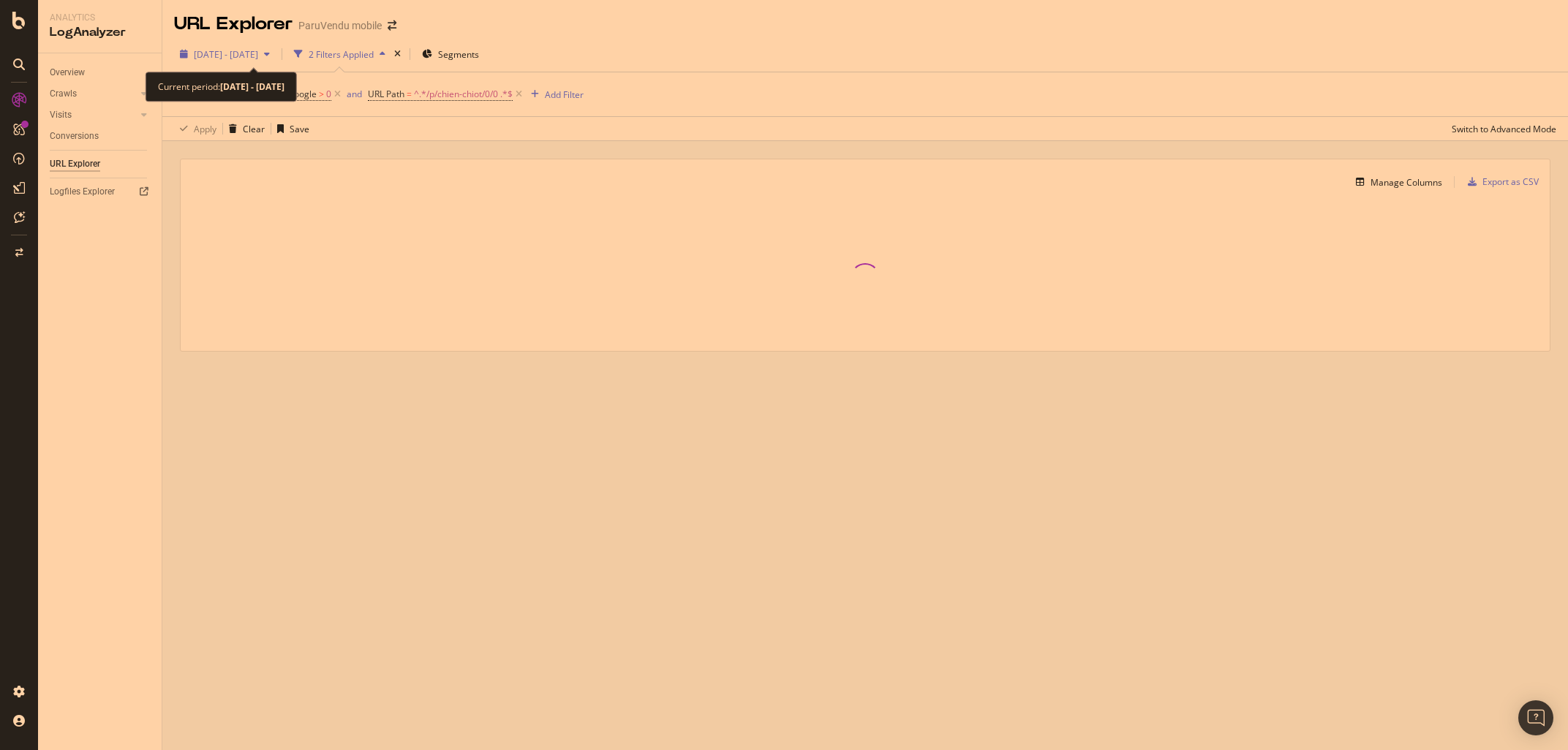
click at [248, 55] on span "[DATE] - [DATE]" at bounding box center [226, 54] width 65 height 13
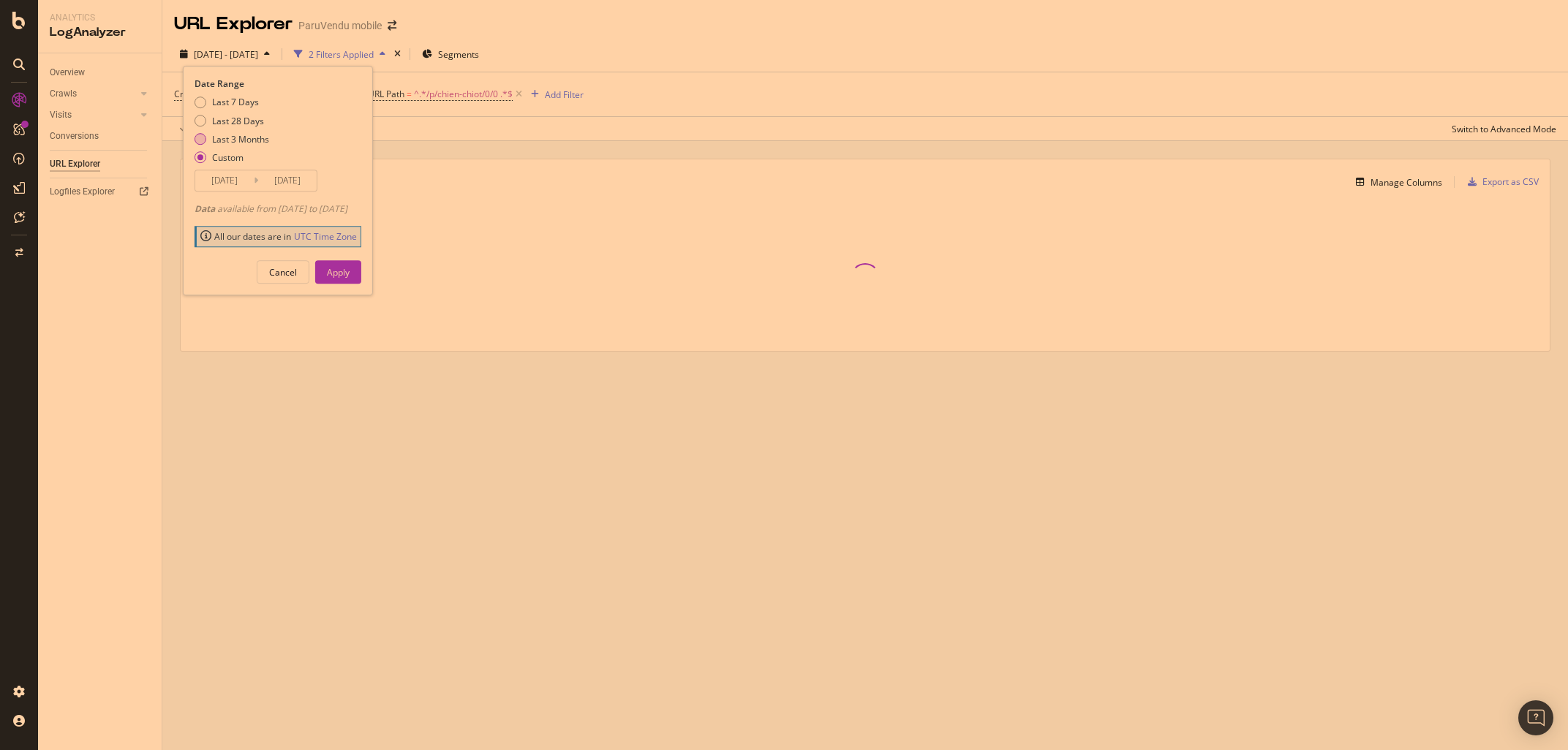
click at [198, 141] on div "Last 3 Months" at bounding box center [200, 139] width 12 height 12
type input "[DATE]"
click at [350, 274] on div "Apply" at bounding box center [338, 272] width 23 height 13
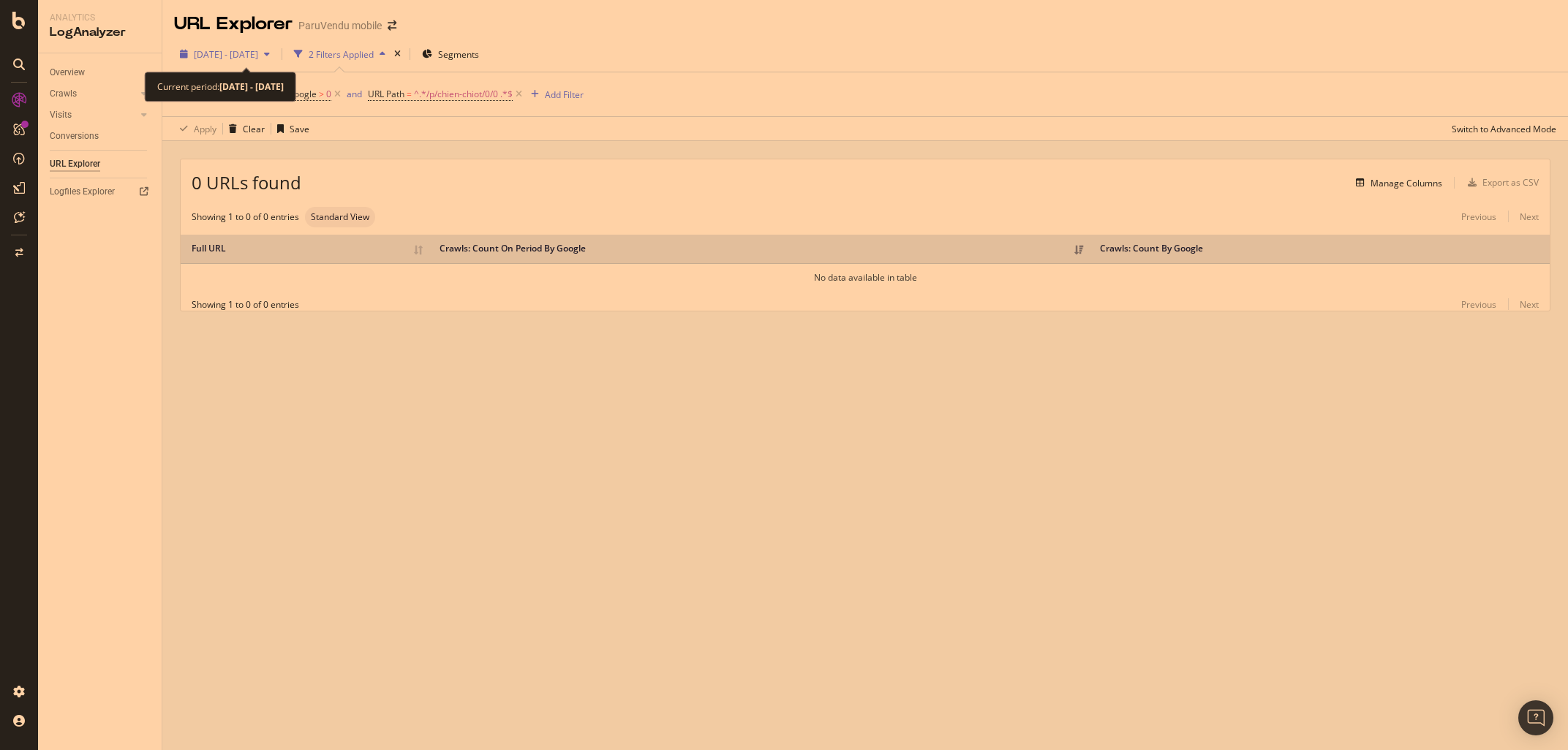
click at [224, 59] on span "[DATE] - [DATE]" at bounding box center [226, 54] width 65 height 13
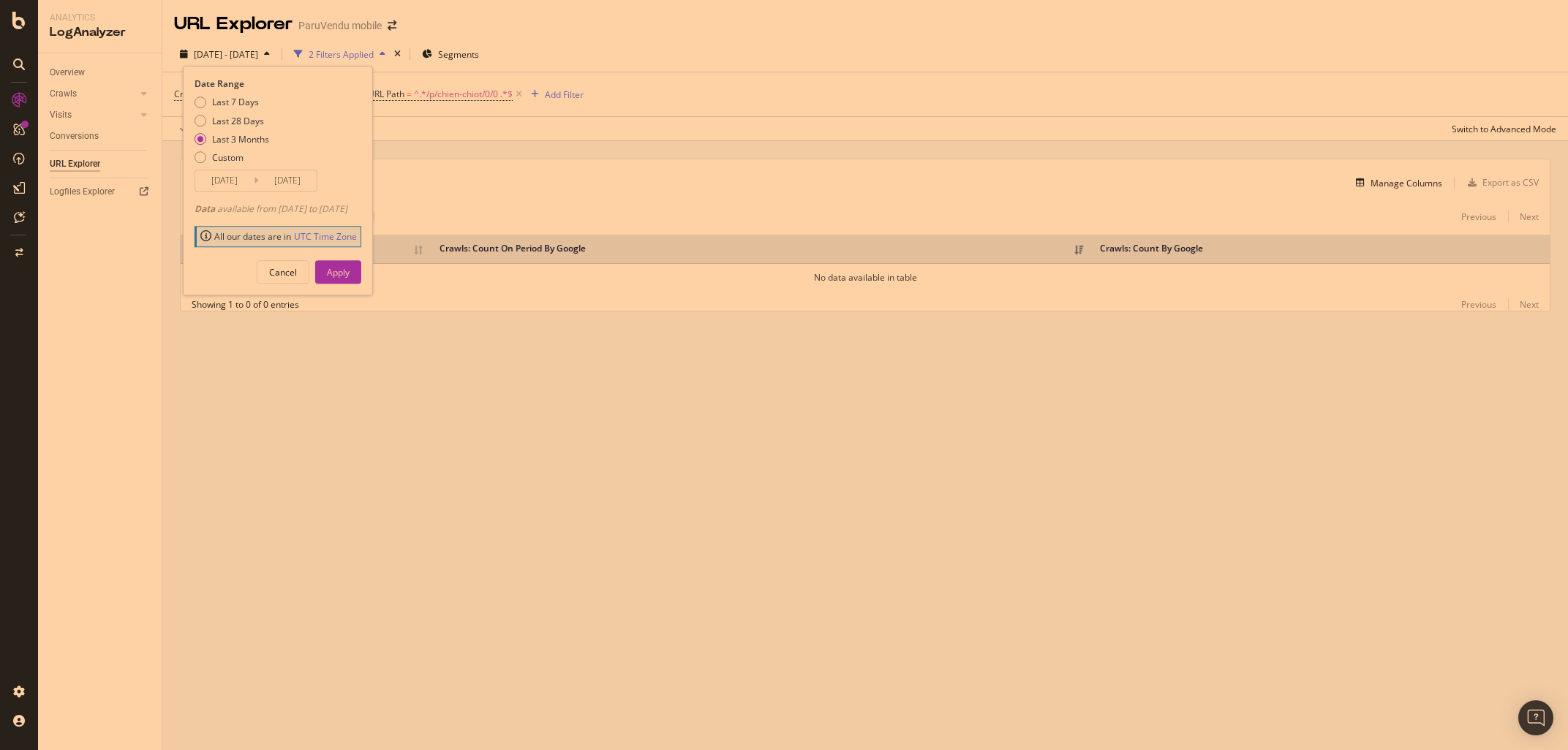
click at [259, 179] on input "[DATE]" at bounding box center [287, 180] width 59 height 20
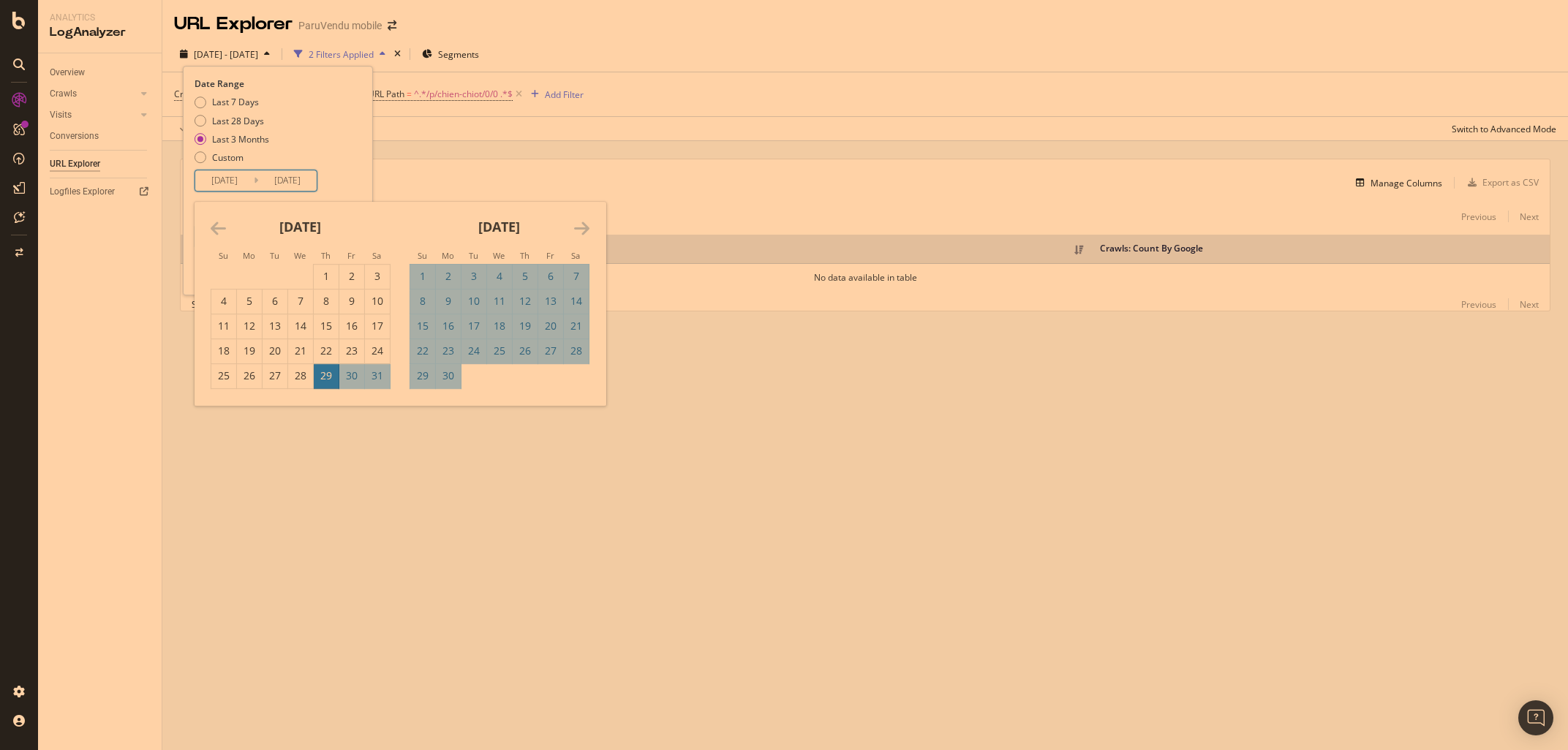
click at [217, 228] on icon "Move backward to switch to the previous month." at bounding box center [219, 228] width 15 height 17
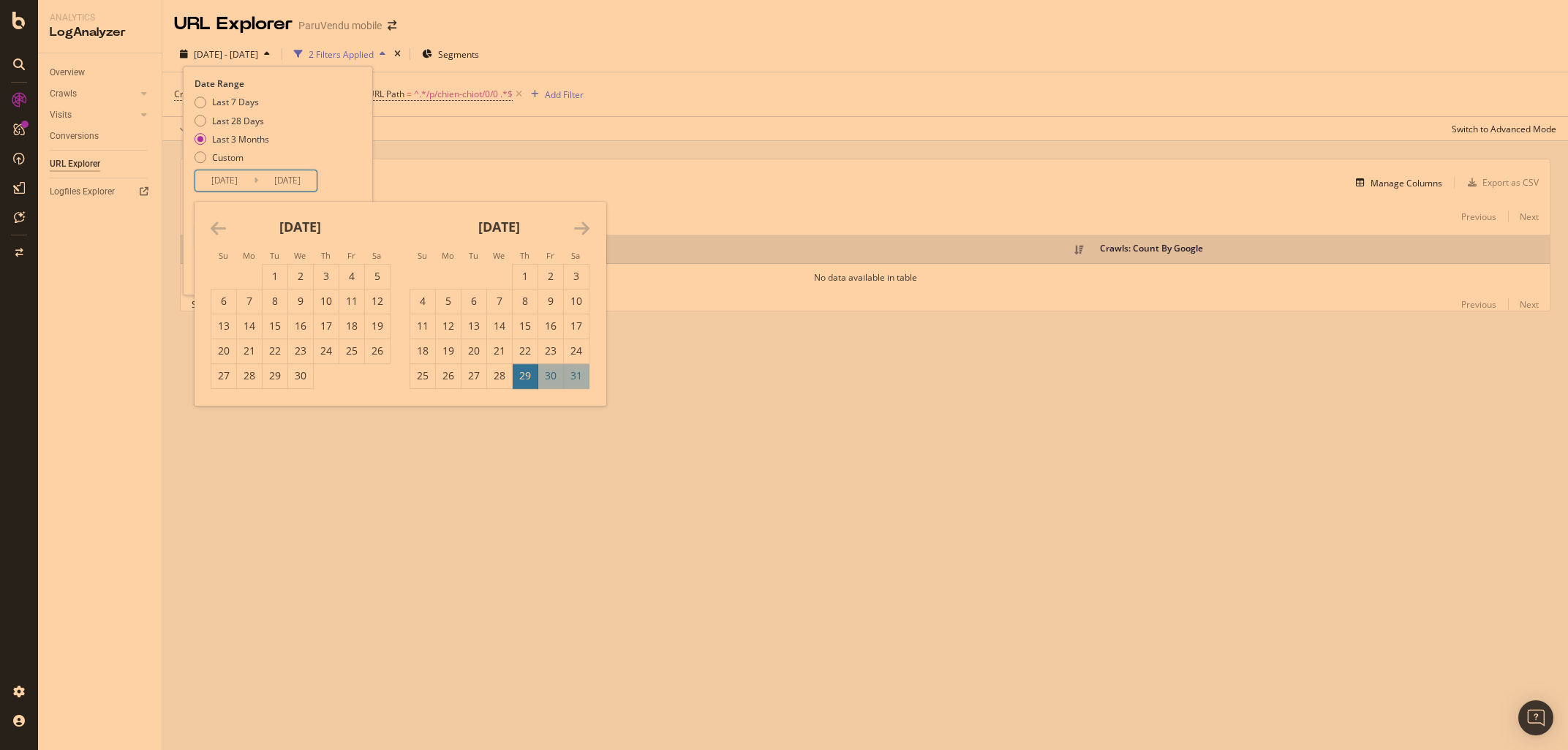
click at [217, 228] on icon "Move backward to switch to the previous month." at bounding box center [219, 228] width 15 height 17
click at [214, 232] on icon "Move backward to switch to the previous month." at bounding box center [219, 228] width 15 height 17
click at [372, 278] on div "1" at bounding box center [378, 276] width 25 height 14
type input "2025/02/01"
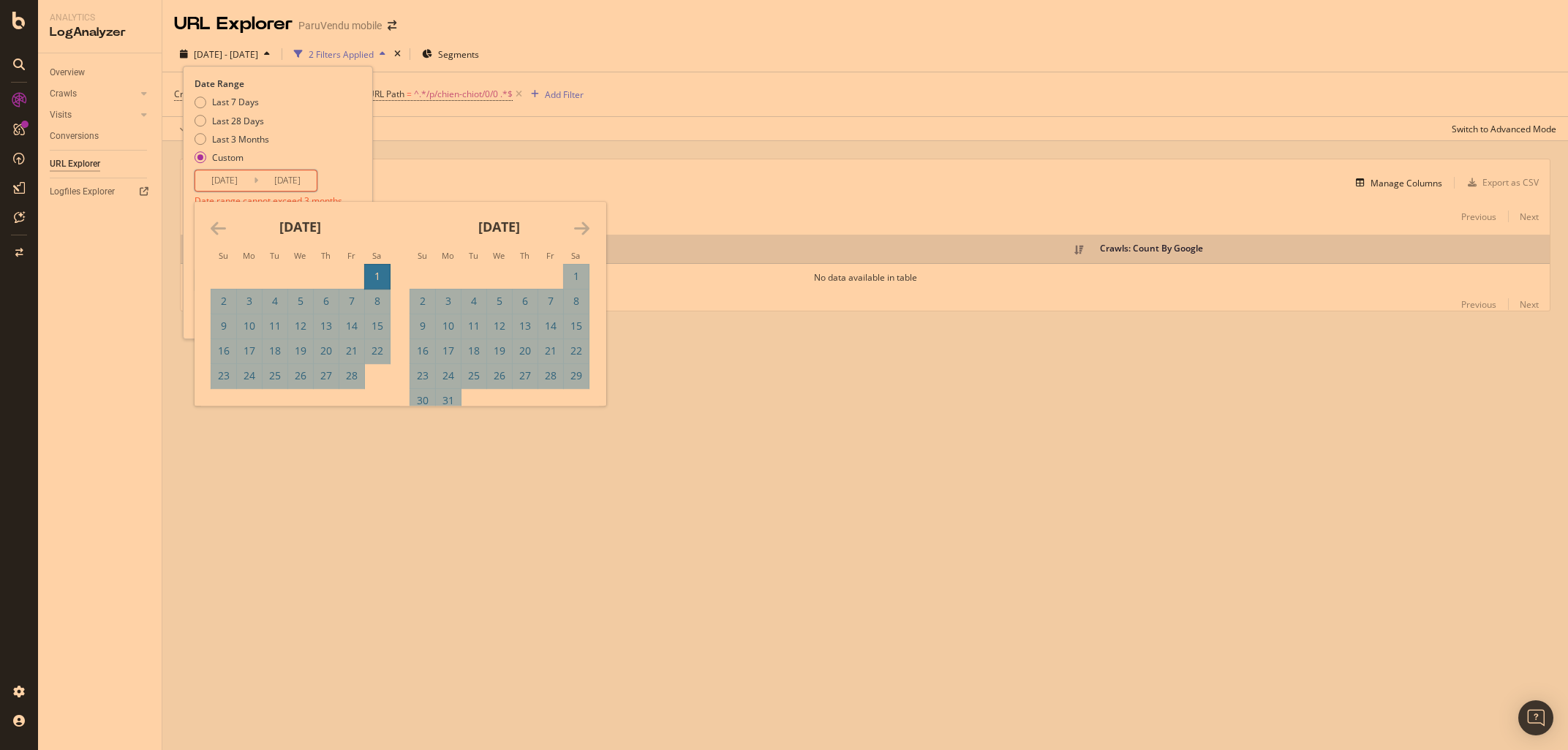
click at [588, 228] on icon "Move forward to switch to the next month." at bounding box center [582, 228] width 15 height 17
click at [498, 381] on div "30" at bounding box center [499, 375] width 25 height 14
type input "2025/04/30"
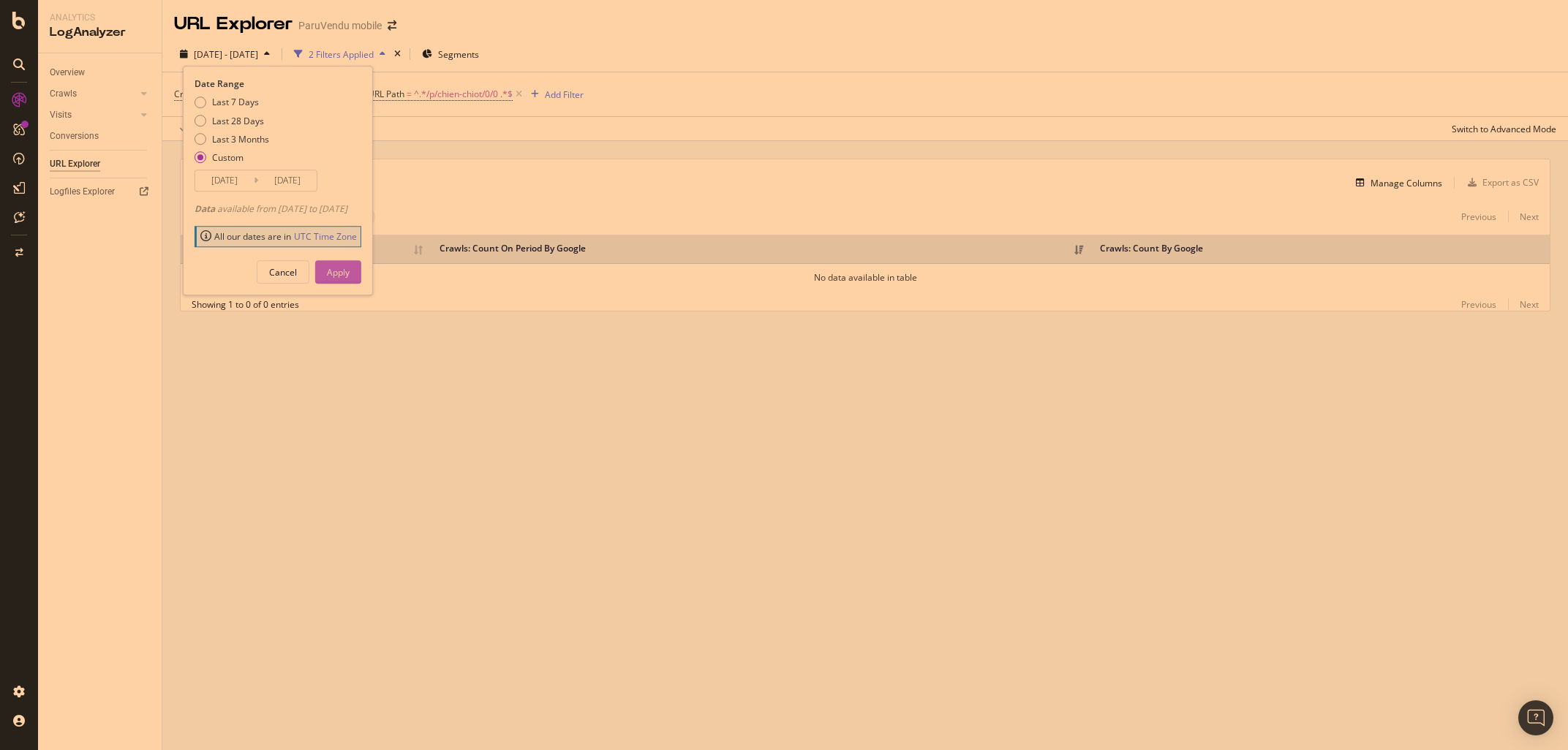
click at [350, 271] on div "Apply" at bounding box center [338, 272] width 23 height 13
